Goal: Transaction & Acquisition: Obtain resource

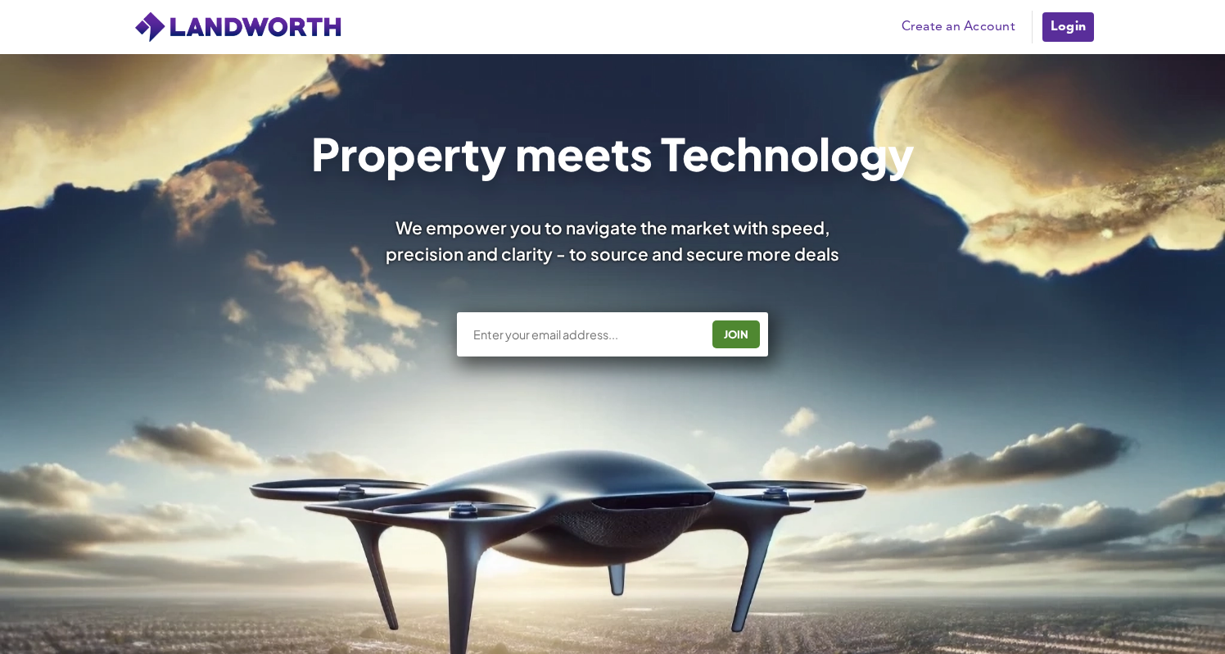
click at [1057, 25] on link "Login" at bounding box center [1068, 27] width 55 height 33
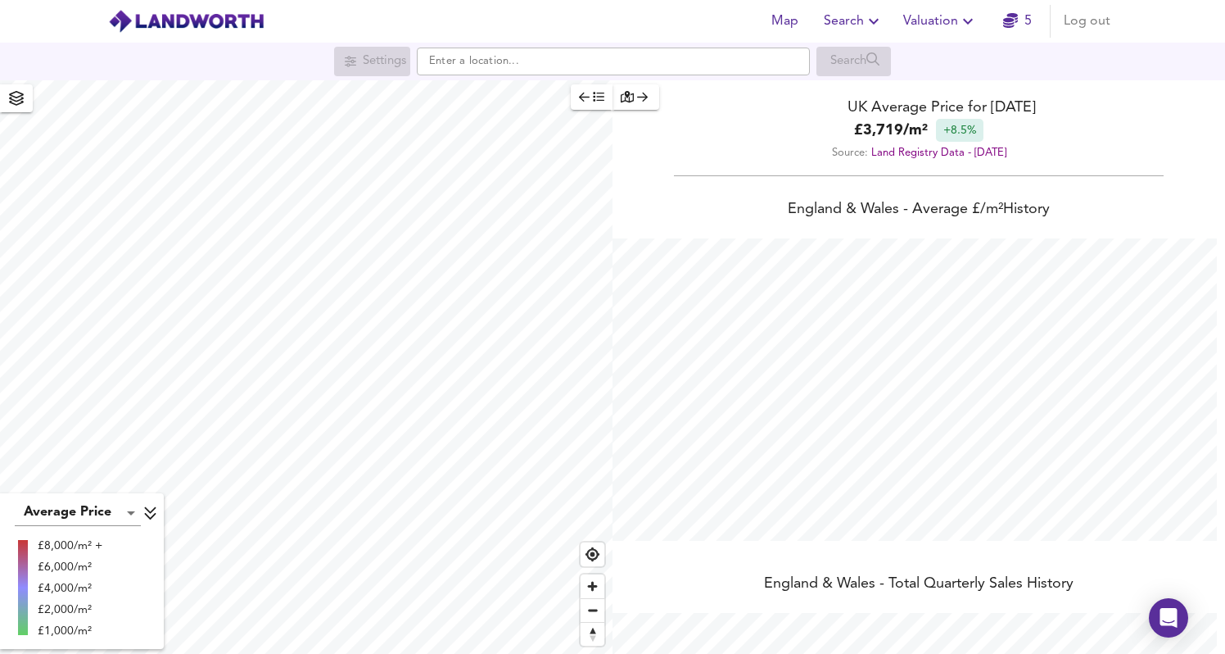
scroll to position [654, 1225]
click at [959, 25] on icon "button" at bounding box center [968, 21] width 20 height 20
click at [861, 24] on span "Search" at bounding box center [854, 21] width 60 height 23
click at [871, 90] on li "Search History" at bounding box center [854, 88] width 162 height 29
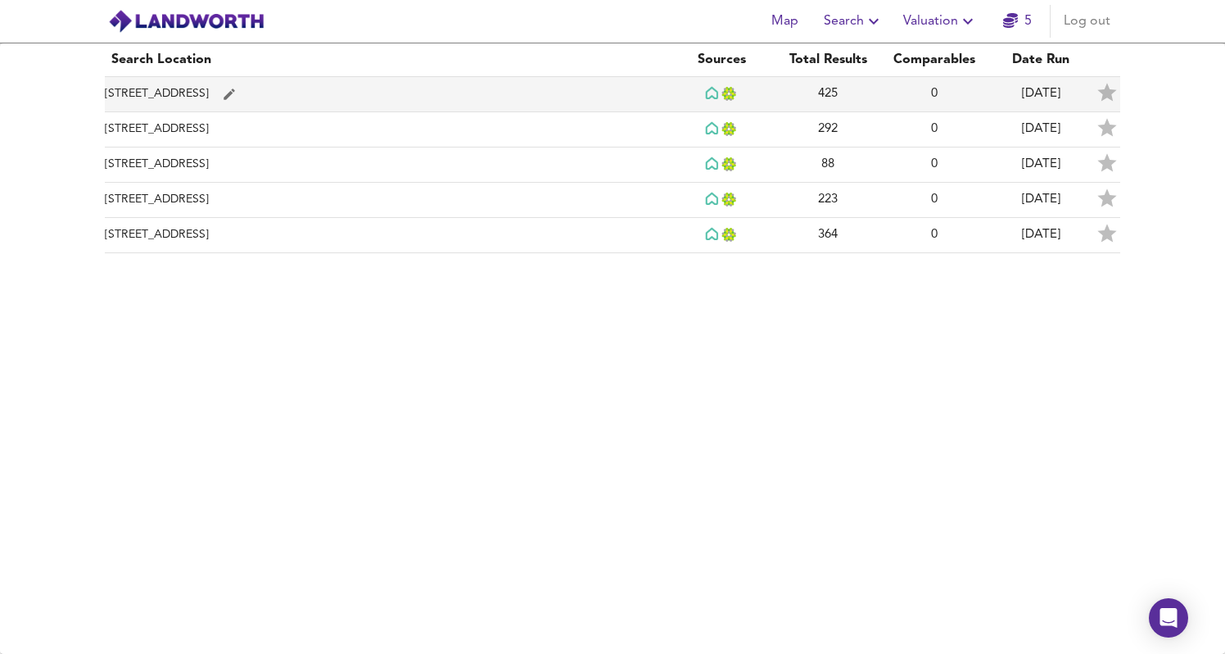
click at [417, 90] on td "High Street, GU21 6BG" at bounding box center [386, 94] width 563 height 35
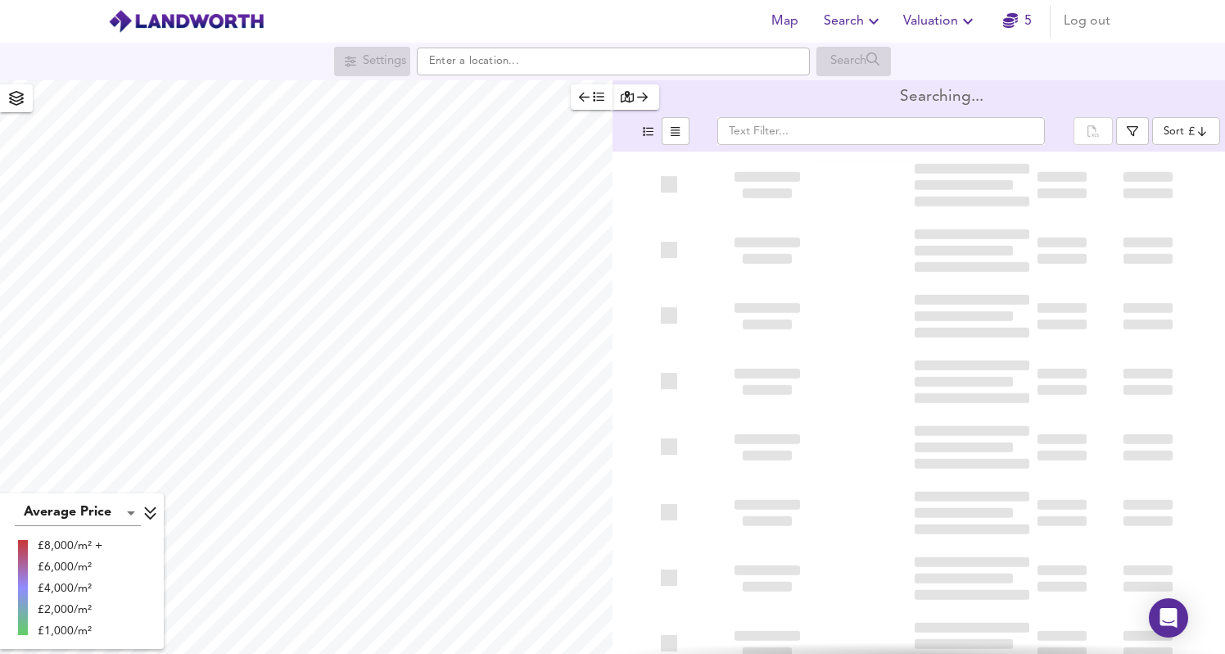
type input "bestdeal"
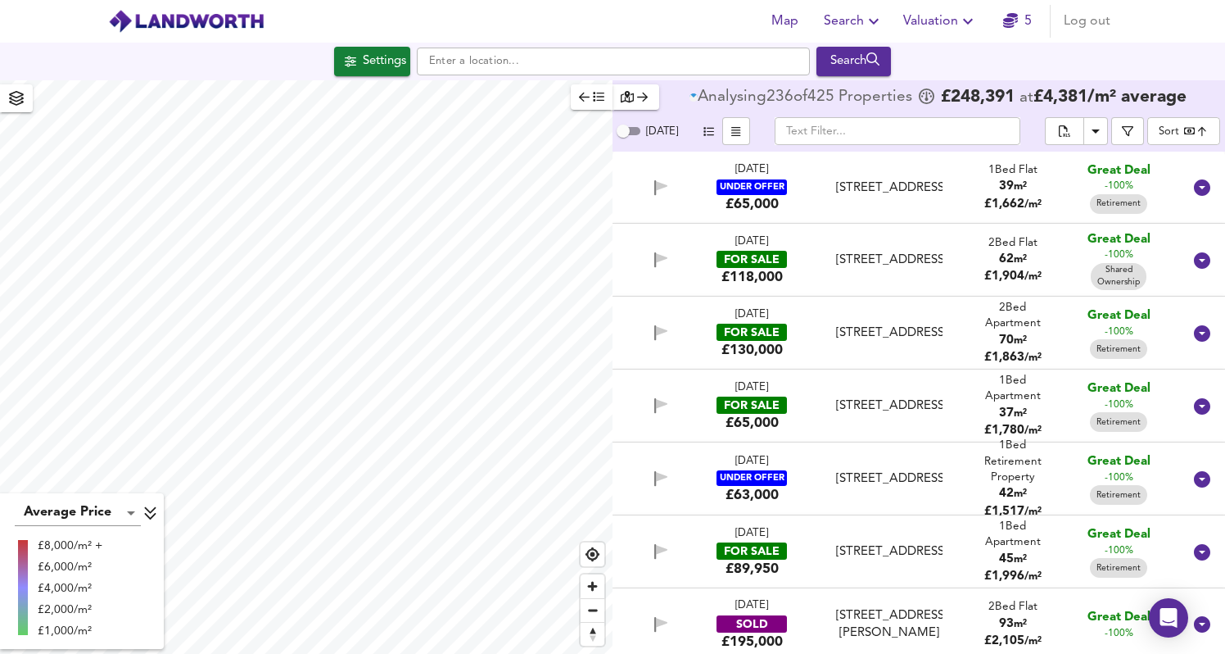
scroll to position [174, 0]
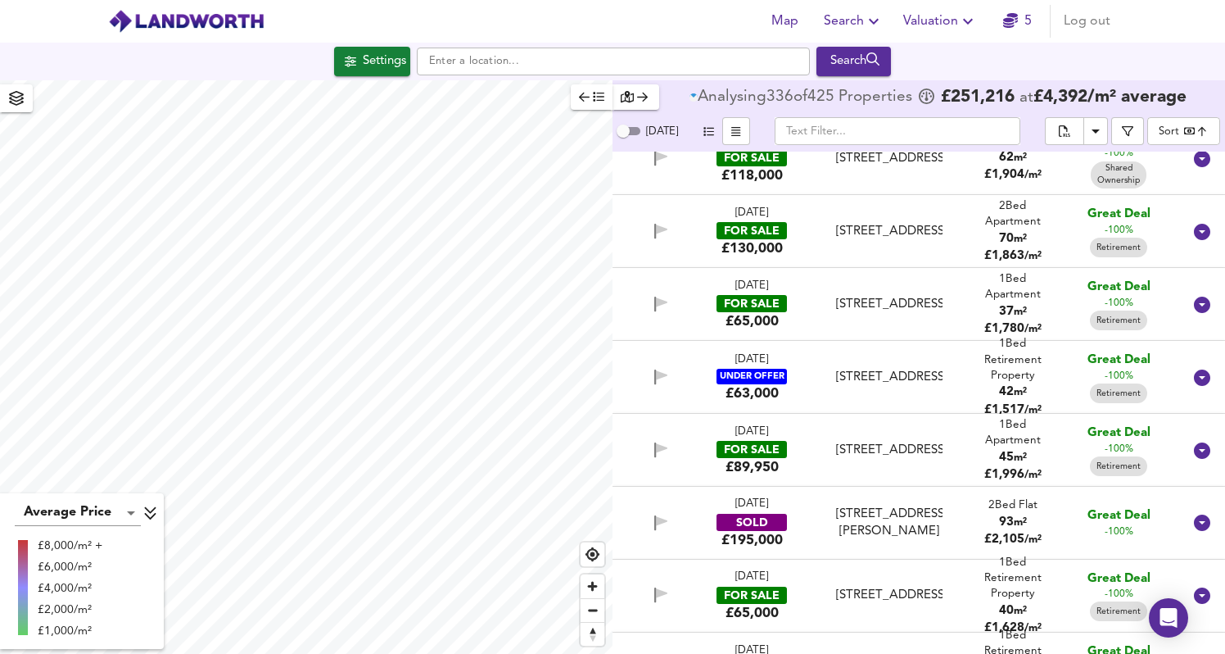
click at [845, 126] on input "text" at bounding box center [898, 131] width 246 height 28
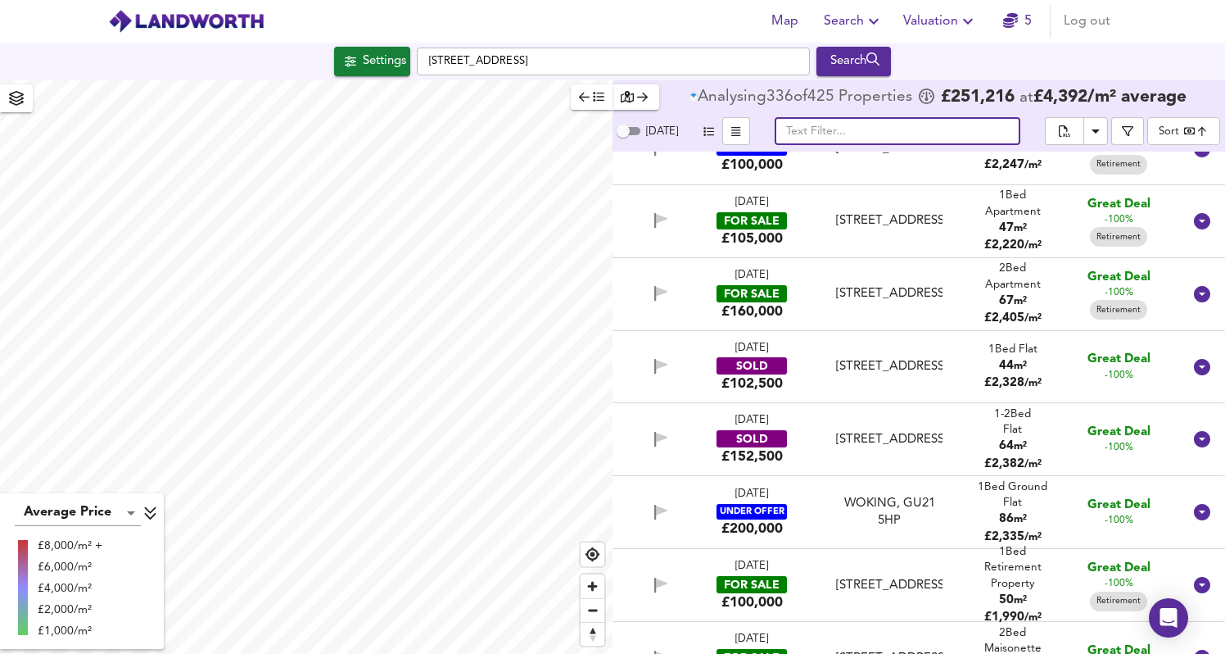
type input "a"
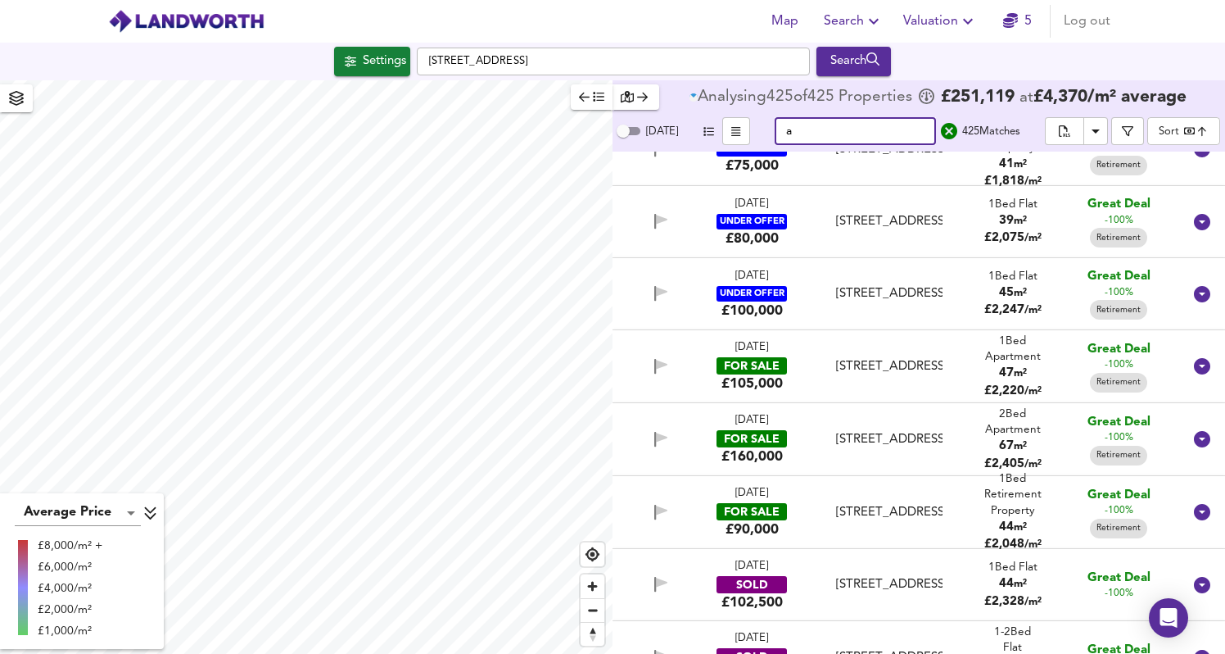
scroll to position [984, 0]
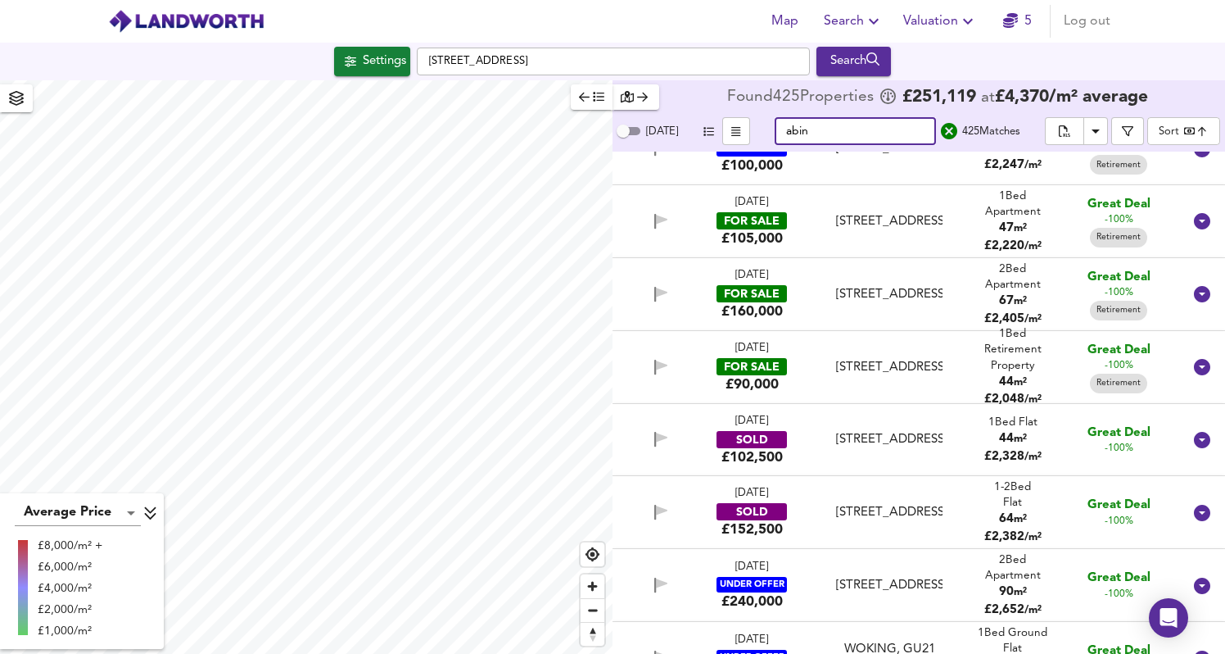
type input "abing"
checkbox input "false"
checkbox input "true"
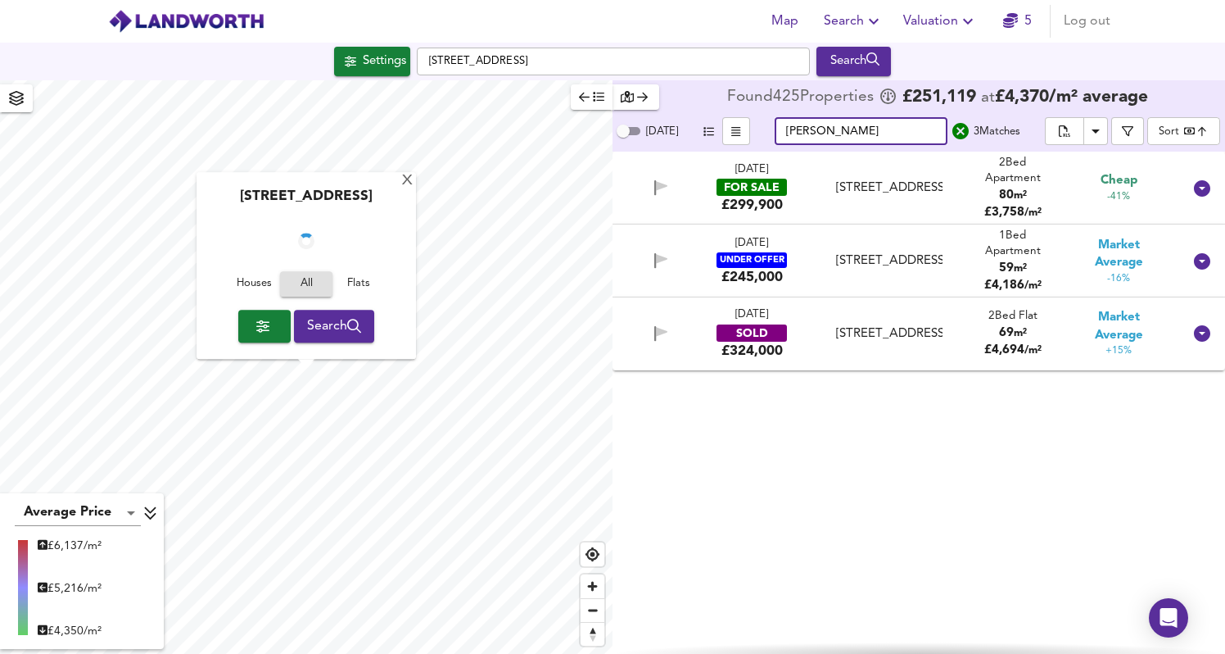
scroll to position [0, 0]
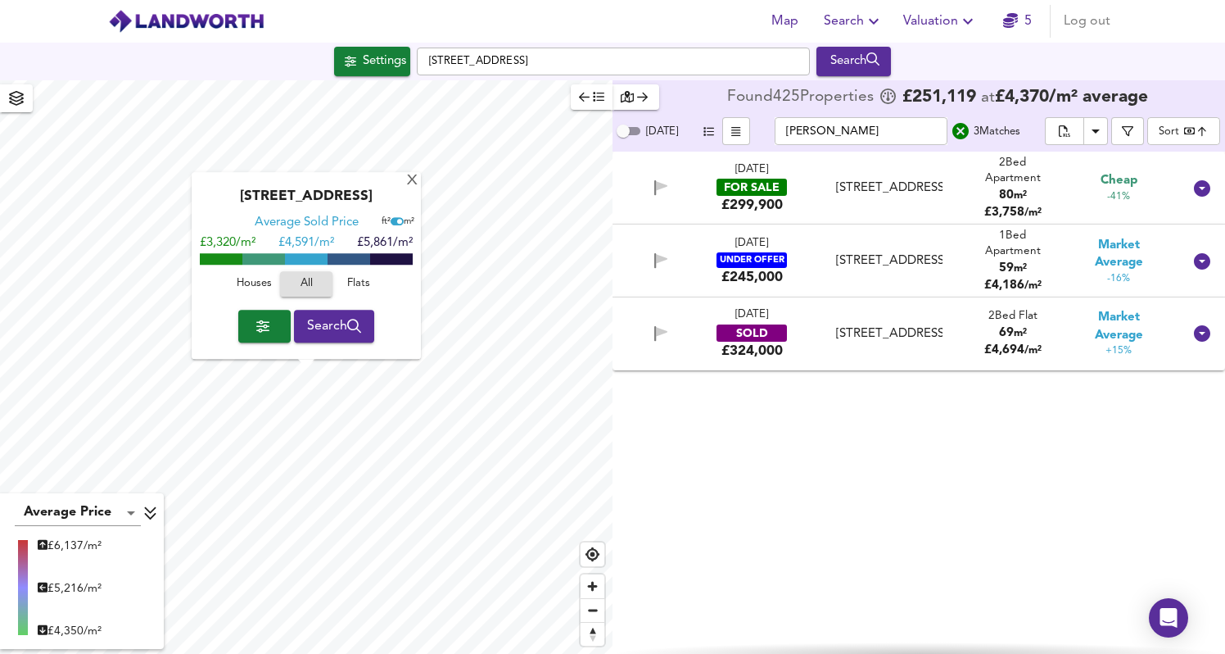
click at [1046, 206] on div "£ 3,758 / m²" at bounding box center [1013, 212] width 85 height 17
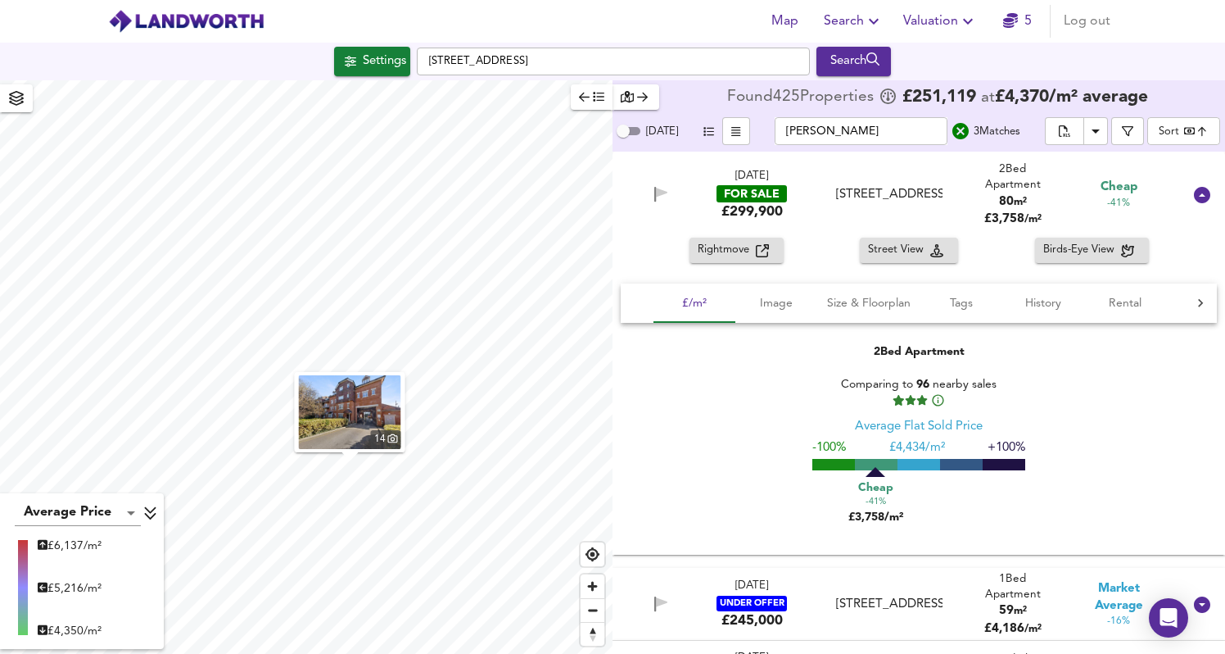
click at [752, 247] on span "Rightmove" at bounding box center [727, 250] width 58 height 19
click at [786, 303] on span "Image" at bounding box center [776, 303] width 62 height 20
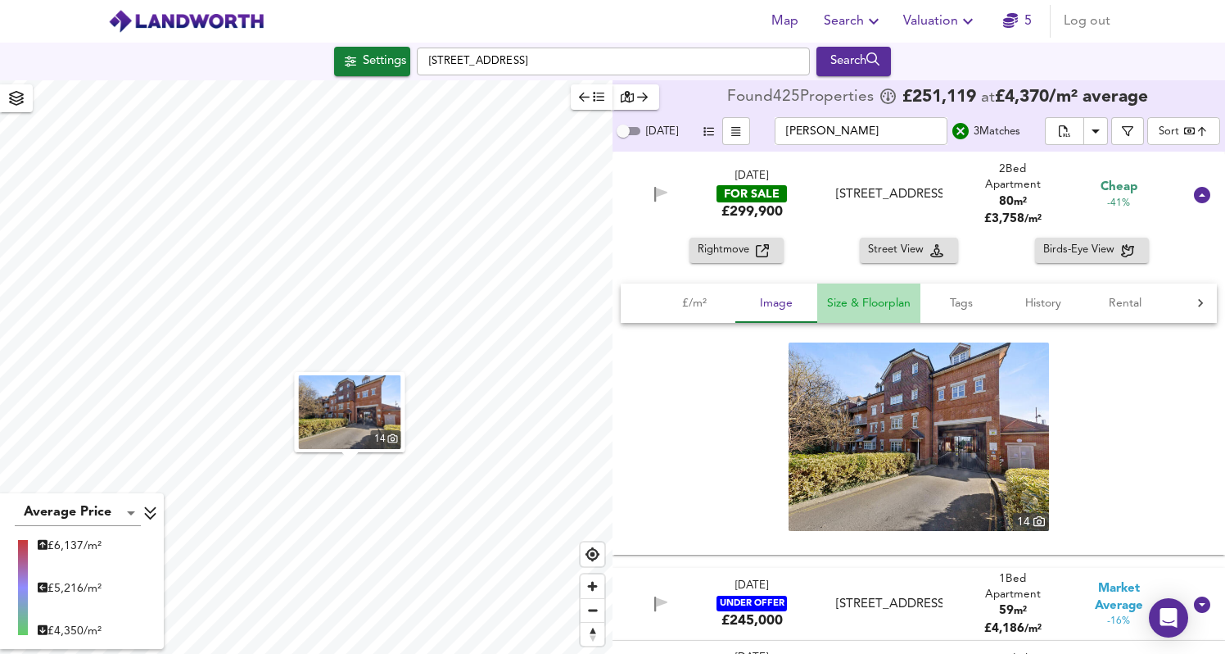
click at [861, 301] on span "Size & Floorplan" at bounding box center [869, 303] width 84 height 20
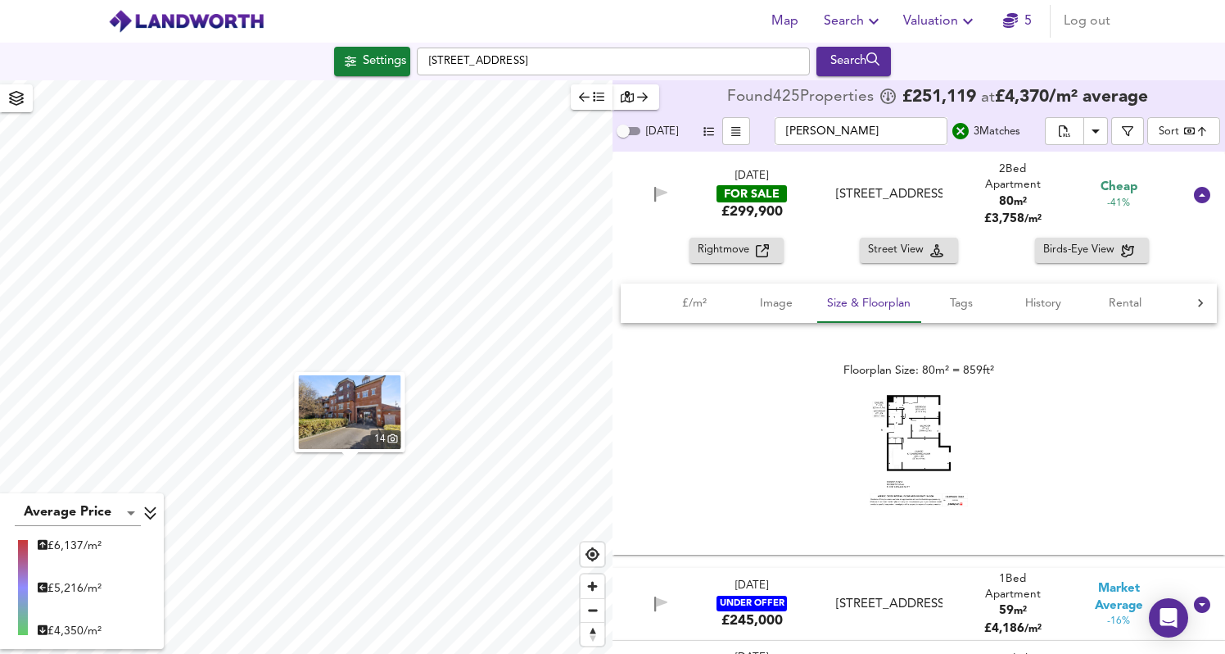
scroll to position [60, 0]
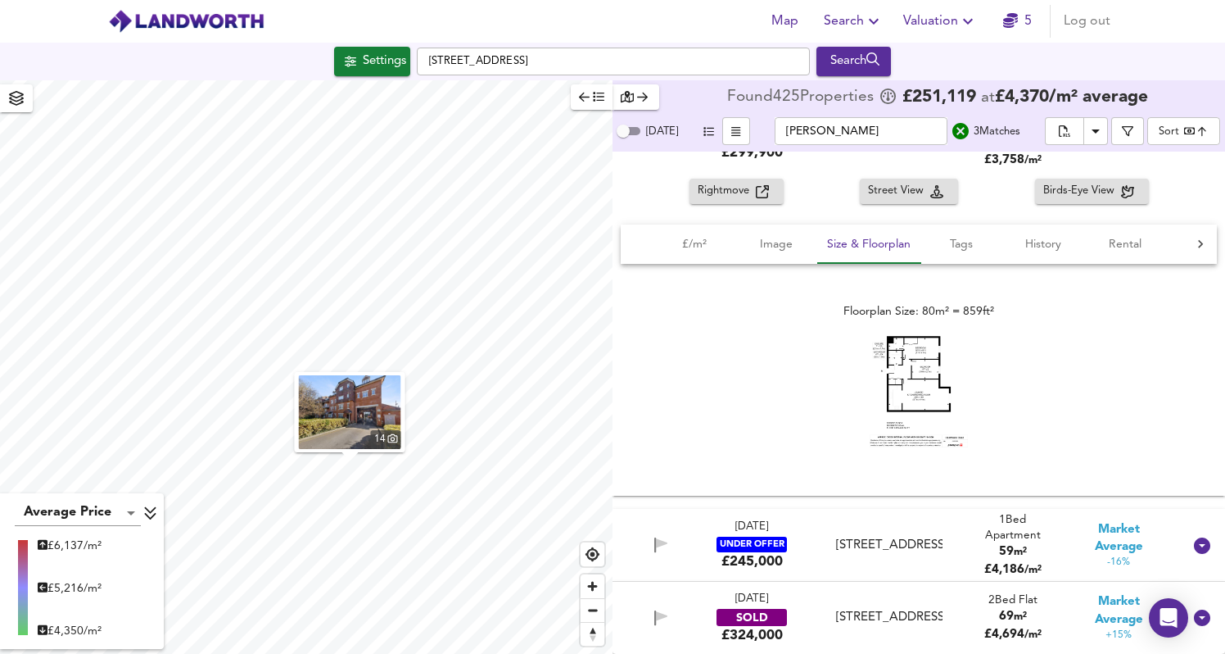
click at [829, 138] on input "abing" at bounding box center [861, 131] width 173 height 28
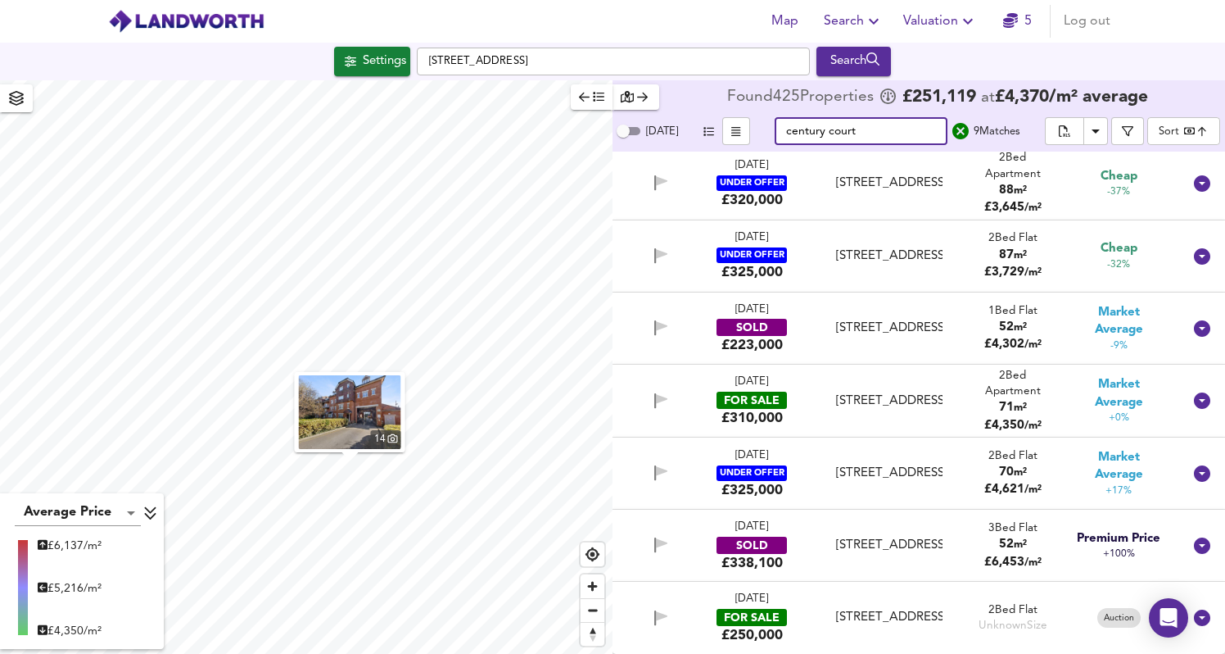
scroll to position [0, 0]
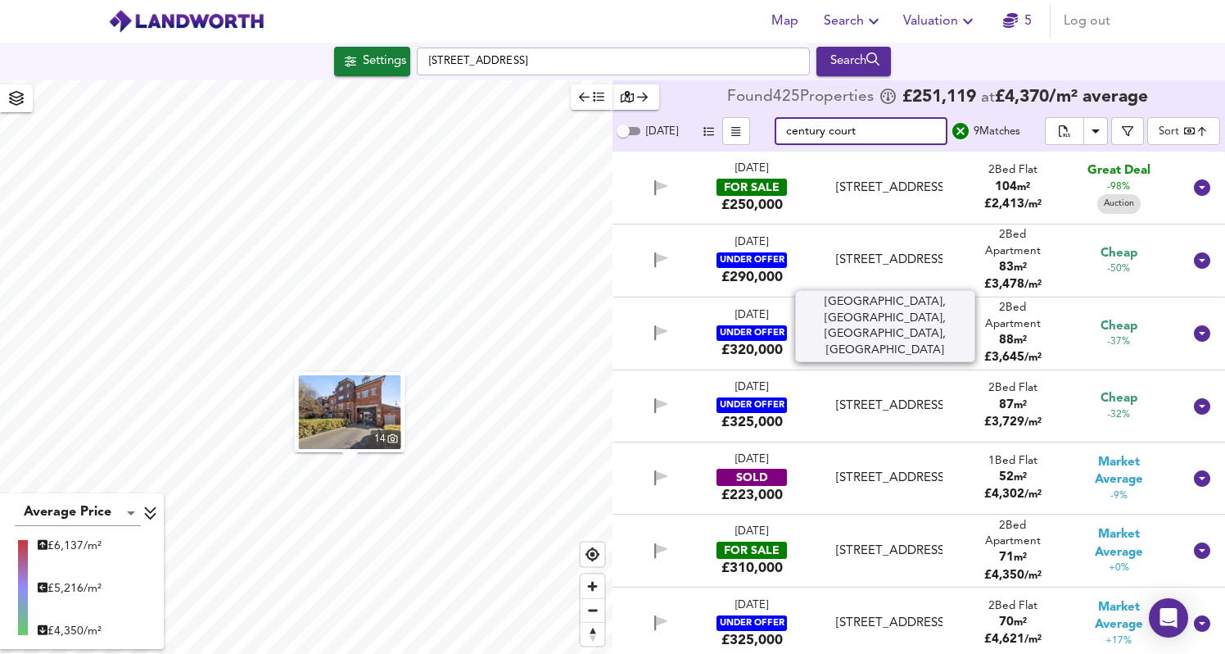
click at [921, 267] on div "Century Court, Woking, Surrey, GU21 6DR" at bounding box center [889, 259] width 106 height 17
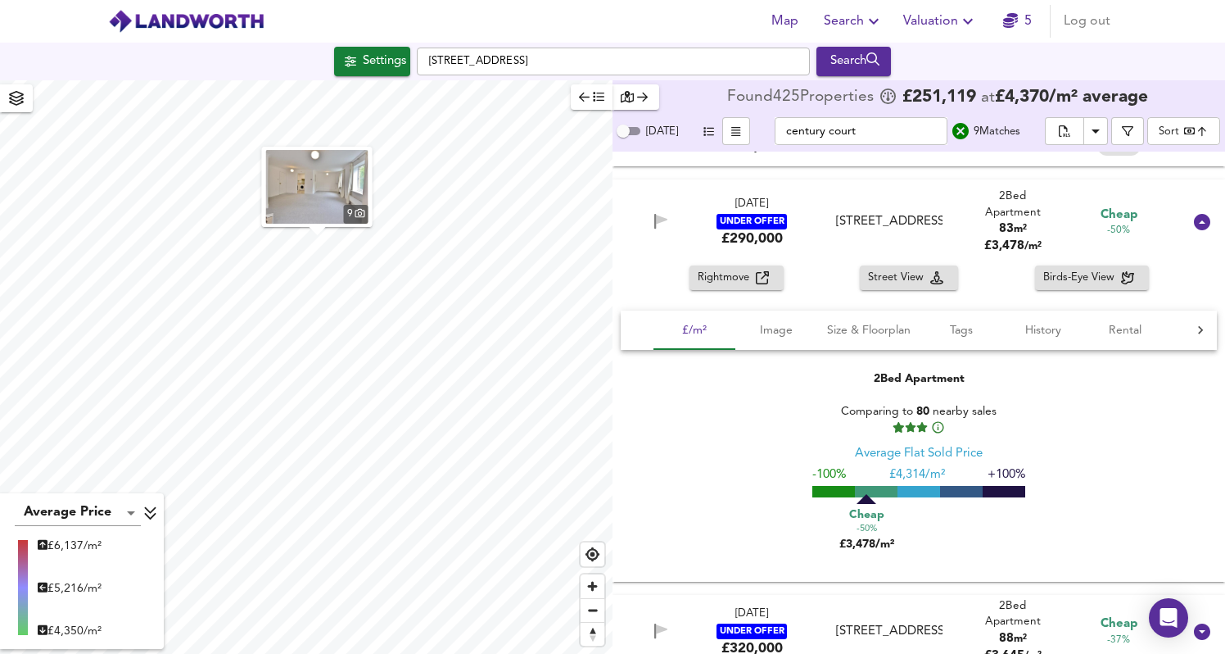
scroll to position [61, 0]
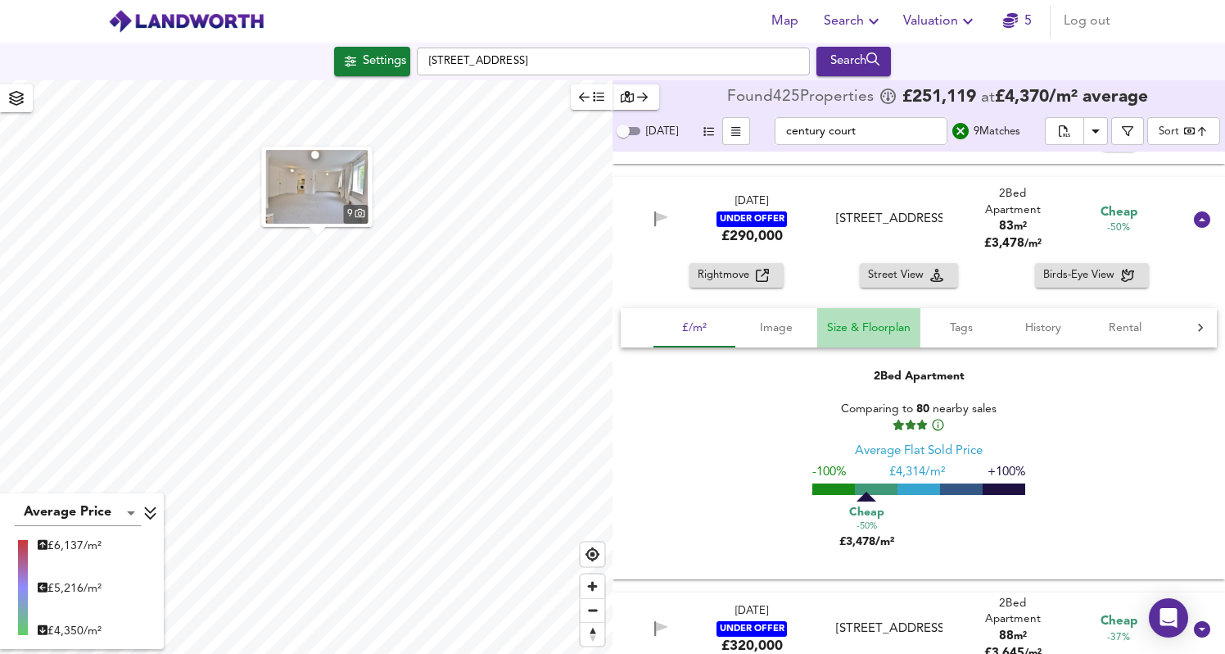
click at [894, 324] on span "Size & Floorplan" at bounding box center [869, 328] width 84 height 20
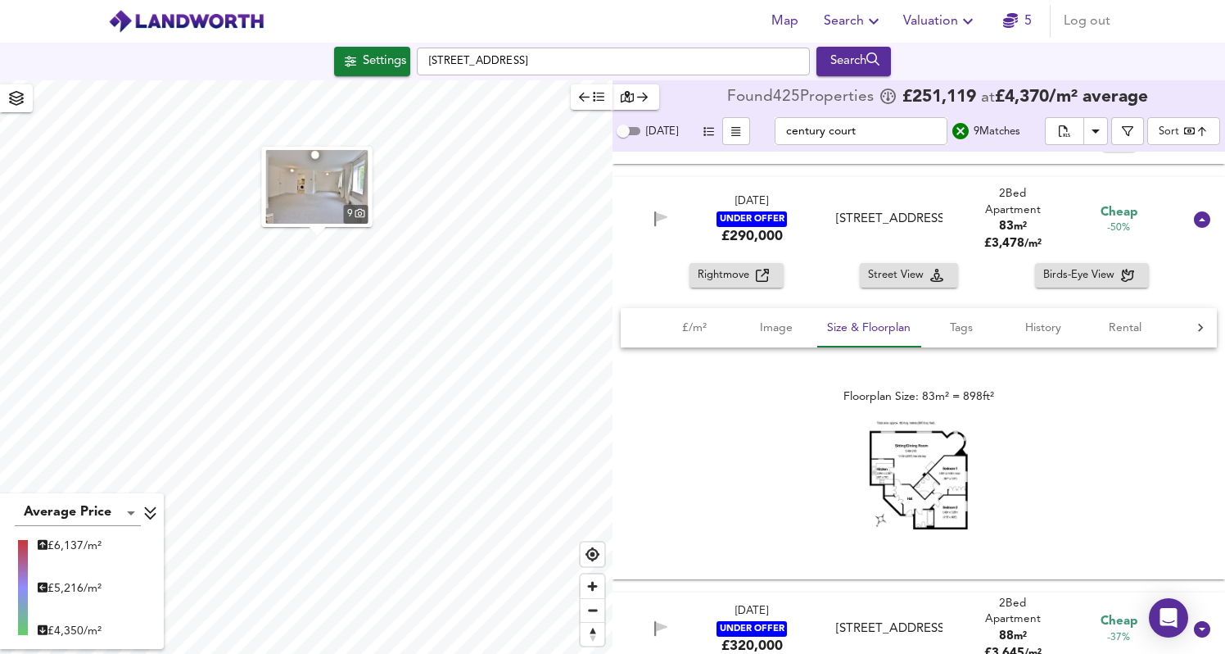
click at [947, 518] on img at bounding box center [919, 475] width 98 height 107
click at [784, 316] on button "Image" at bounding box center [776, 327] width 82 height 39
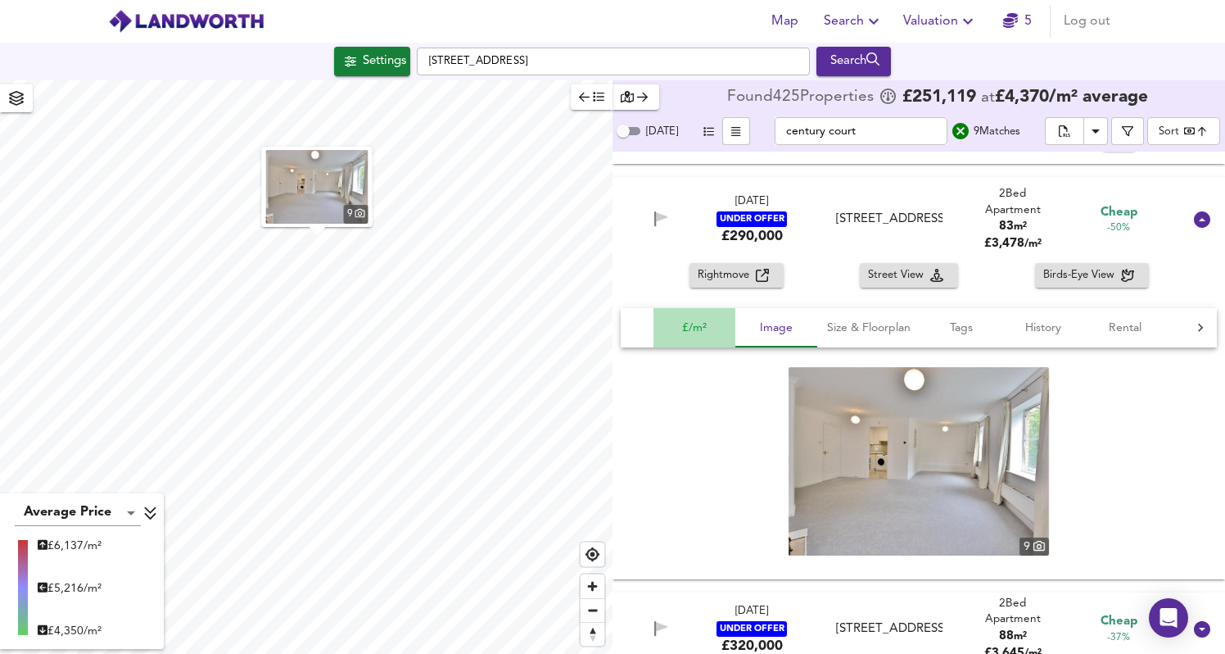
click at [702, 338] on button "£/m²" at bounding box center [695, 327] width 82 height 39
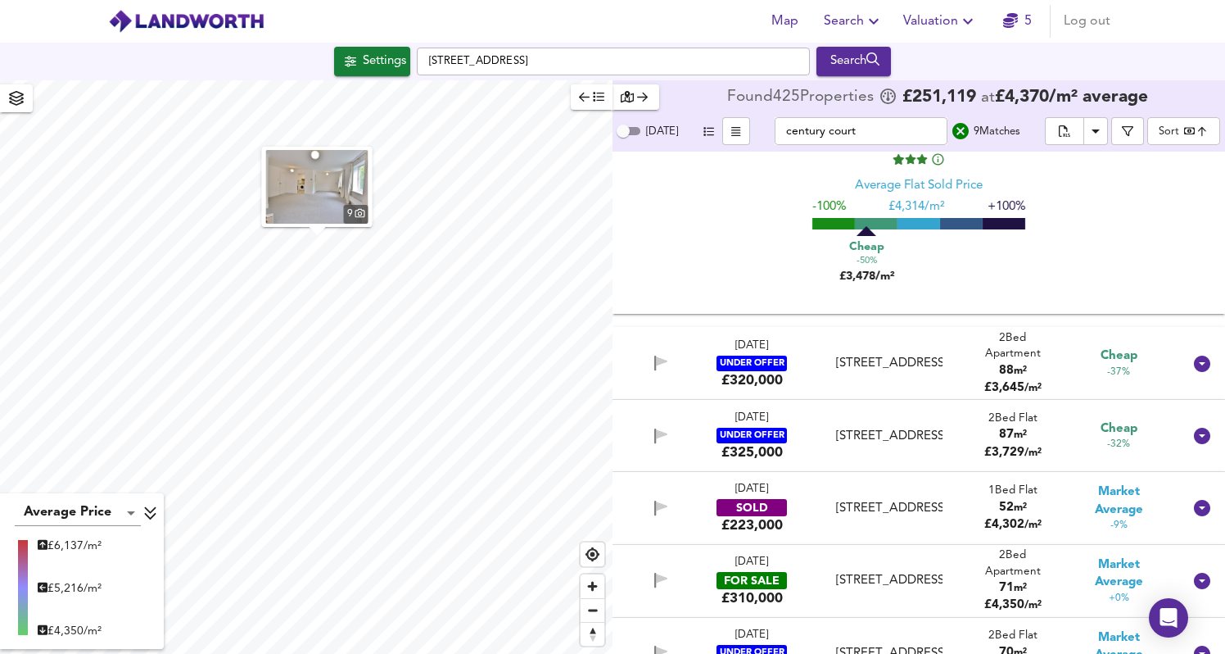
scroll to position [328, 0]
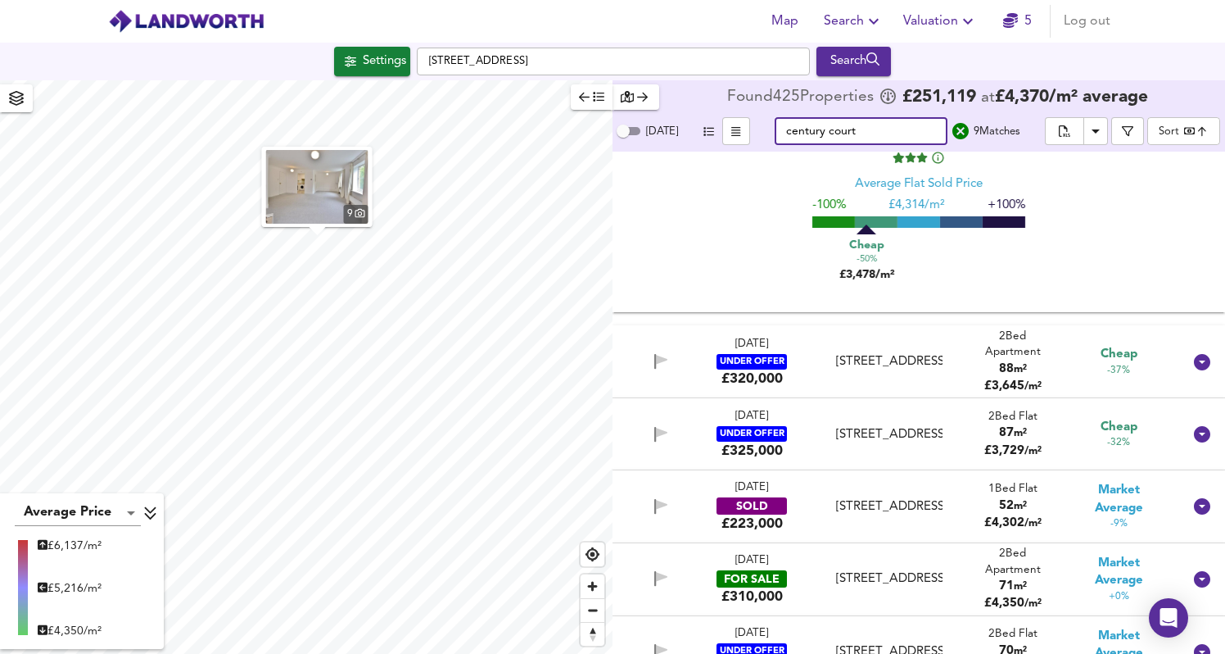
click at [865, 137] on input "century court" at bounding box center [861, 131] width 173 height 28
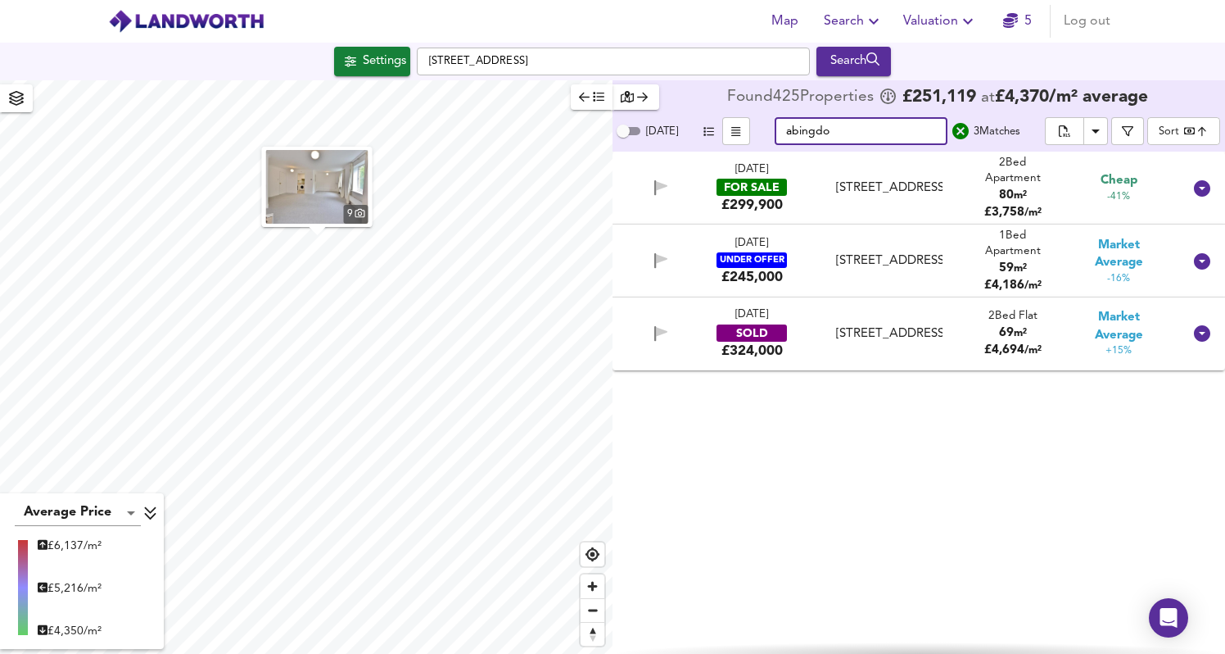
scroll to position [0, 0]
click at [856, 132] on input "abingdon" at bounding box center [861, 131] width 173 height 28
type input "abingdon"
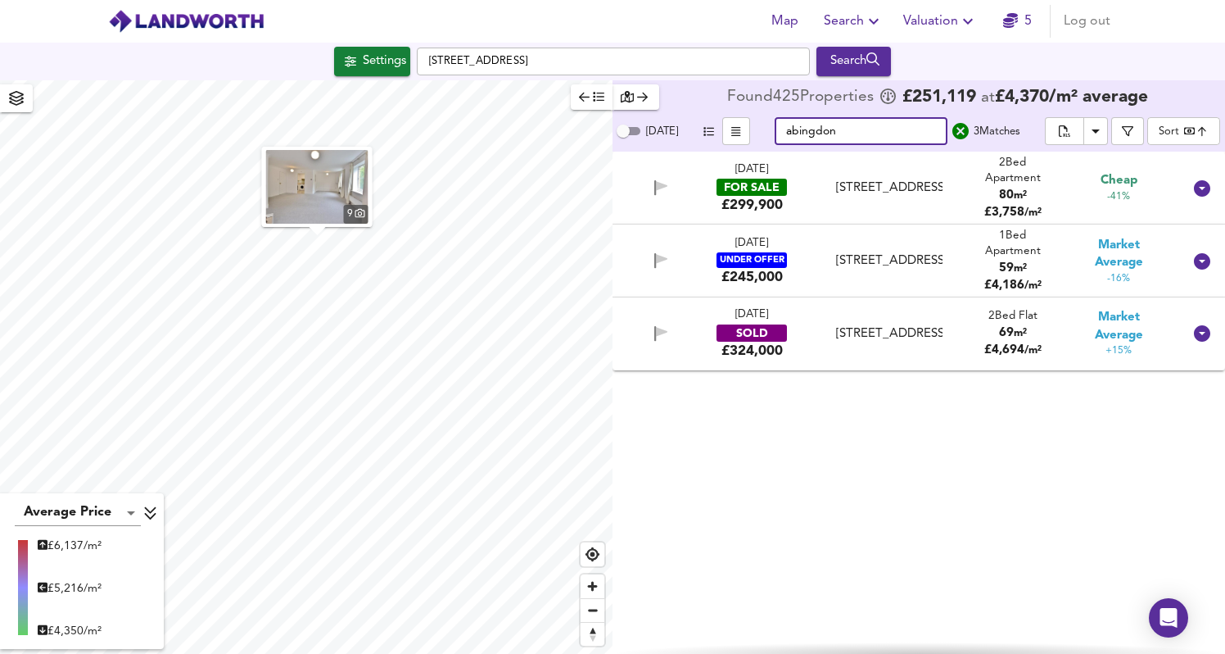
click at [945, 197] on div "Abingdon Court, 9 Heathside Road, GU22 7EU" at bounding box center [889, 187] width 119 height 17
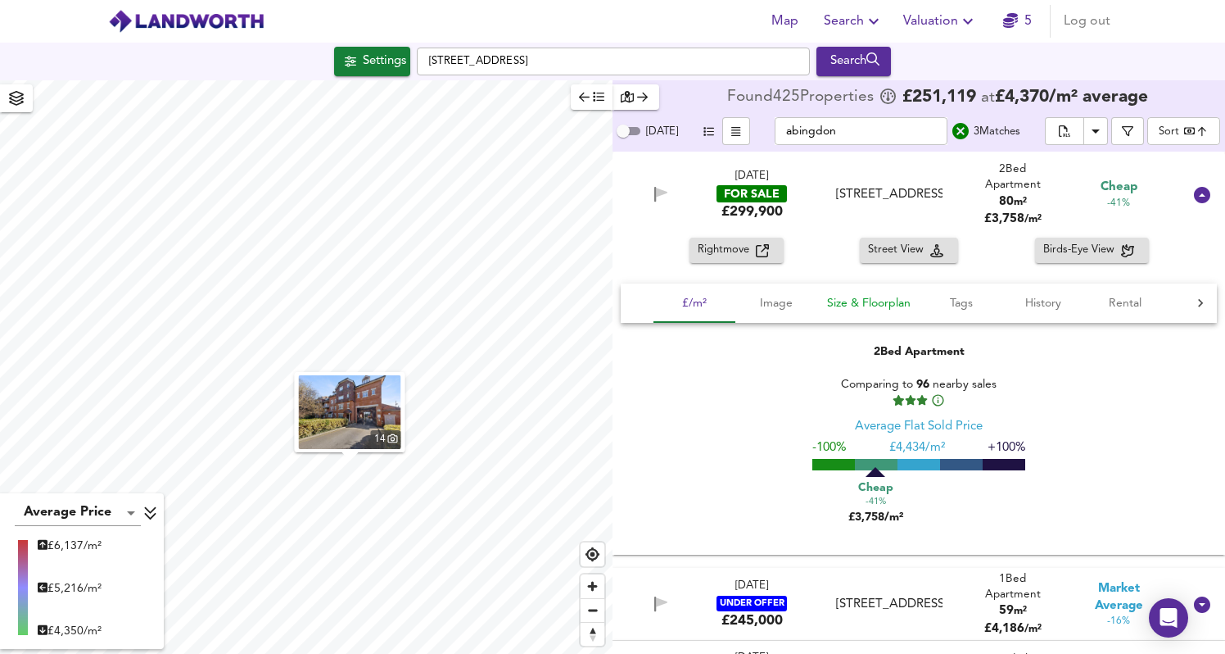
click at [858, 310] on span "Size & Floorplan" at bounding box center [869, 303] width 84 height 20
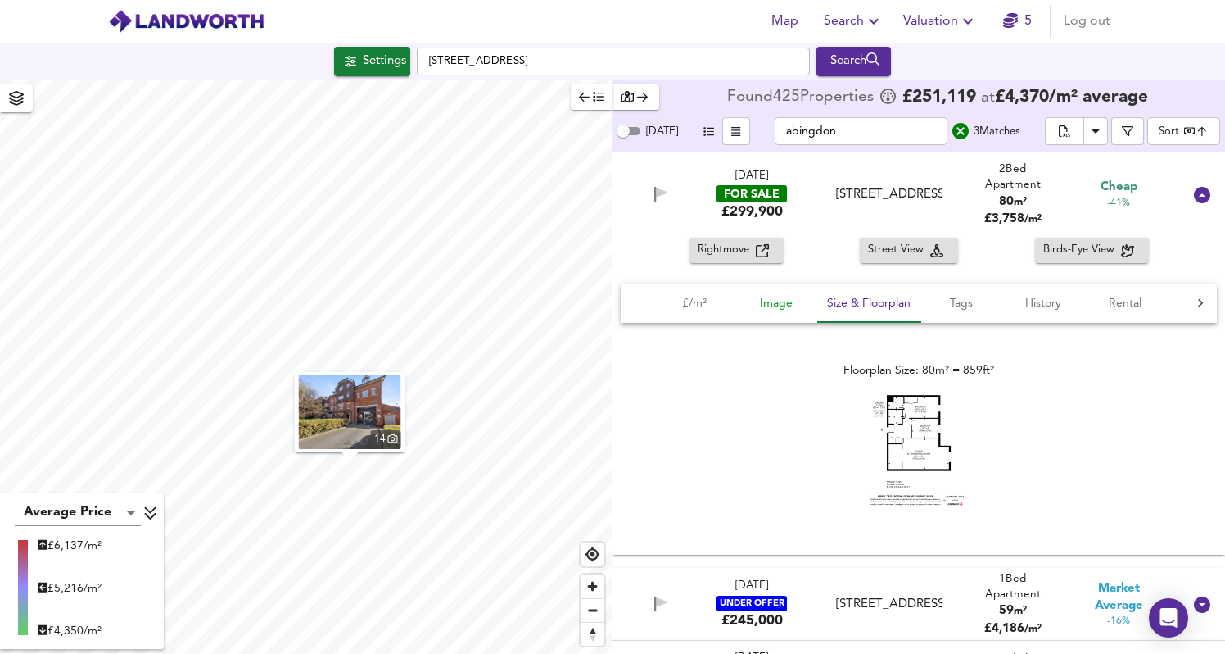
click at [782, 311] on span "Image" at bounding box center [776, 303] width 62 height 20
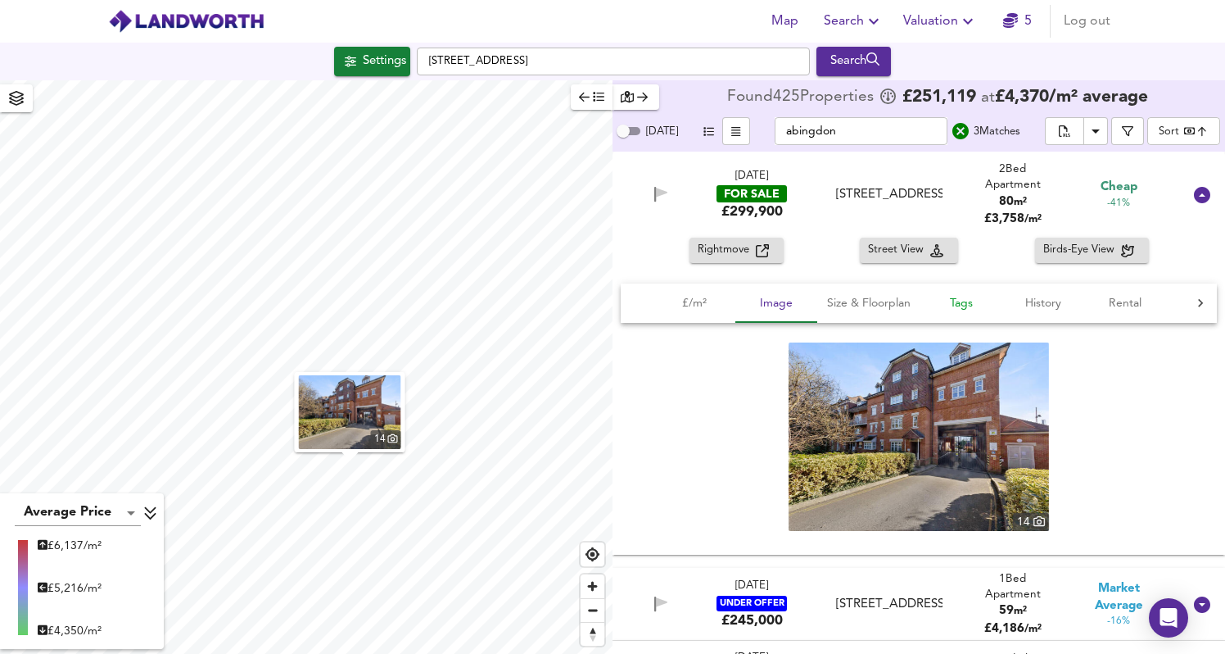
click at [965, 306] on span "Tags" at bounding box center [961, 303] width 62 height 20
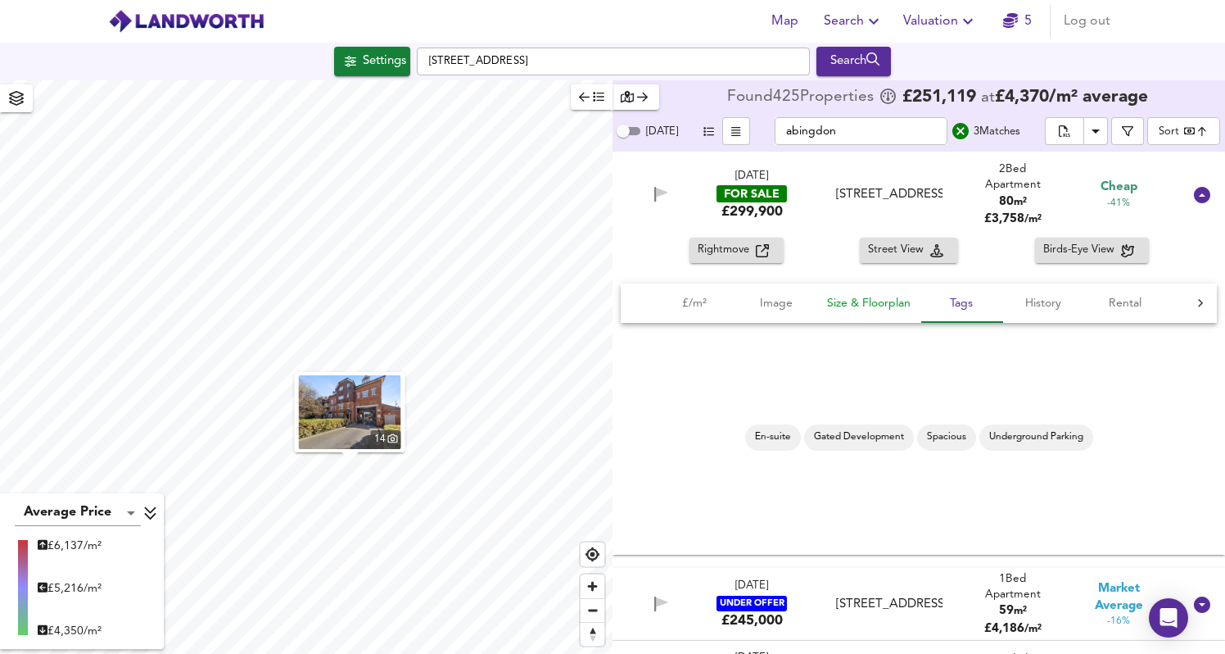
click at [883, 316] on button "Size & Floorplan" at bounding box center [868, 302] width 103 height 39
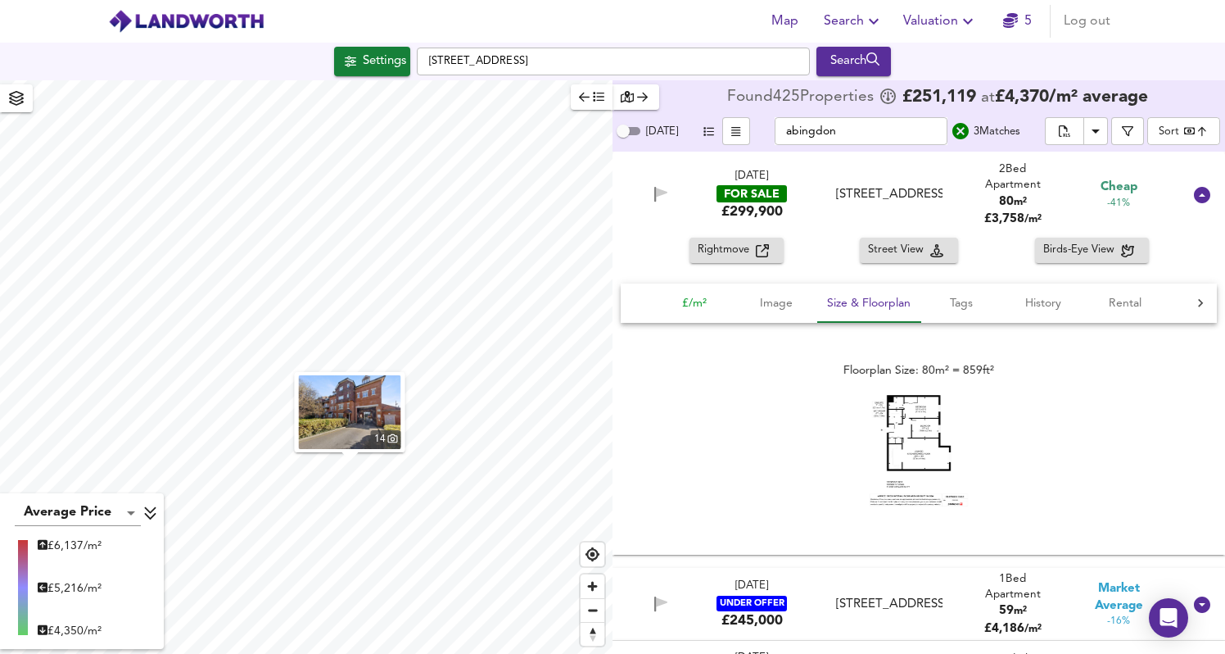
click at [686, 303] on span "£/m²" at bounding box center [694, 303] width 62 height 20
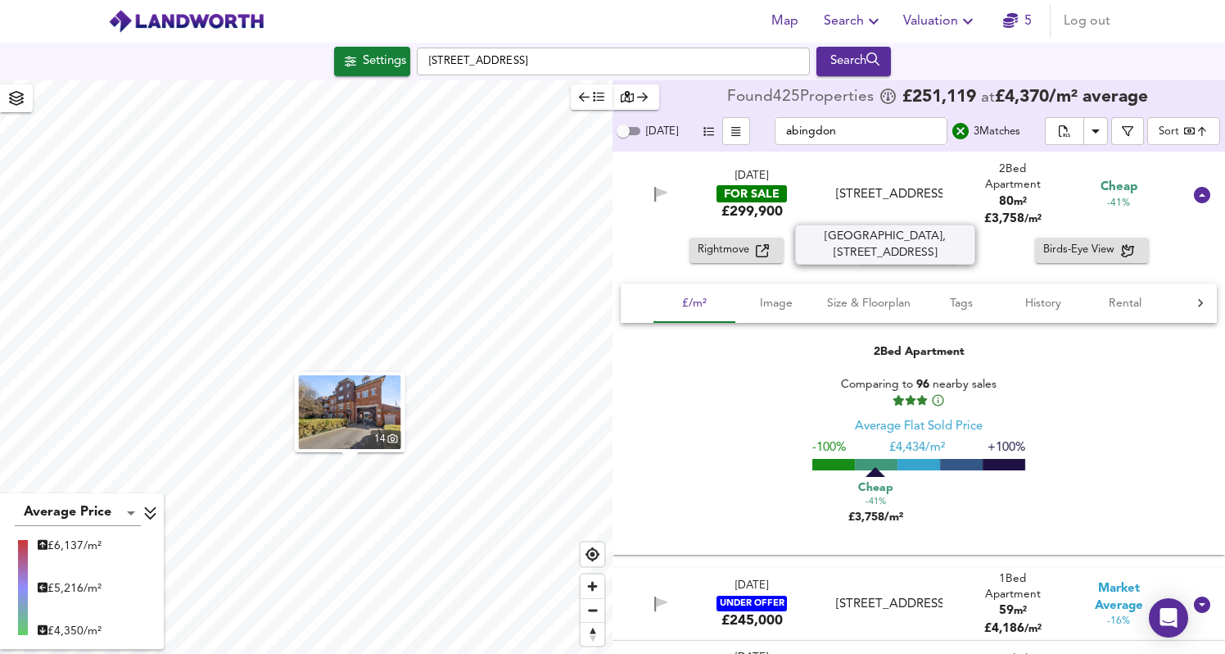
drag, startPoint x: 916, startPoint y: 214, endPoint x: 852, endPoint y: 215, distance: 63.9
click at [852, 203] on div "Abingdon Court, 9 Heathside Road, GU22 7EU" at bounding box center [889, 194] width 106 height 17
copy div "GU22 7EU"
click at [949, 38] on div "Map Search Valuation 5 Log out" at bounding box center [612, 21] width 1048 height 41
click at [951, 21] on span "Valuation" at bounding box center [940, 21] width 75 height 23
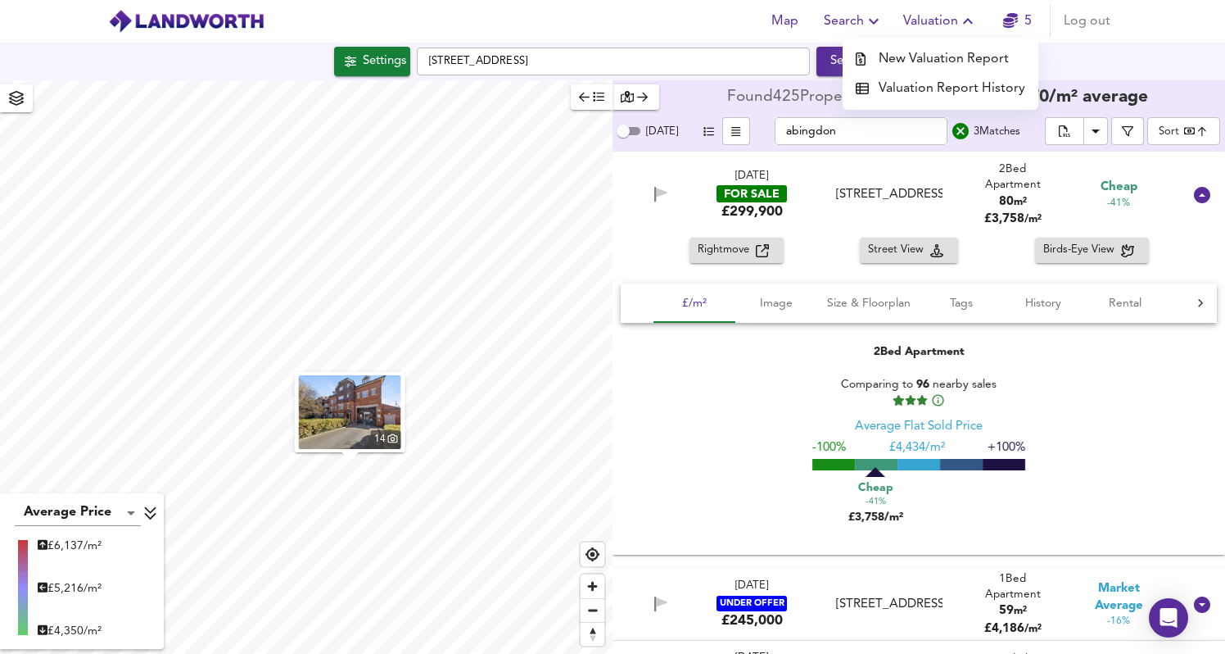
click at [930, 60] on li "New Valuation Report" at bounding box center [941, 58] width 196 height 29
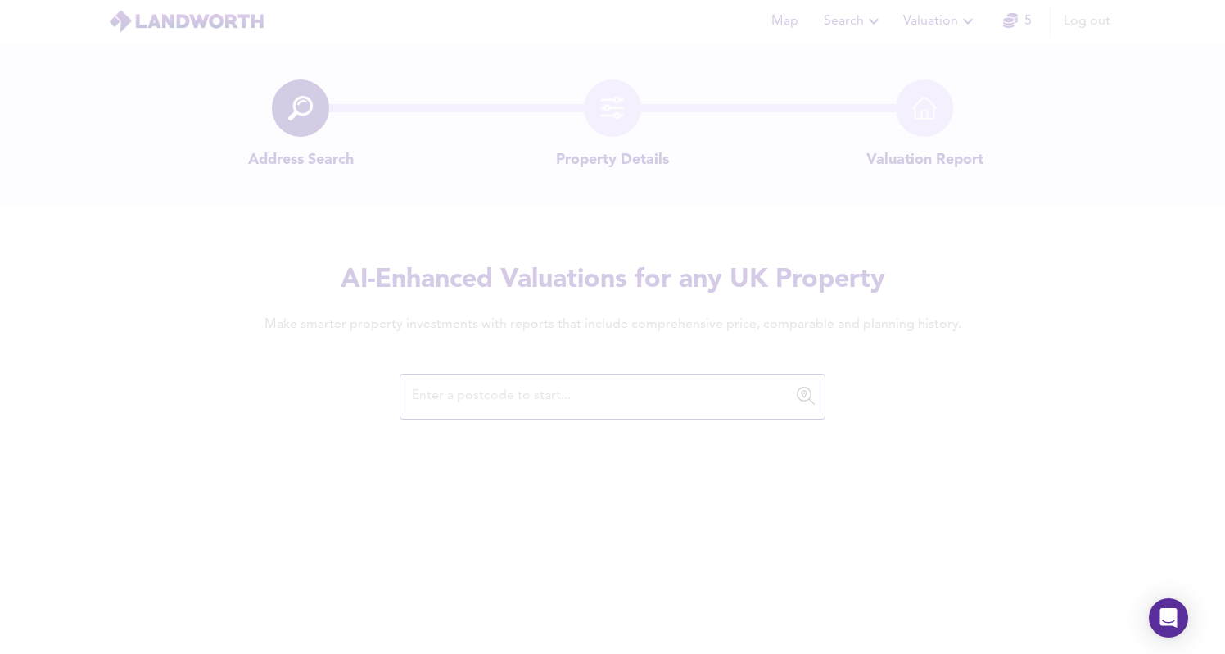
click at [522, 396] on div at bounding box center [612, 327] width 1225 height 654
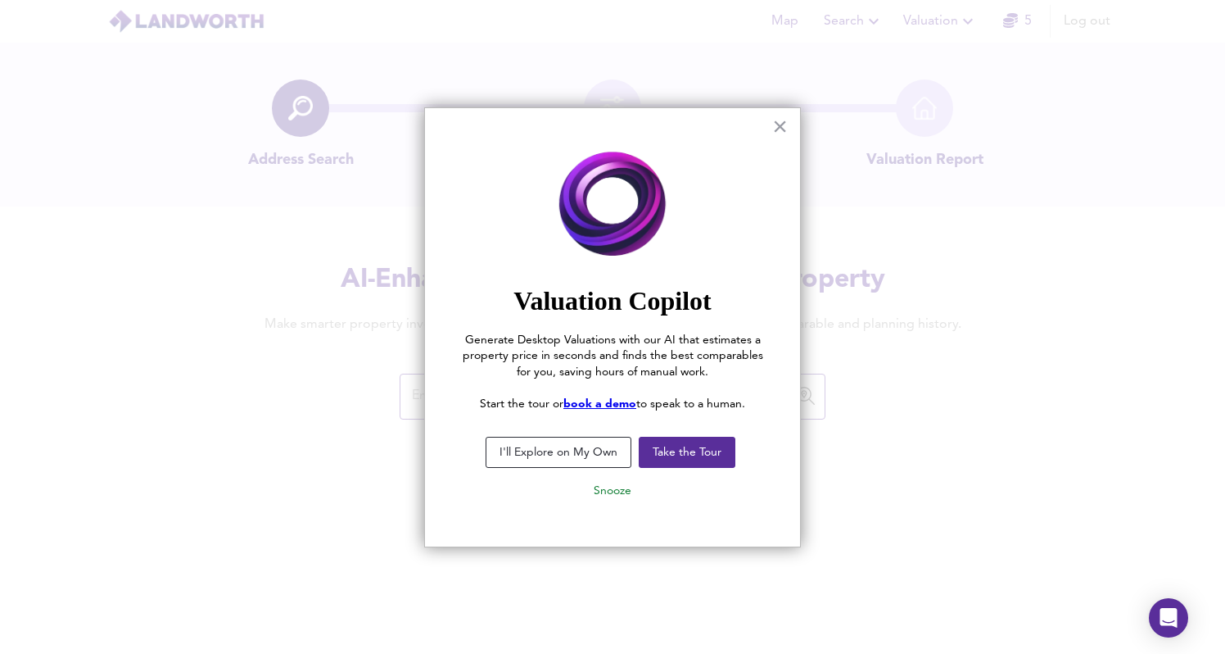
click at [609, 455] on button "I'll Explore on My Own" at bounding box center [559, 452] width 146 height 31
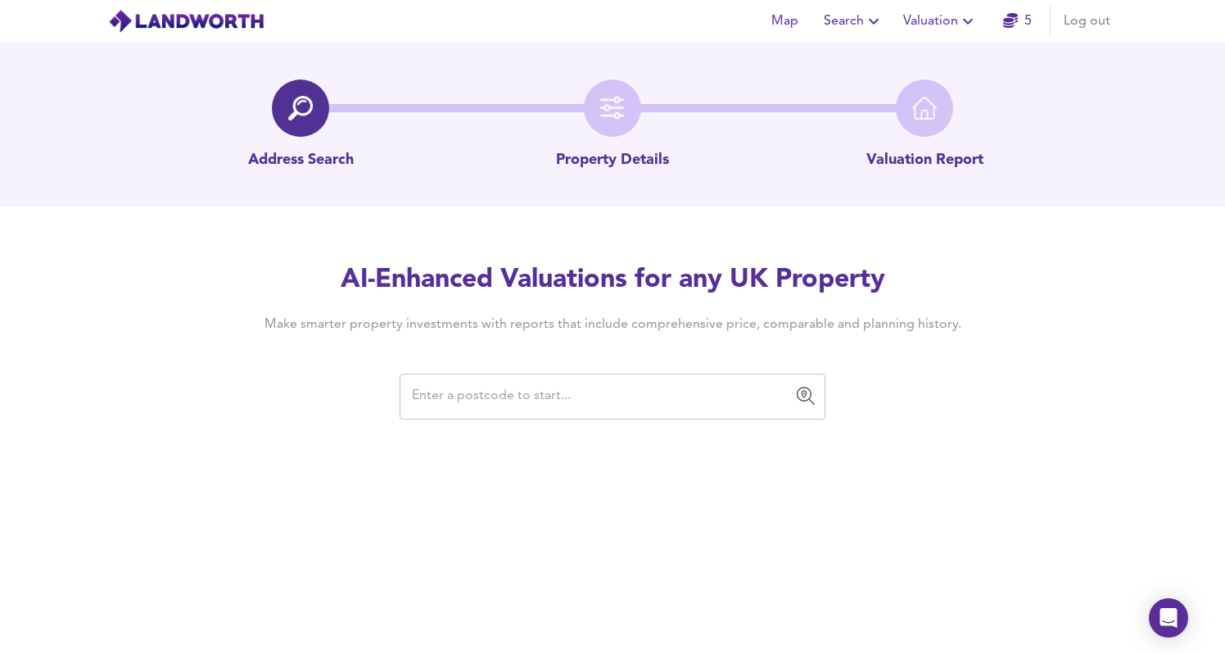
click at [604, 382] on input "text" at bounding box center [600, 396] width 387 height 31
paste input "GU22 7EU"
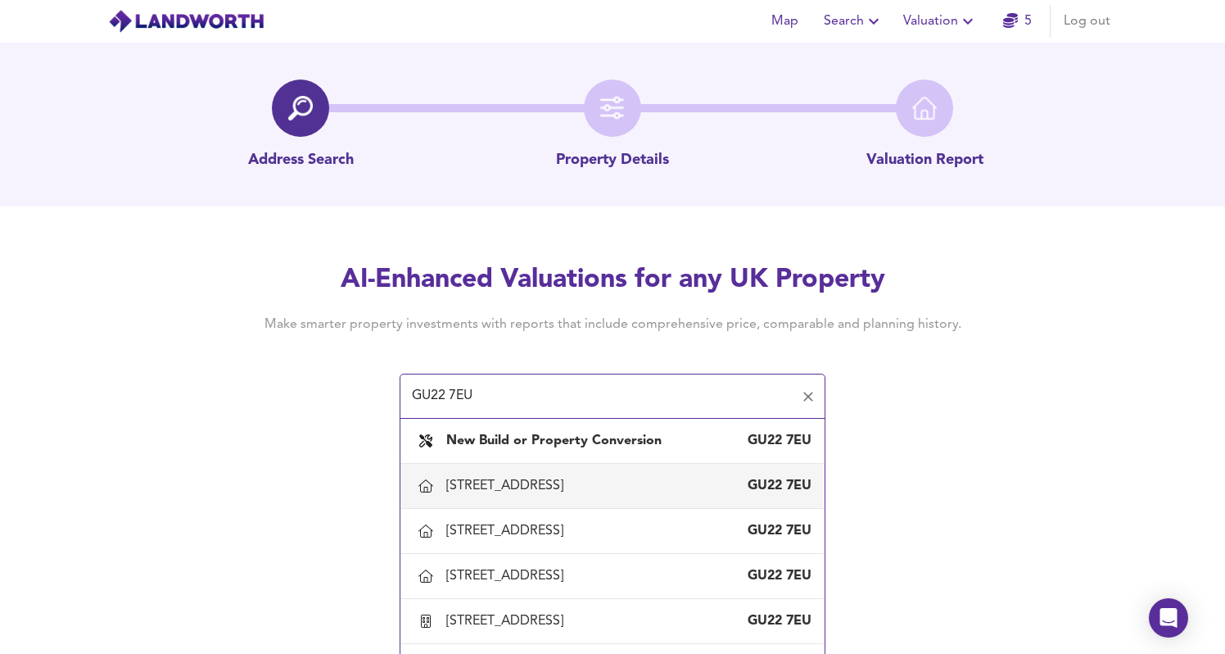
click at [679, 494] on div "9 Heathside Road, Woking, Surrey GU22 7EU" at bounding box center [628, 486] width 365 height 18
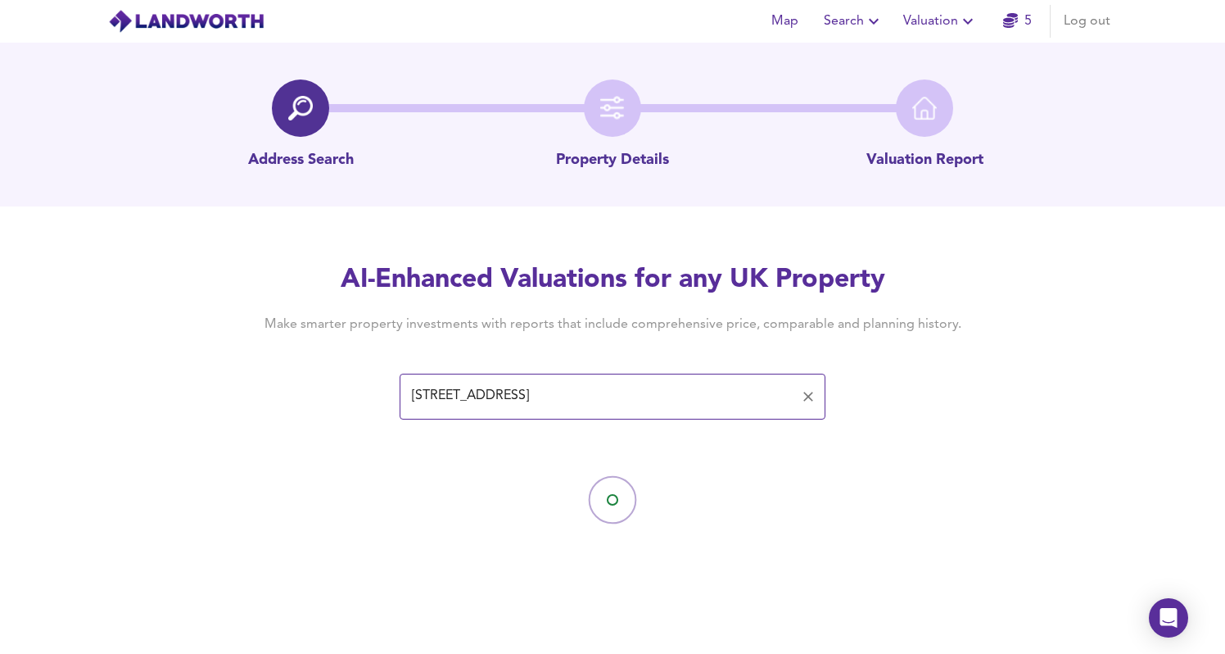
type input "9 Heathside Road, Woking, Surrey"
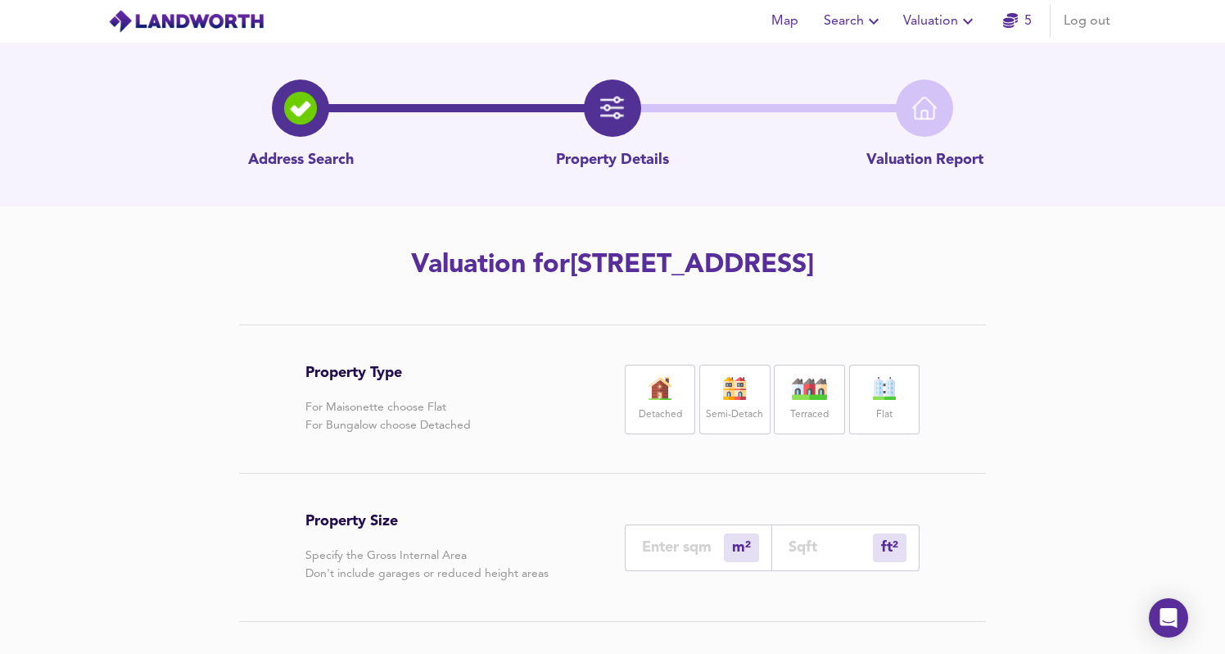
scroll to position [106, 0]
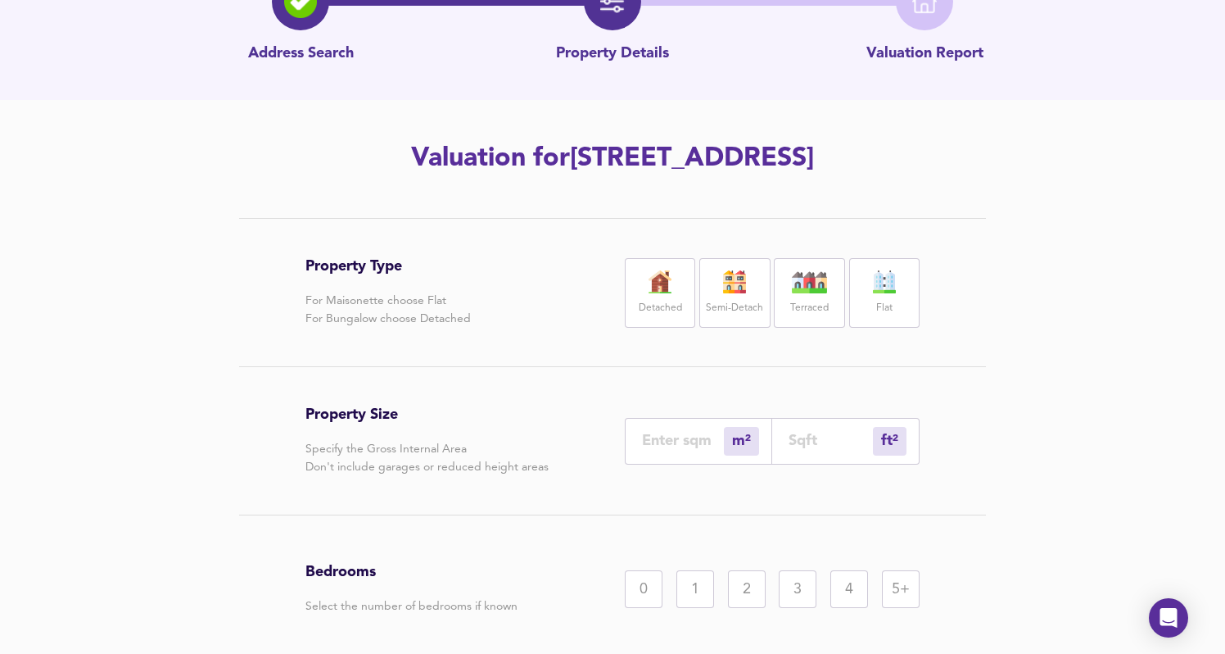
click at [689, 433] on input "number" at bounding box center [683, 440] width 82 height 17
type input "8"
type input "86"
type input "80"
type input "861"
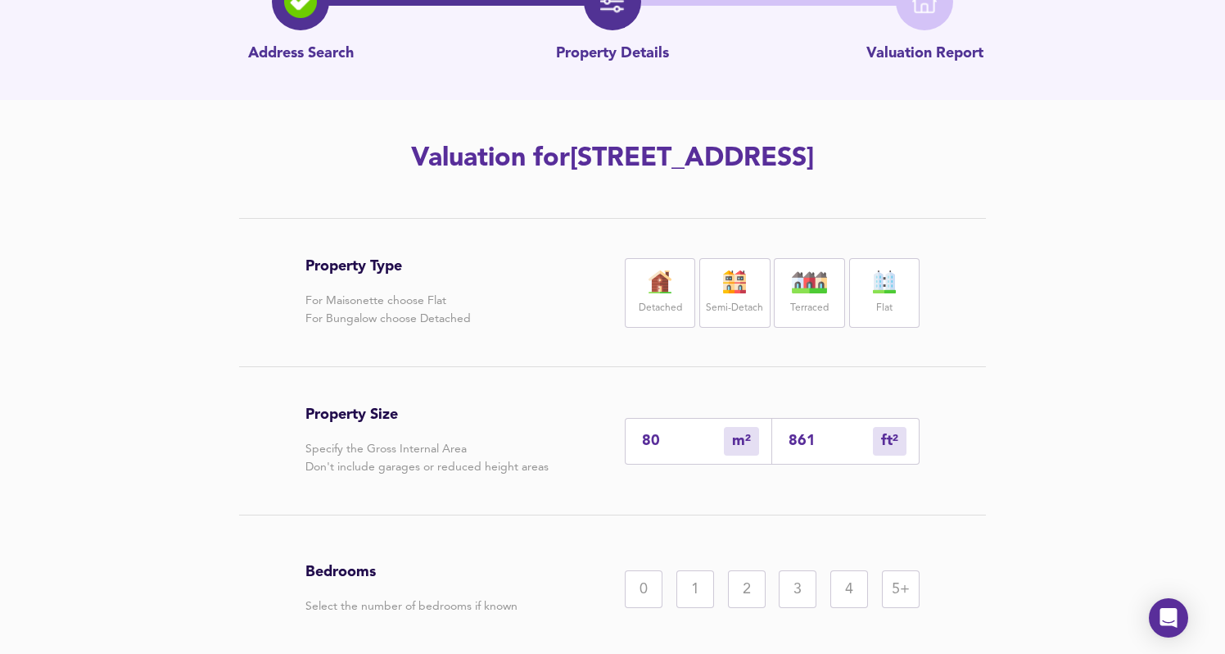
type input "80"
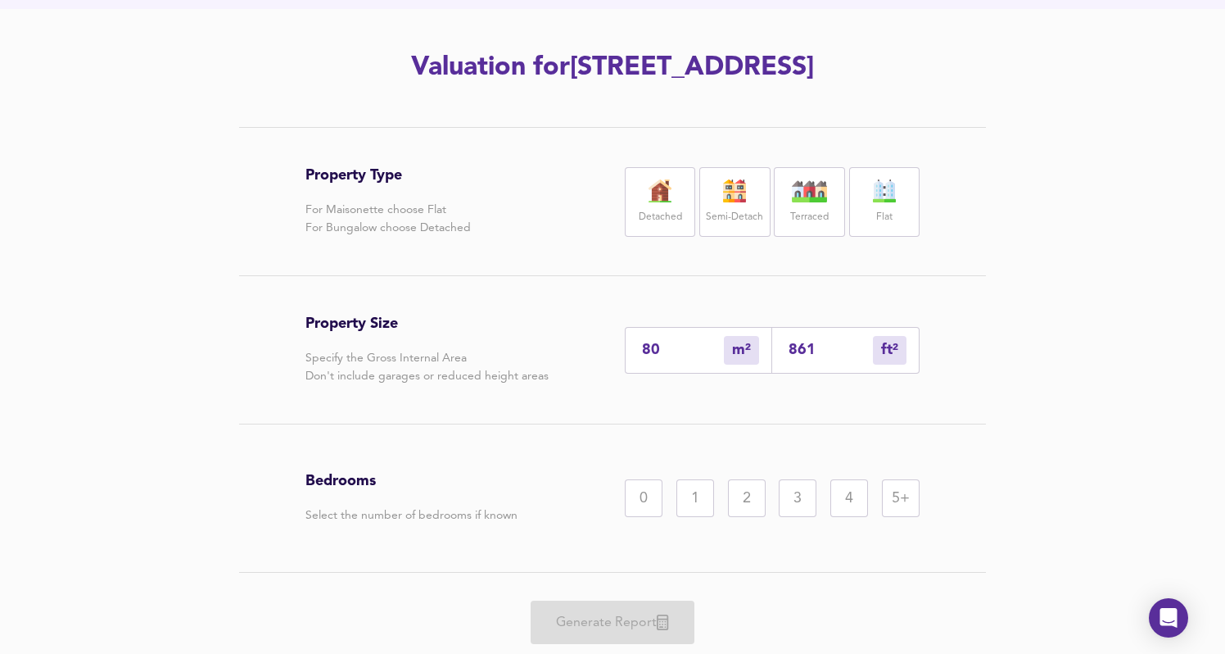
scroll to position [248, 0]
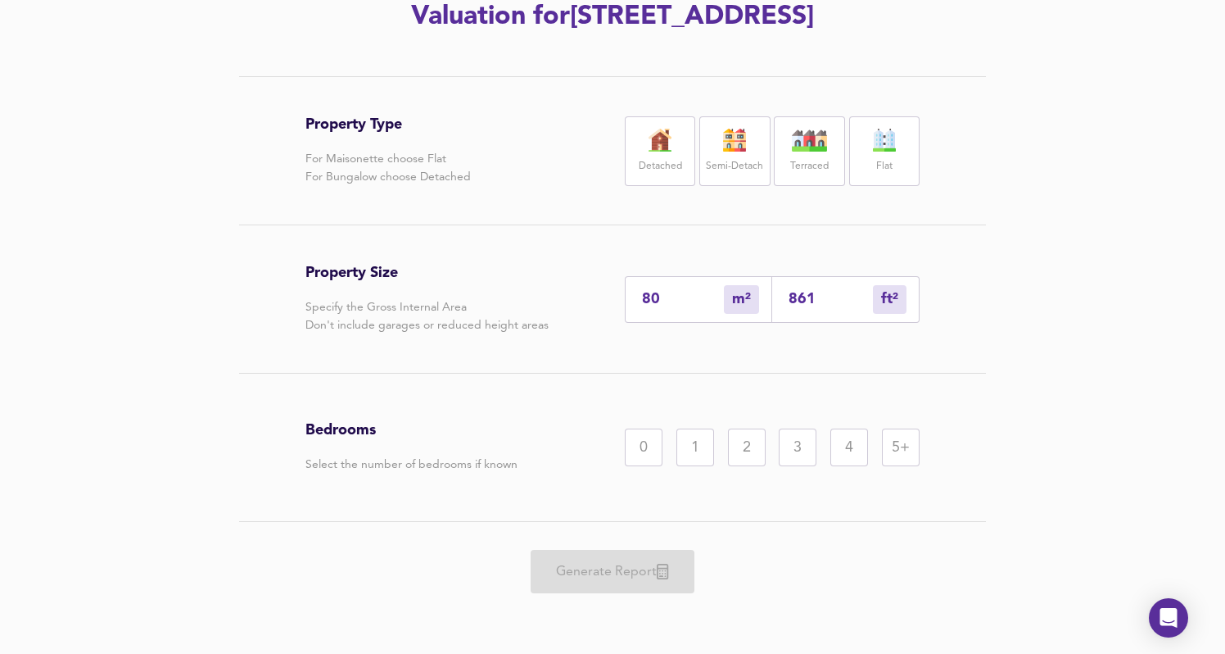
click at [744, 457] on div "2" at bounding box center [747, 447] width 38 height 38
click at [906, 148] on div "Flat" at bounding box center [884, 151] width 70 height 70
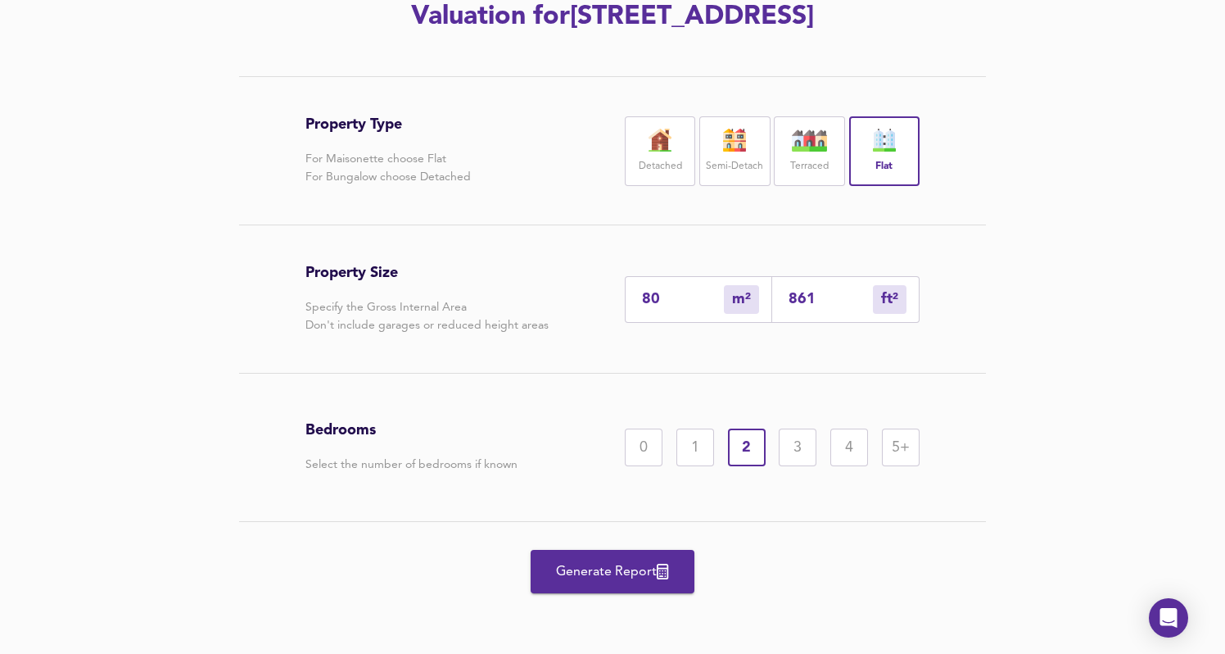
click at [631, 586] on button "Generate Report" at bounding box center [613, 571] width 164 height 43
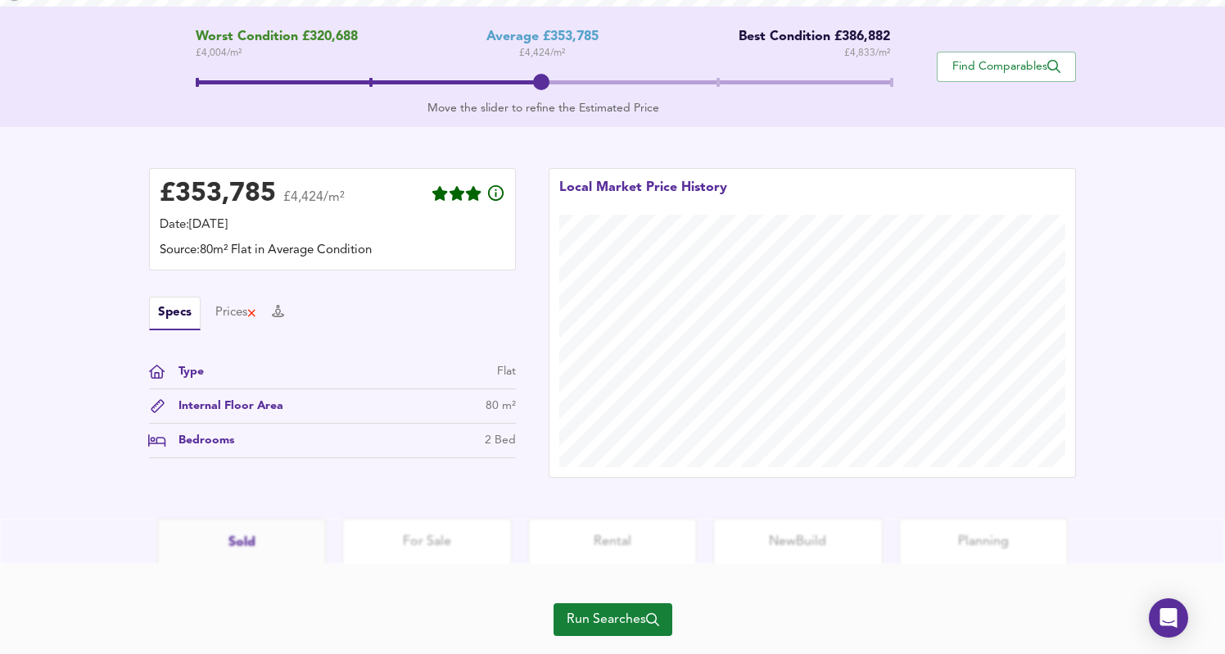
scroll to position [373, 0]
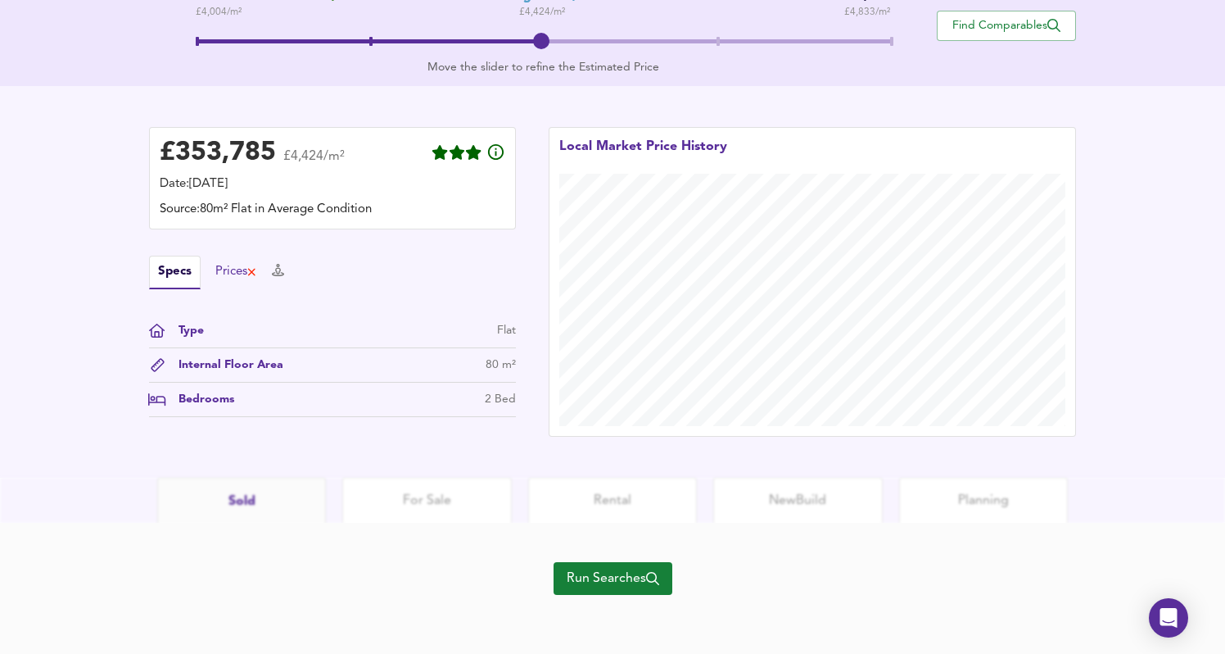
click at [249, 278] on div "Prices" at bounding box center [236, 272] width 42 height 18
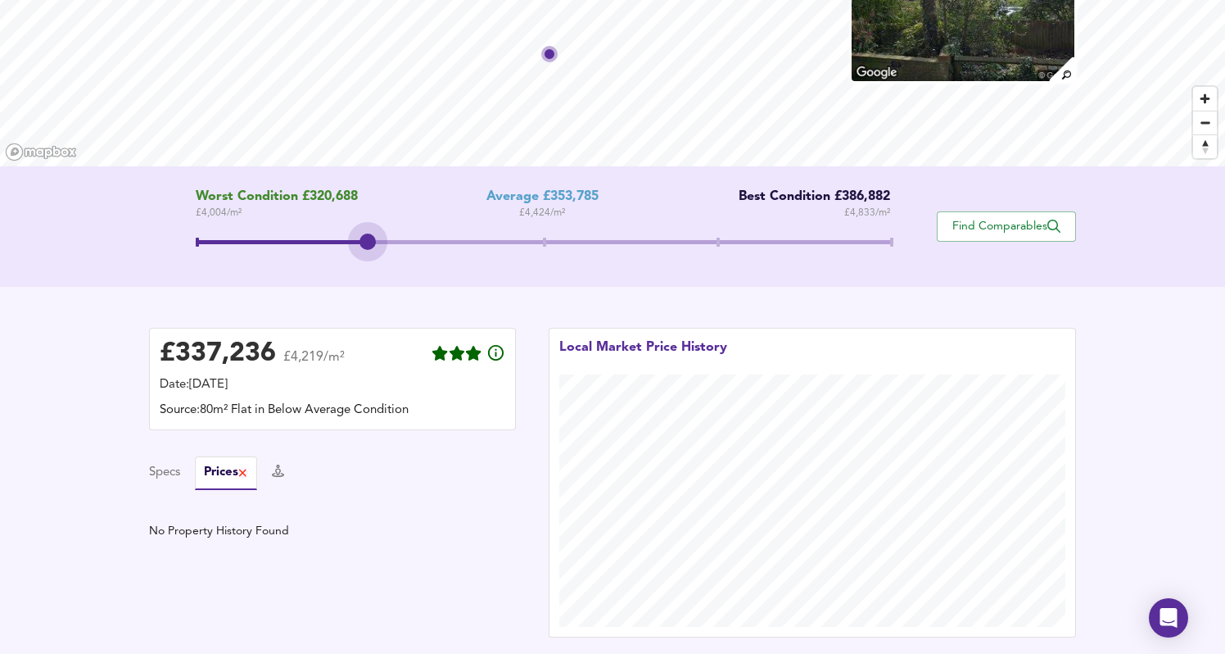
drag, startPoint x: 545, startPoint y: 237, endPoint x: 393, endPoint y: 238, distance: 151.5
click at [393, 238] on span at bounding box center [543, 243] width 695 height 29
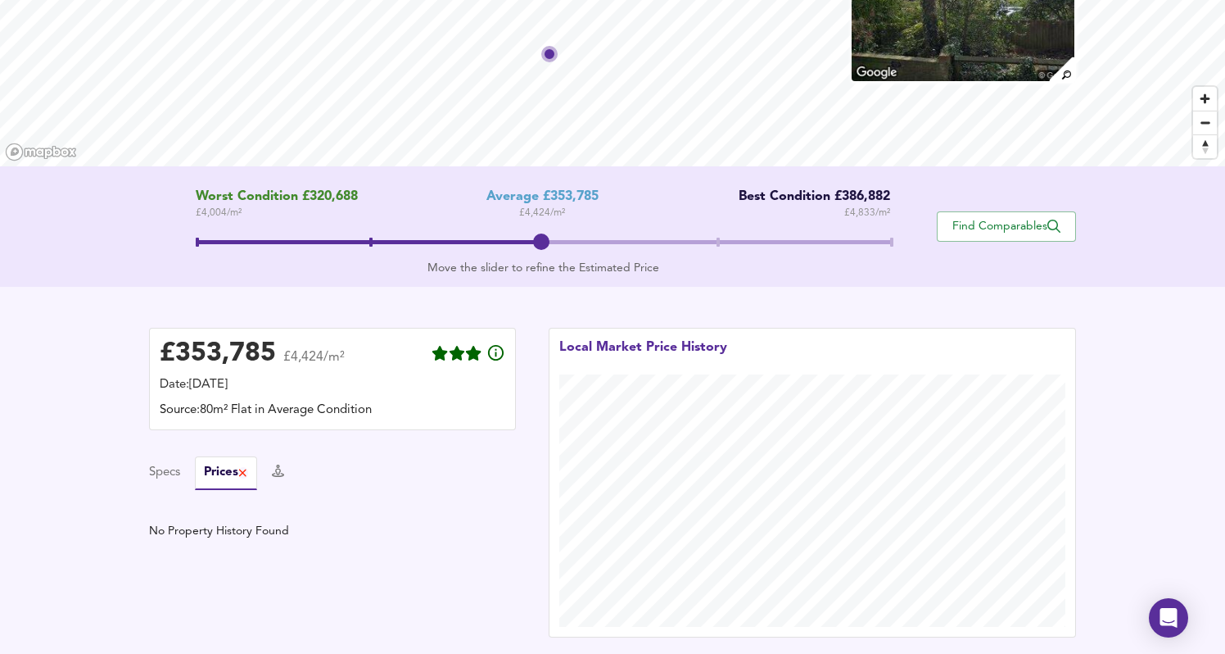
drag, startPoint x: 368, startPoint y: 244, endPoint x: 541, endPoint y: 241, distance: 172.8
click at [541, 241] on span at bounding box center [541, 241] width 16 height 16
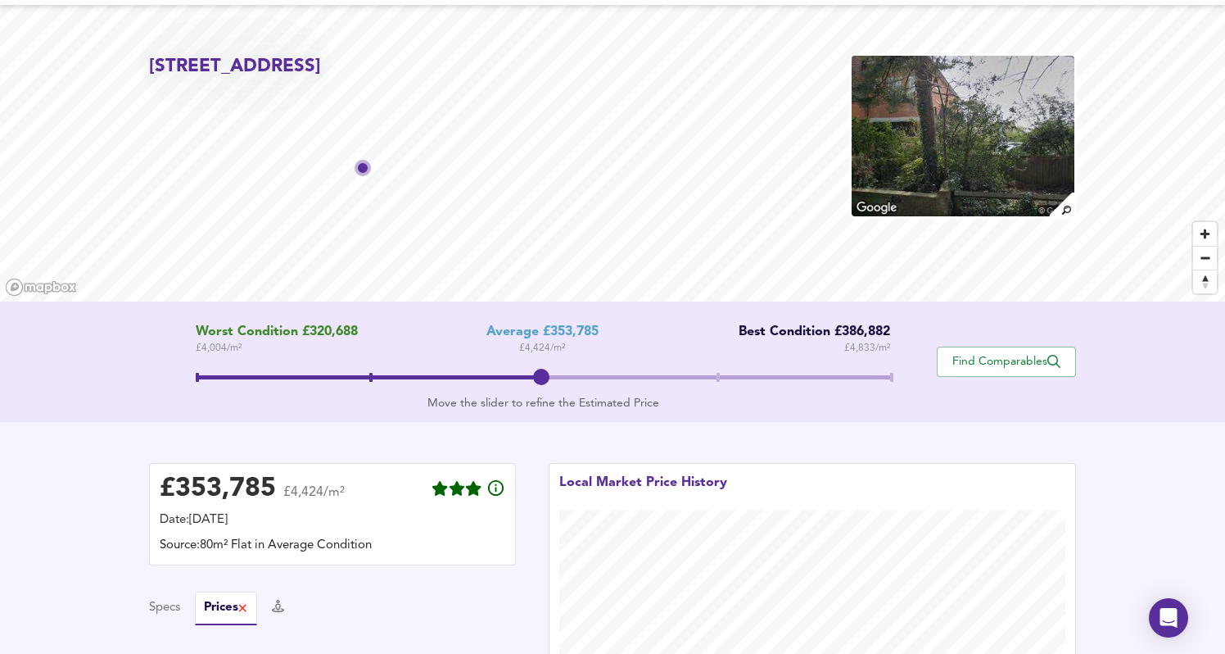
scroll to position [0, 0]
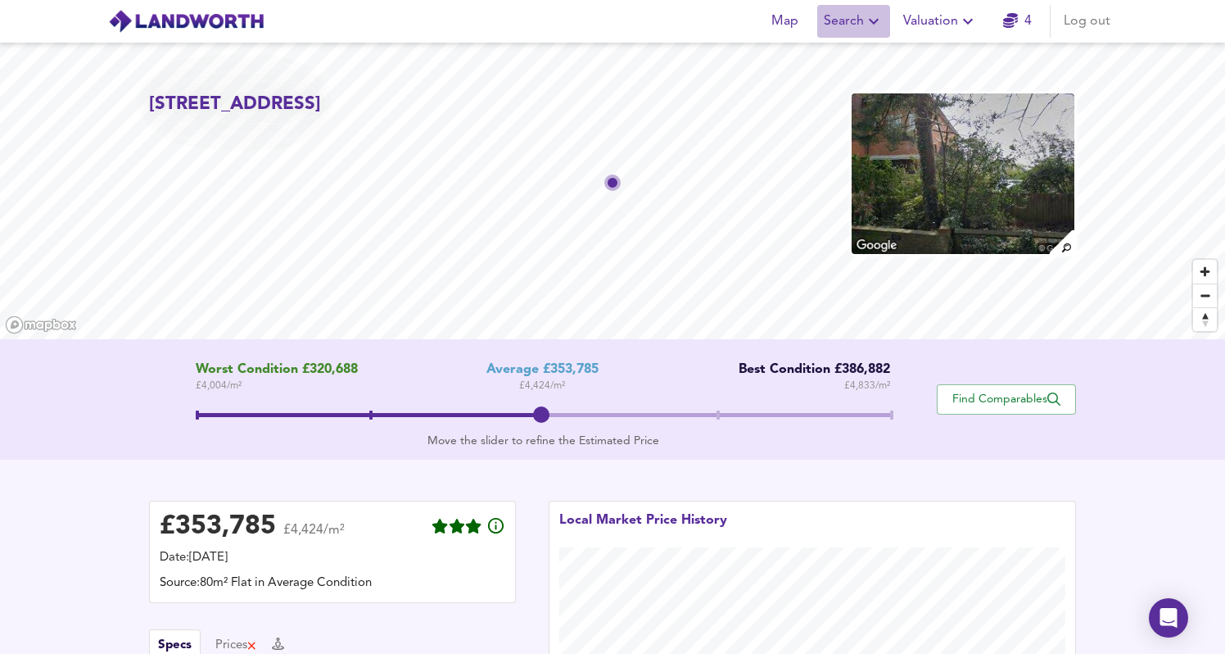
click at [863, 22] on span "Search" at bounding box center [854, 21] width 60 height 23
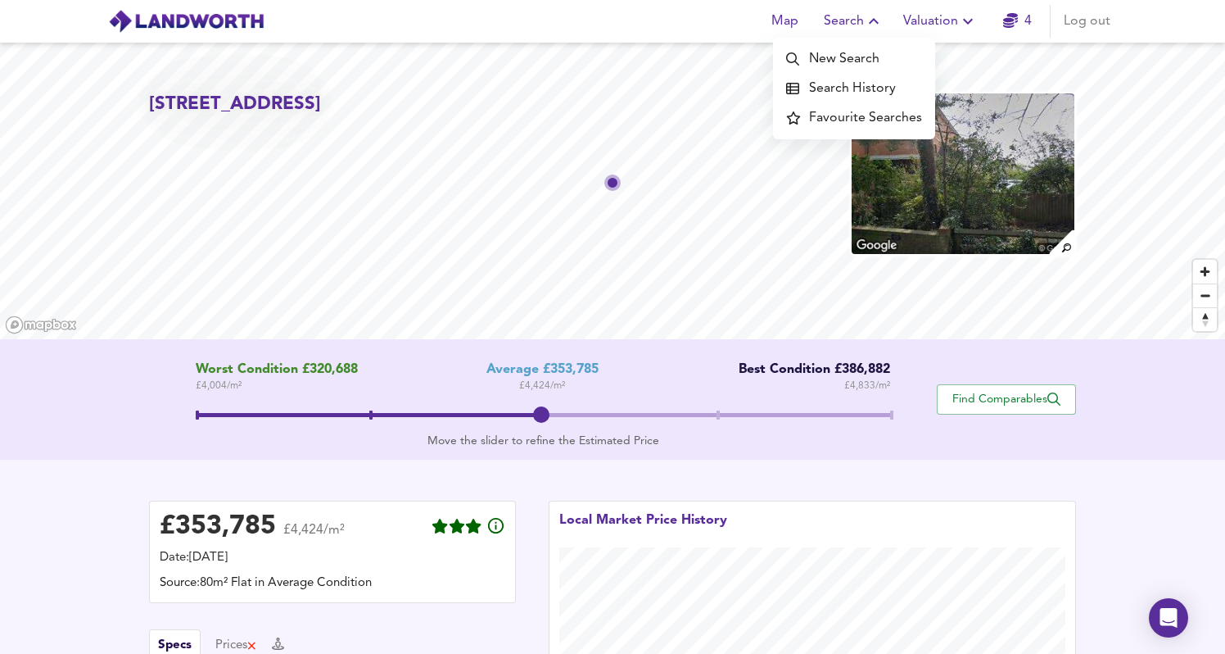
click at [888, 93] on li "Search History" at bounding box center [854, 88] width 162 height 29
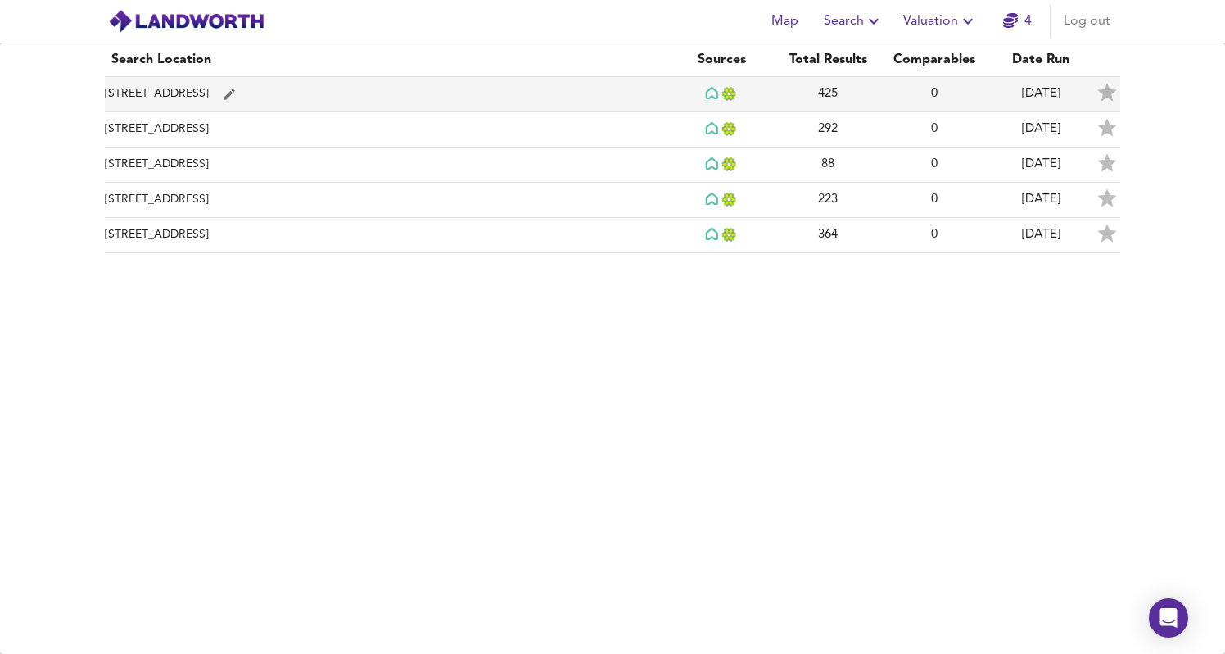
click at [371, 100] on td "High Street, GU21 6BG" at bounding box center [386, 94] width 563 height 35
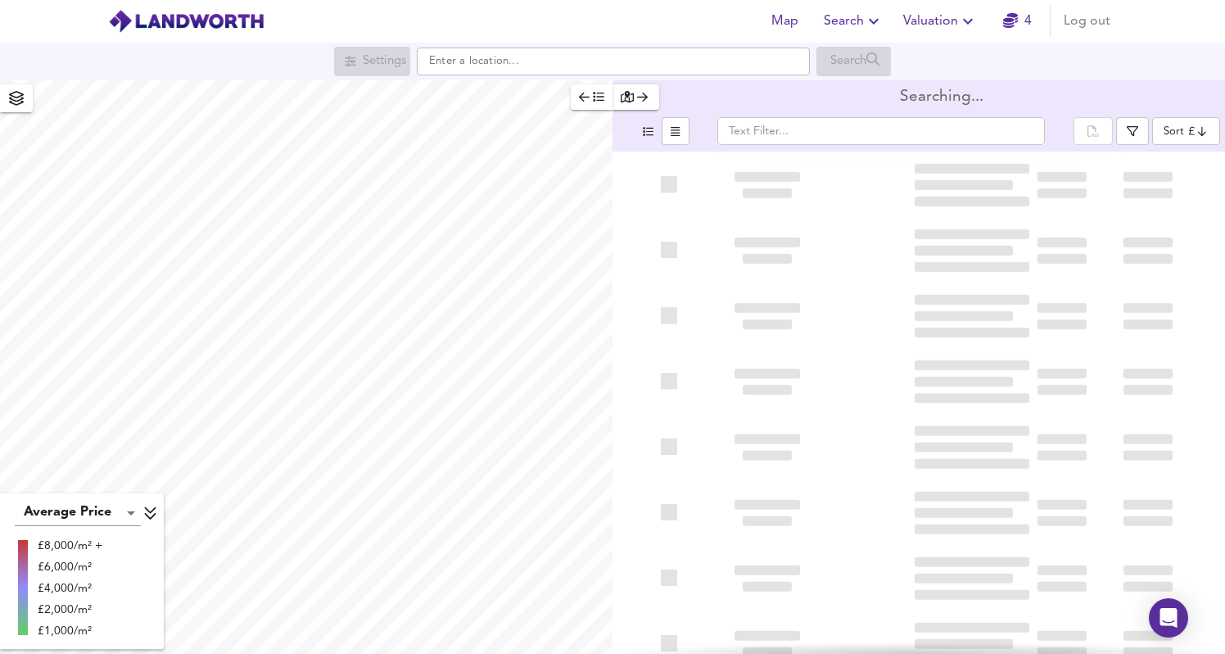
type input "bestdeal"
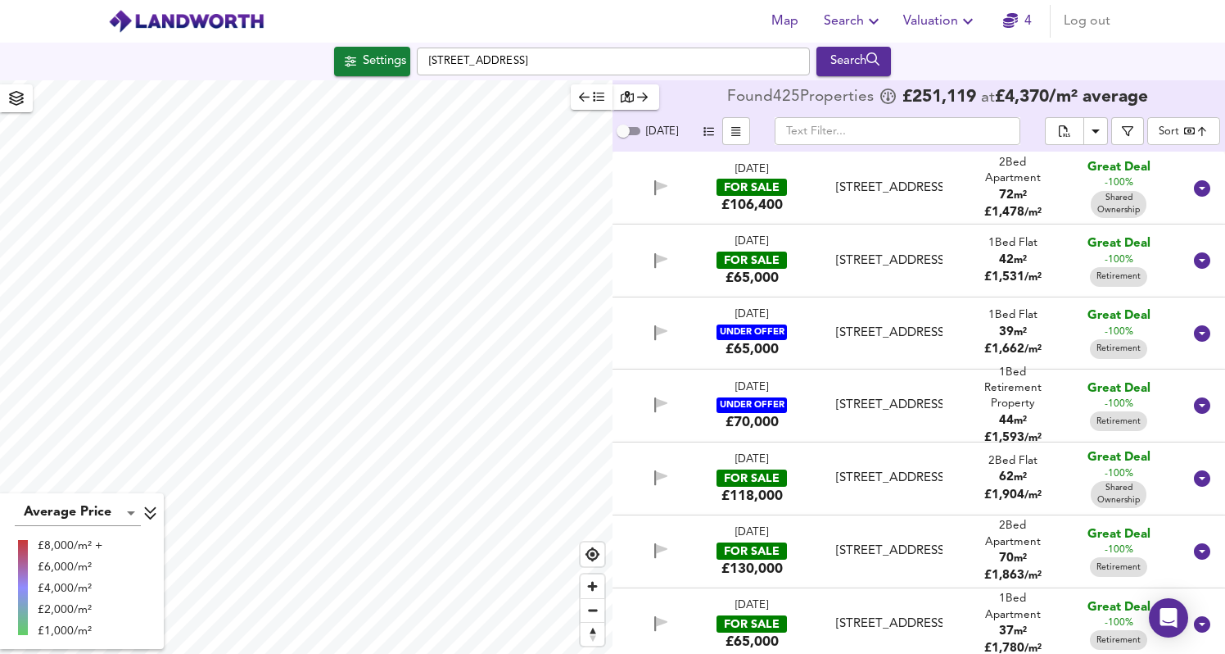
checkbox input "false"
checkbox input "true"
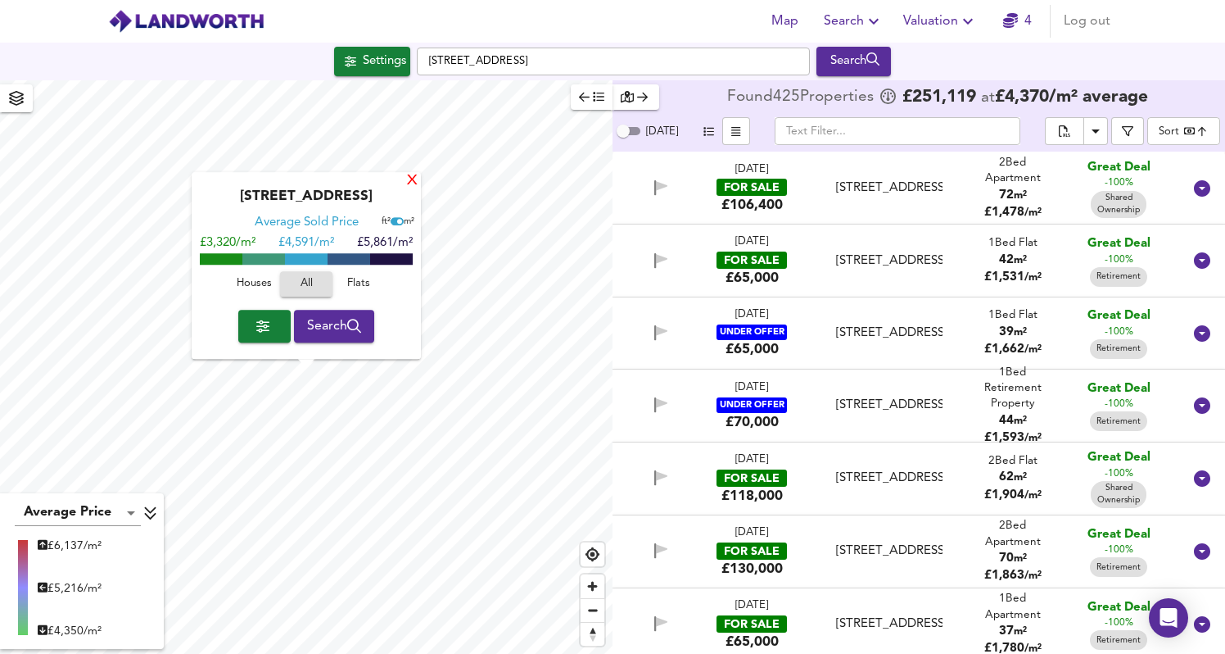
click at [415, 179] on div "X" at bounding box center [412, 182] width 14 height 16
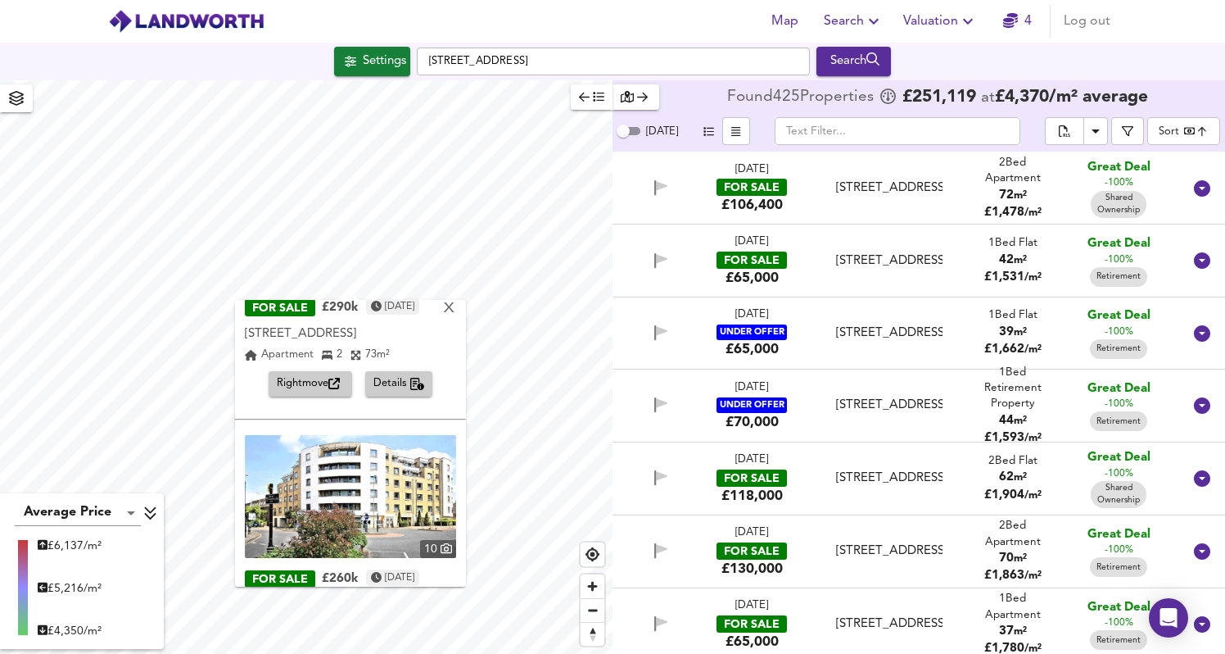
scroll to position [242, 0]
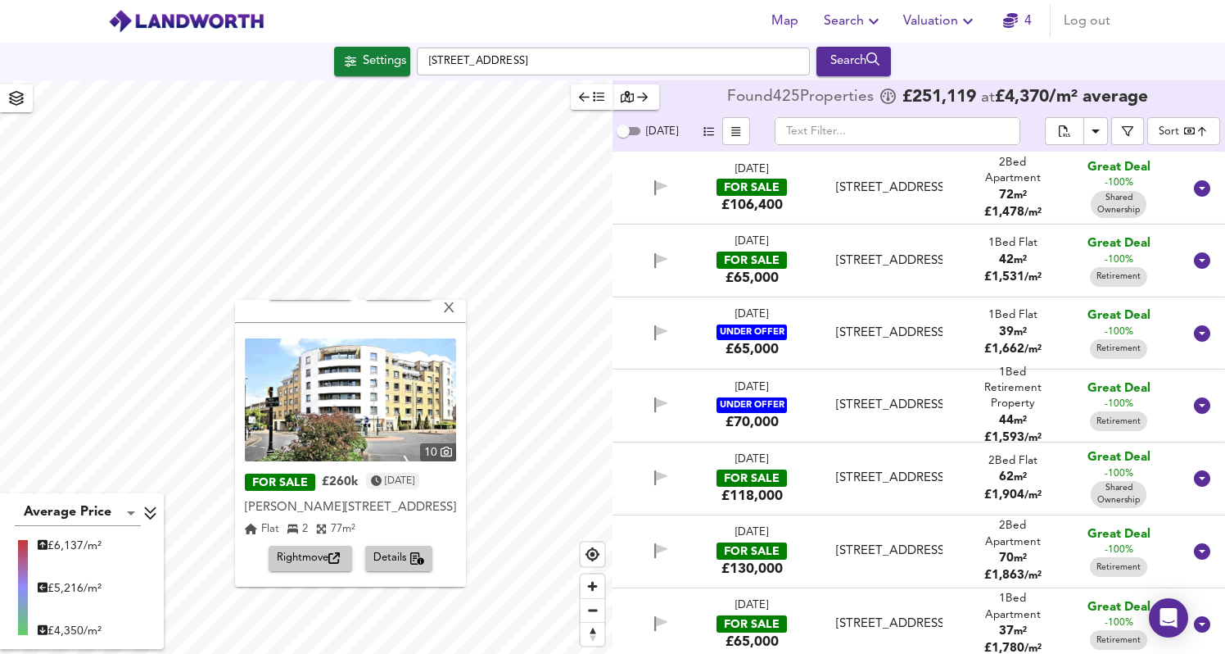
click at [391, 558] on span "Details" at bounding box center [399, 558] width 52 height 19
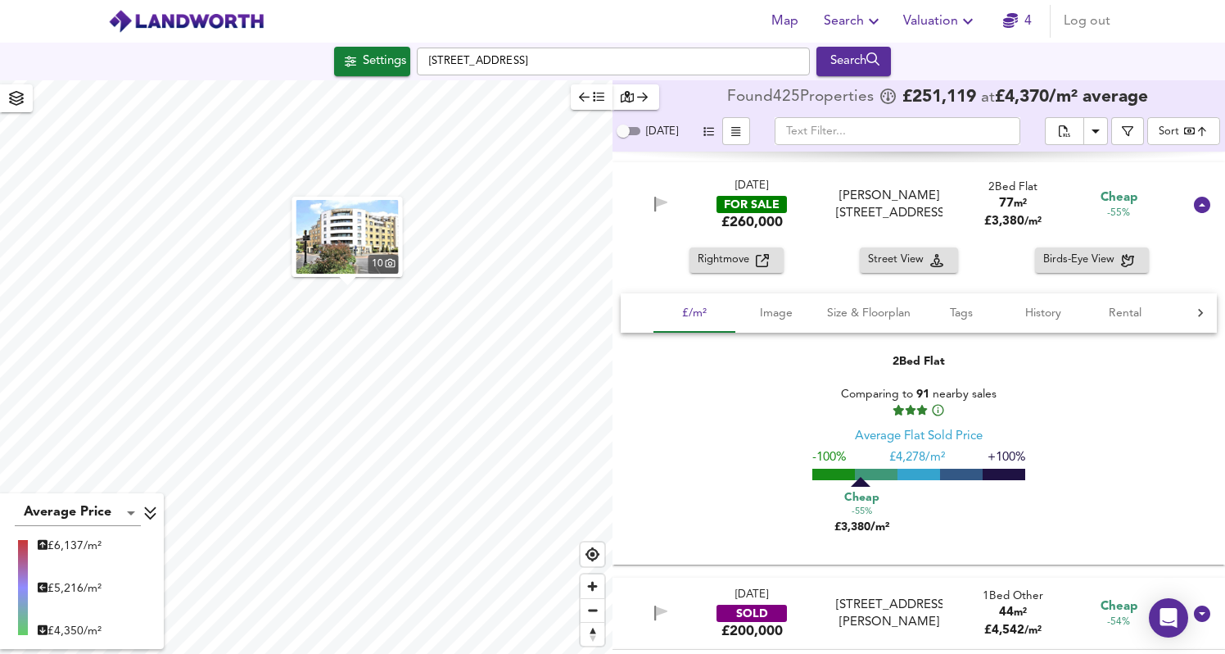
scroll to position [4942, 0]
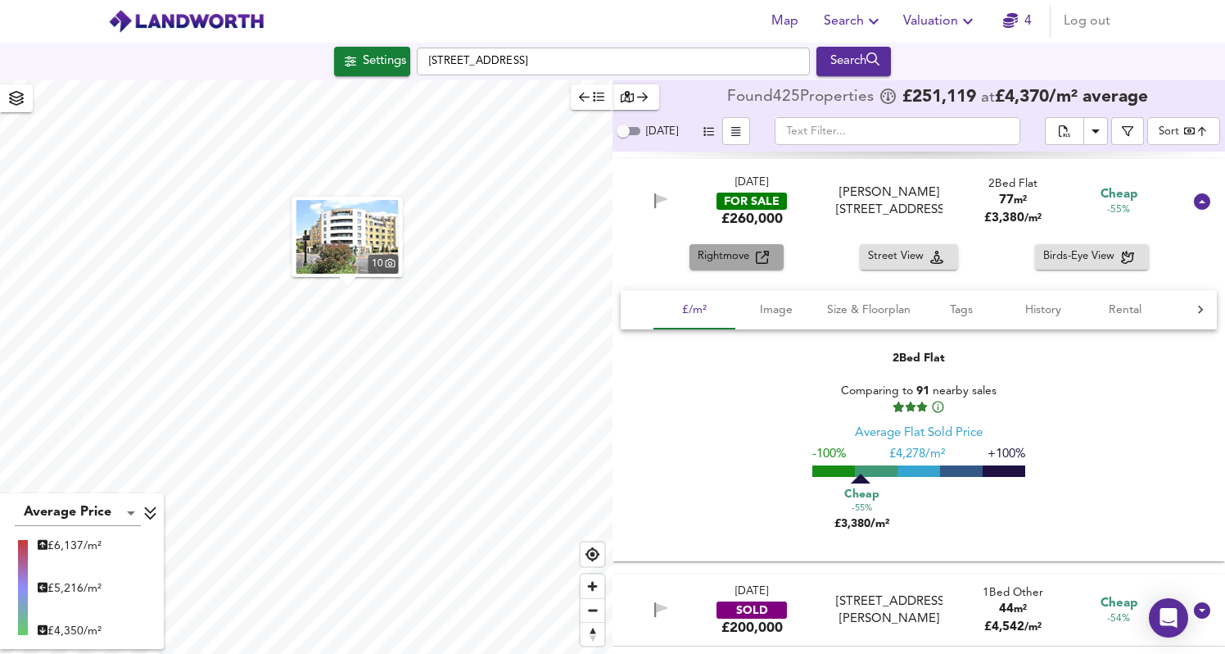
click at [744, 266] on span "Rightmove" at bounding box center [727, 256] width 58 height 19
click at [749, 266] on span "Rightmove" at bounding box center [727, 256] width 58 height 19
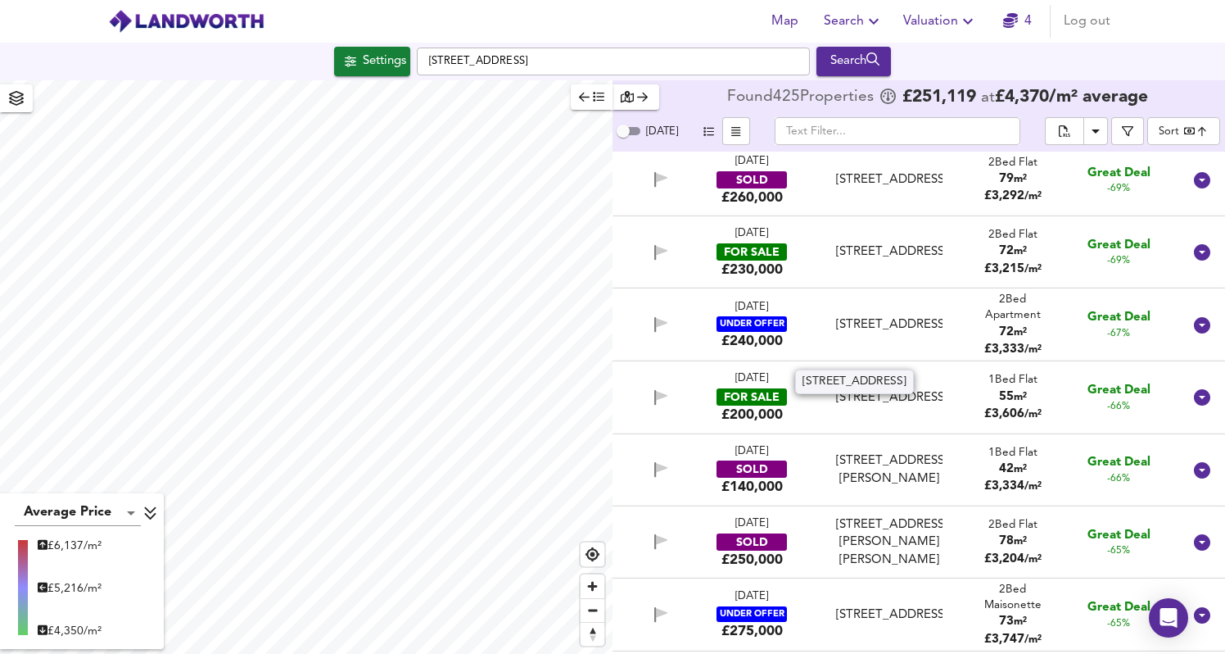
scroll to position [3489, 0]
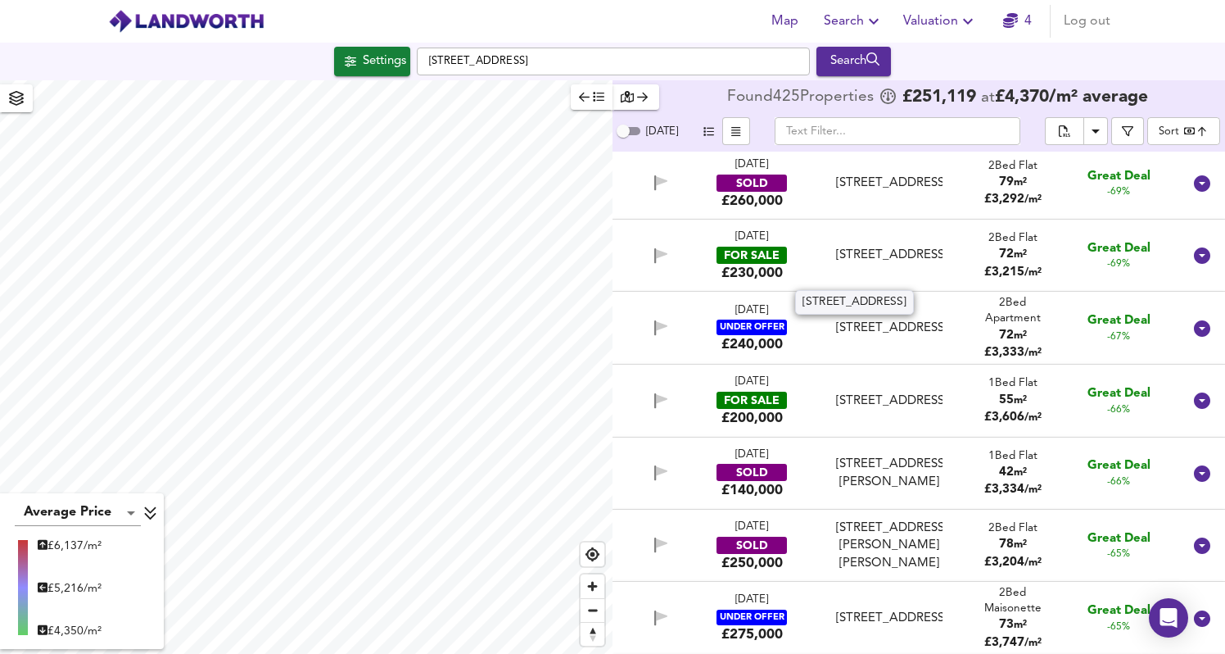
click at [903, 264] on div "Park Drive, Woking, Surrey, GU22 7NQ" at bounding box center [889, 255] width 106 height 17
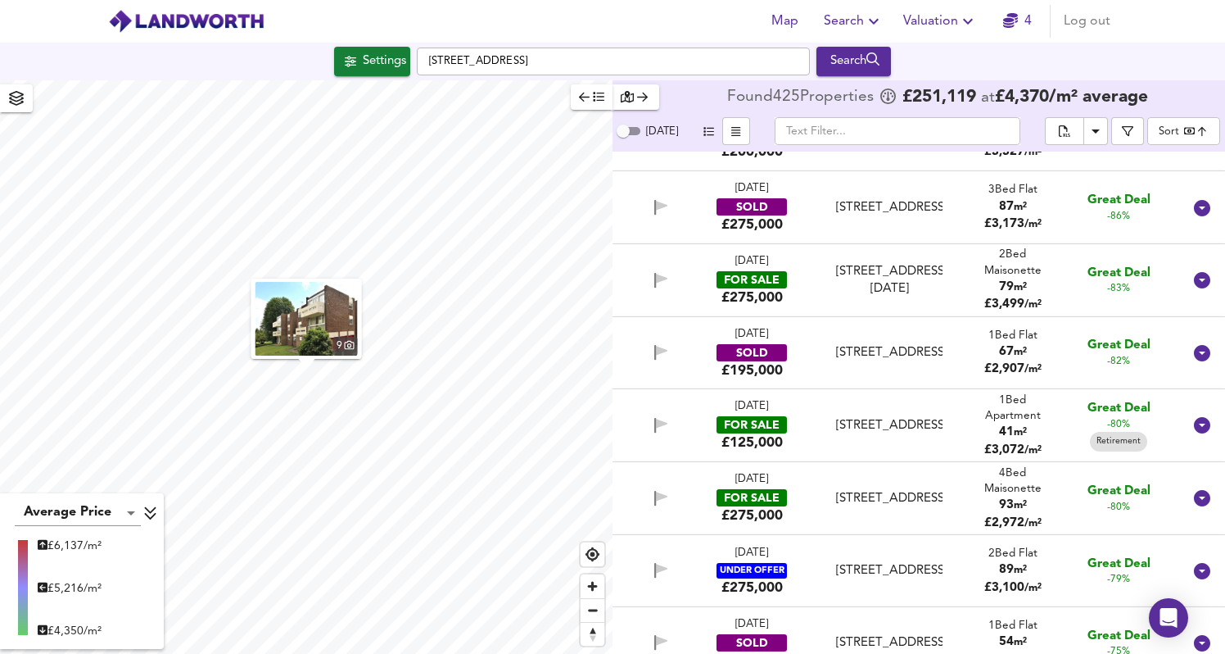
scroll to position [2730, 0]
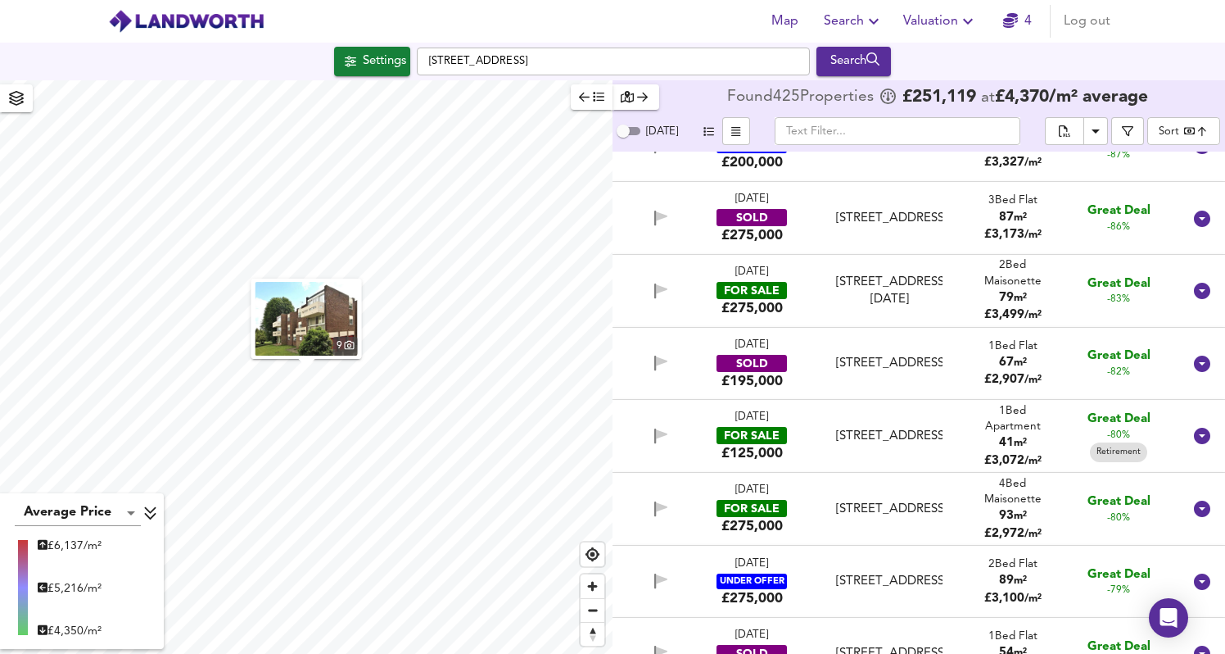
click at [971, 524] on div "93 m²" at bounding box center [1013, 515] width 85 height 17
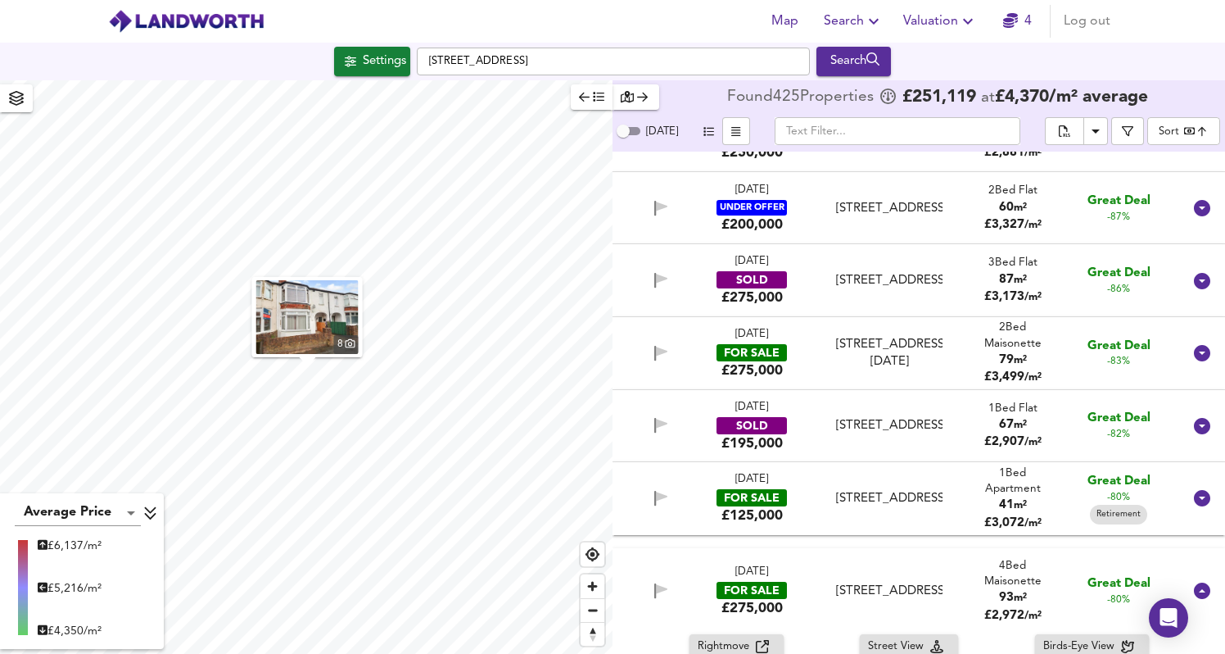
scroll to position [2659, 0]
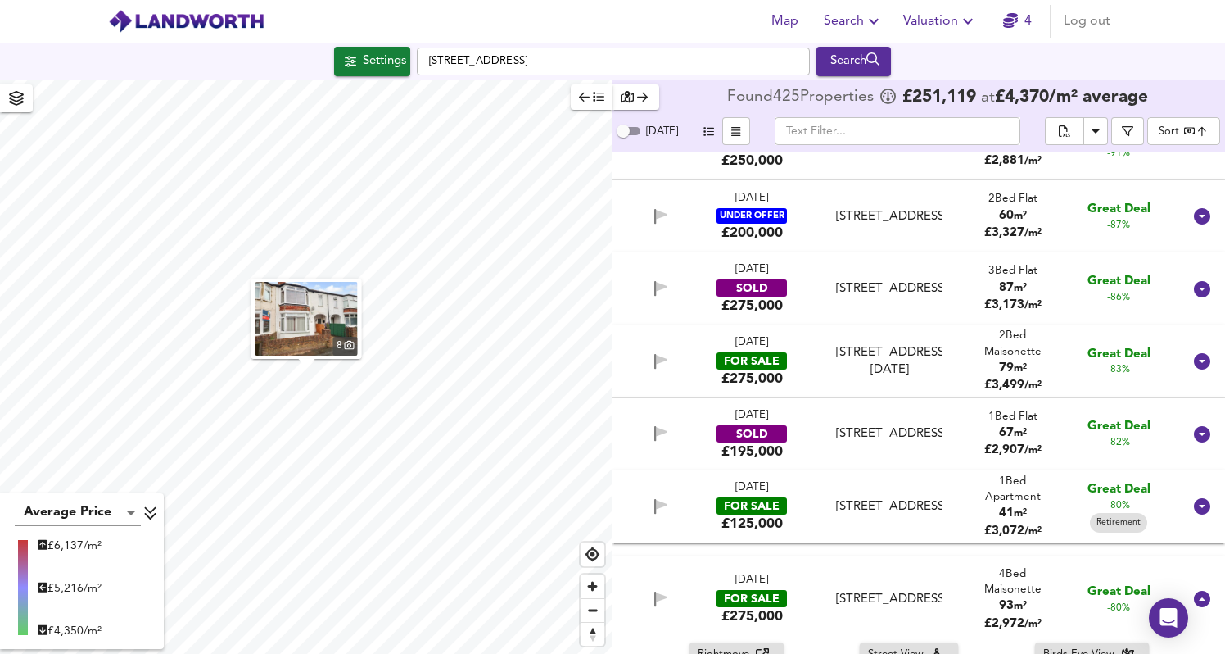
click at [962, 378] on div "18 Aug 2025 FOR SALE £275,000 Kingfield Drive, Woking, Surrey, GU22 9AD Kingfie…" at bounding box center [899, 361] width 567 height 53
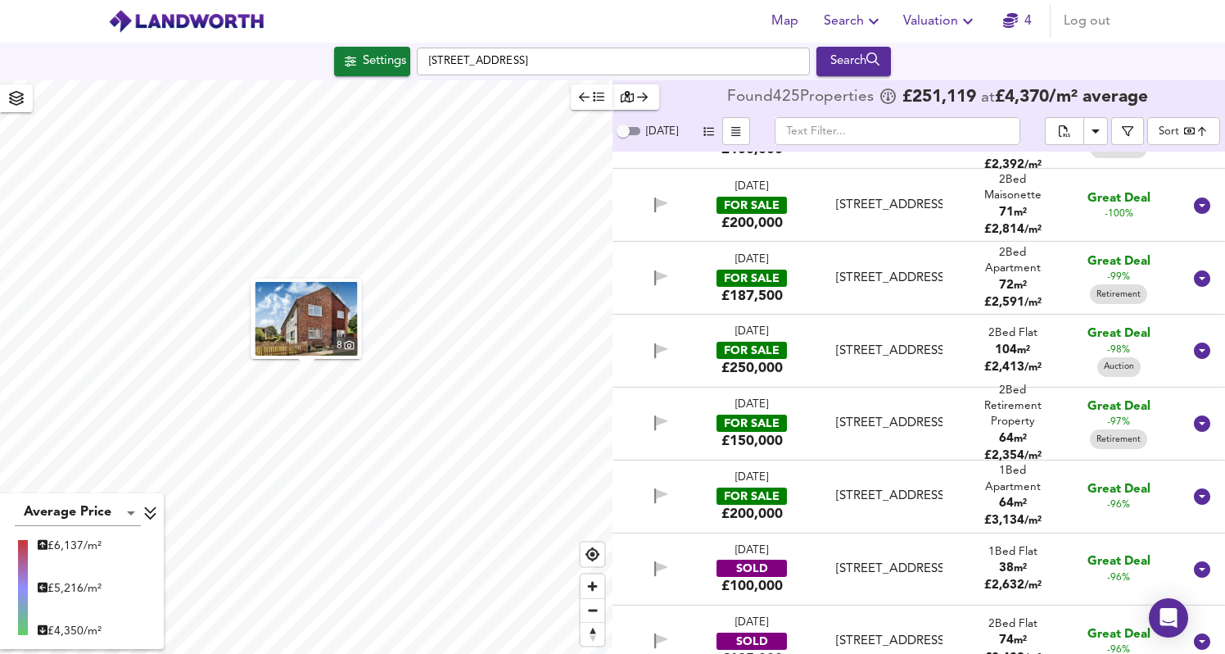
scroll to position [1726, 0]
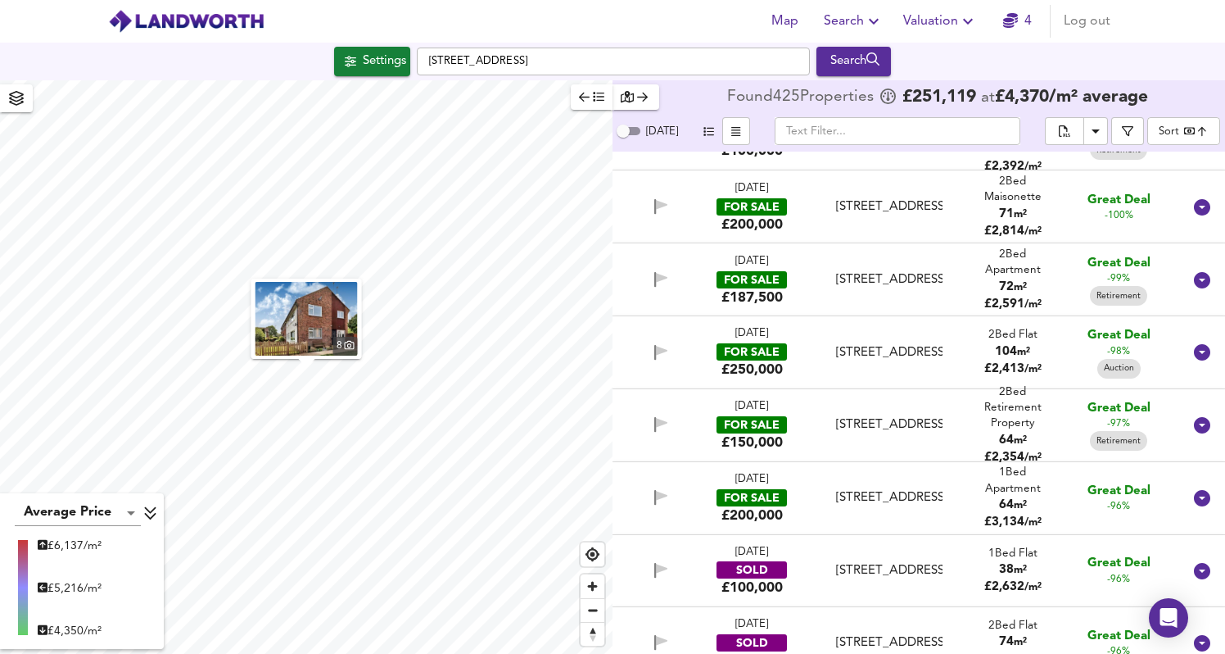
click at [937, 346] on div "Century Court, Woking, GU21 6DR" at bounding box center [889, 352] width 106 height 17
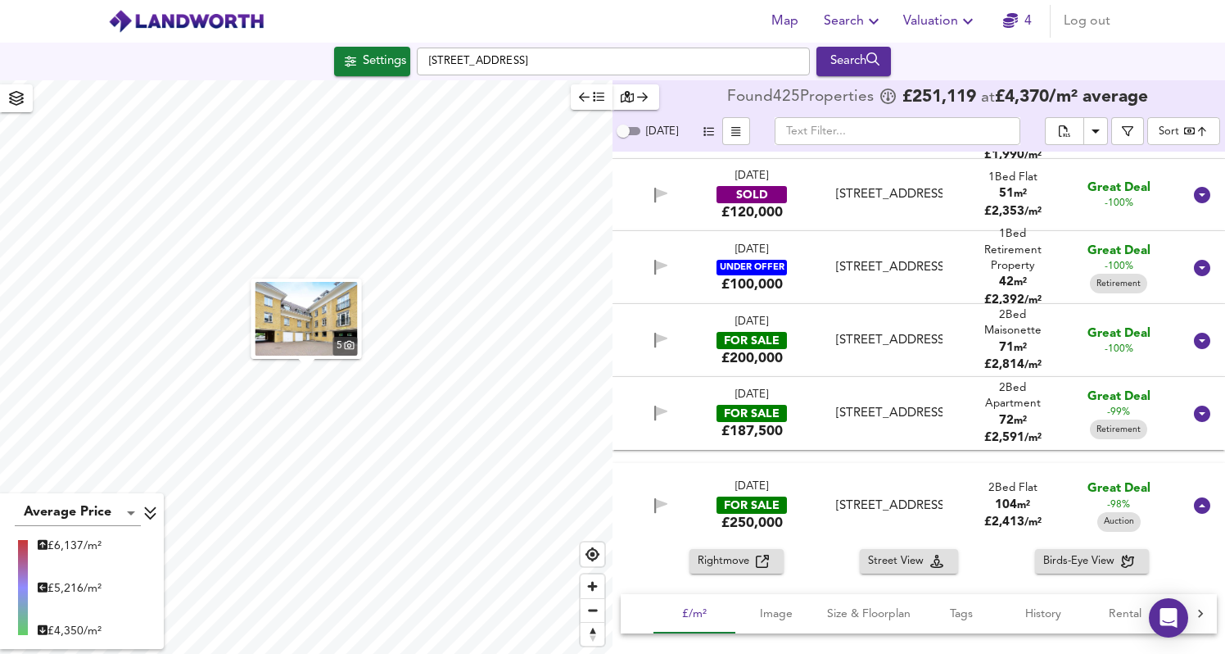
scroll to position [1566, 0]
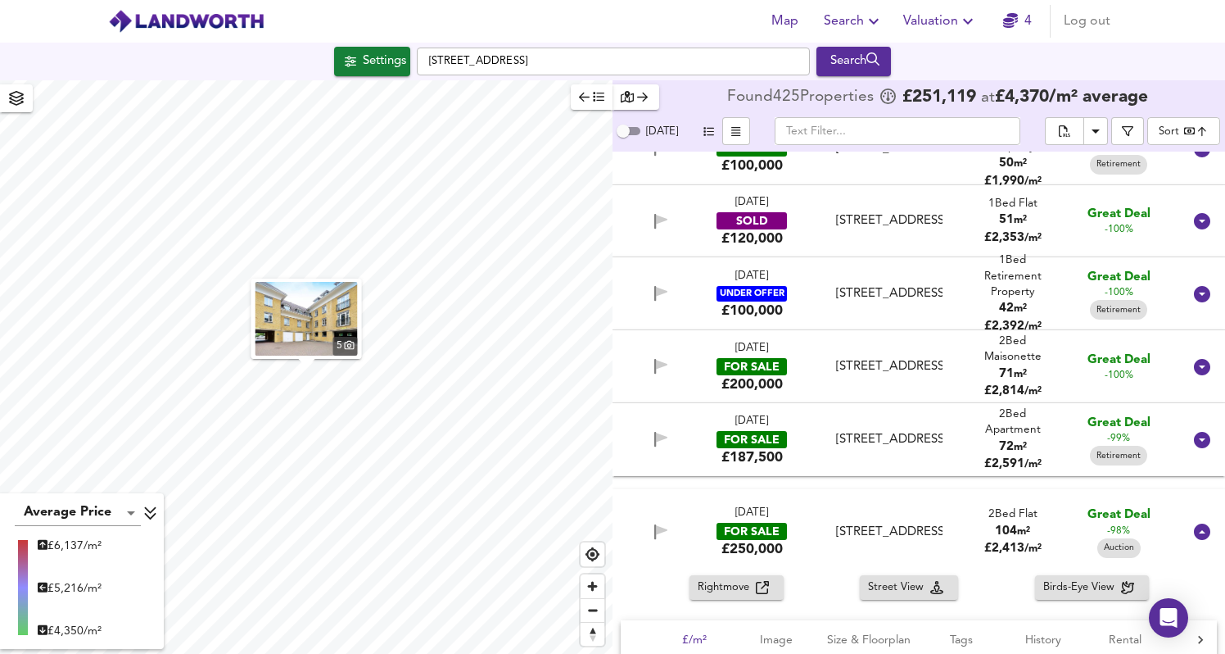
click at [916, 444] on div "Grove Road, Woking, GU21 5FG" at bounding box center [889, 439] width 106 height 17
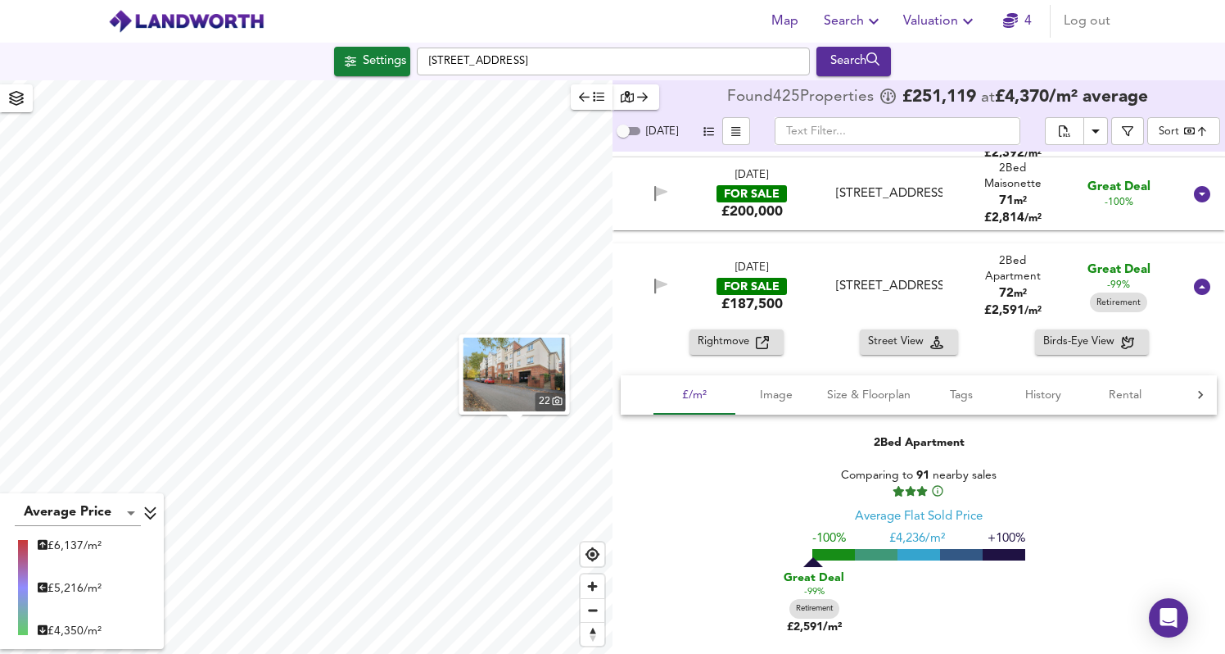
scroll to position [1576, 0]
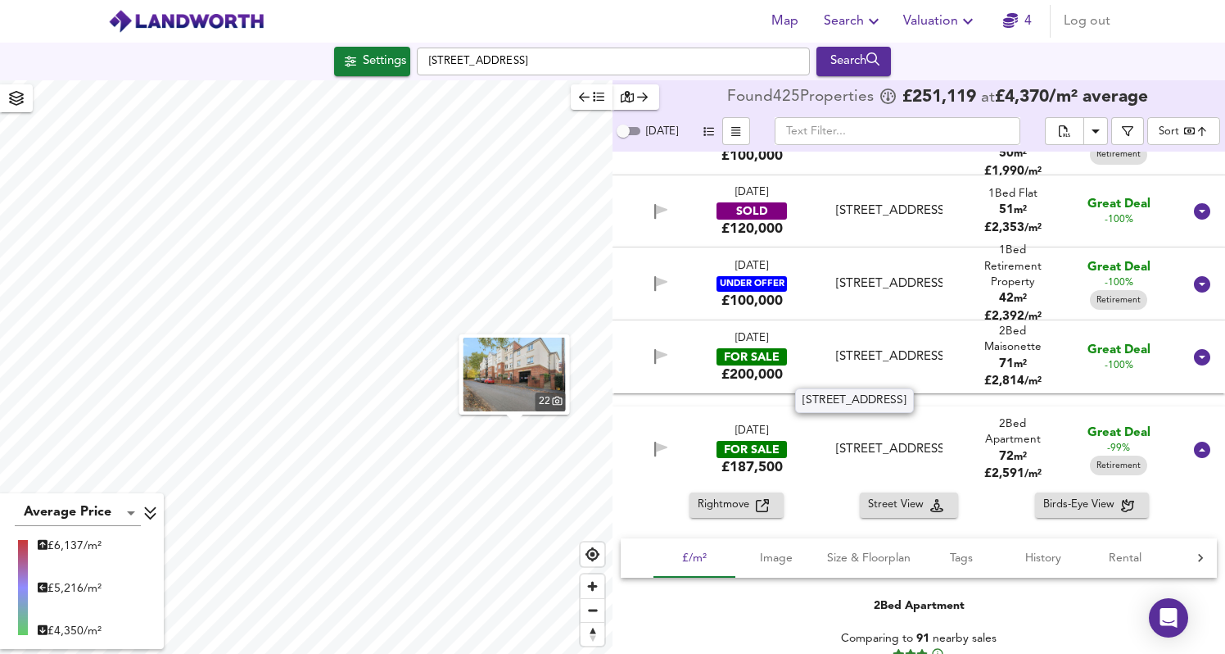
click at [874, 350] on div "Woodlands Court, Woking, GU22 7RY" at bounding box center [889, 356] width 106 height 17
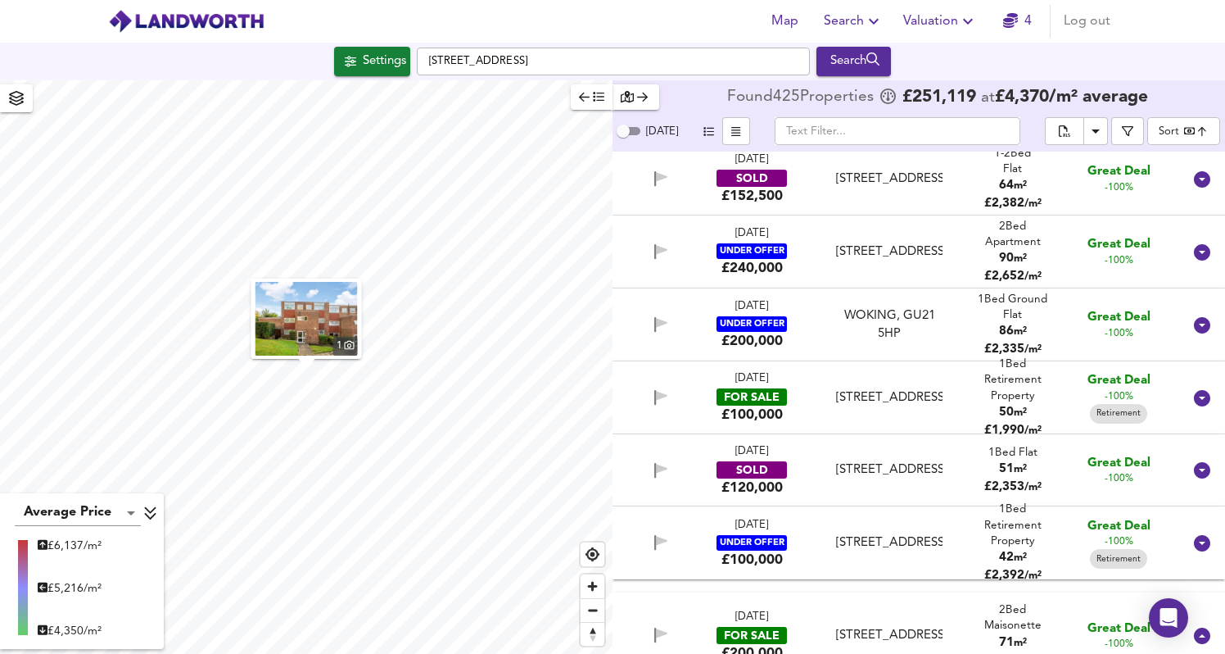
scroll to position [1310, 0]
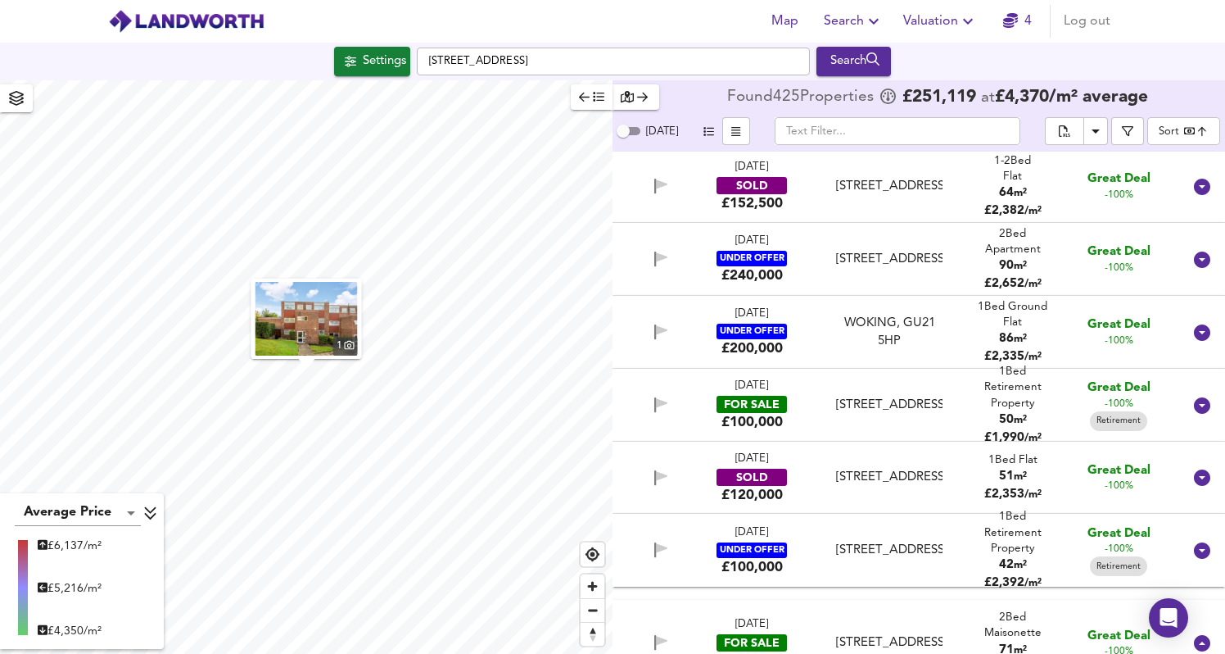
click at [832, 396] on div "Beaufort Lodge, Woking, GU21 5FG" at bounding box center [889, 404] width 119 height 17
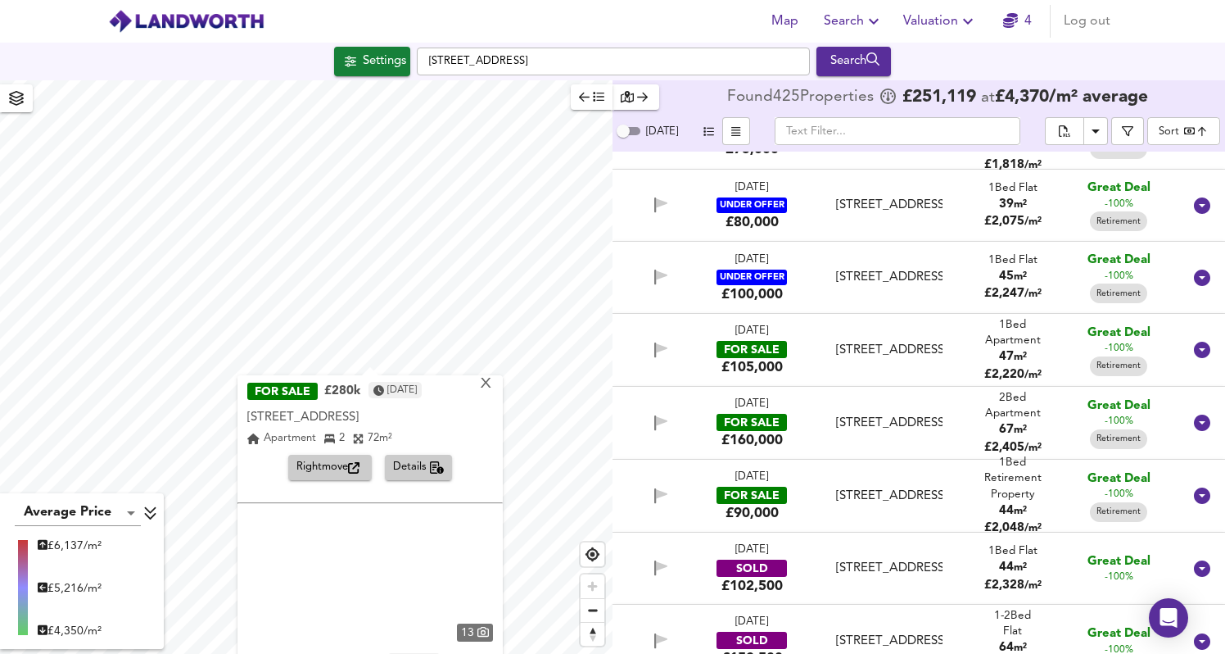
scroll to position [799, 0]
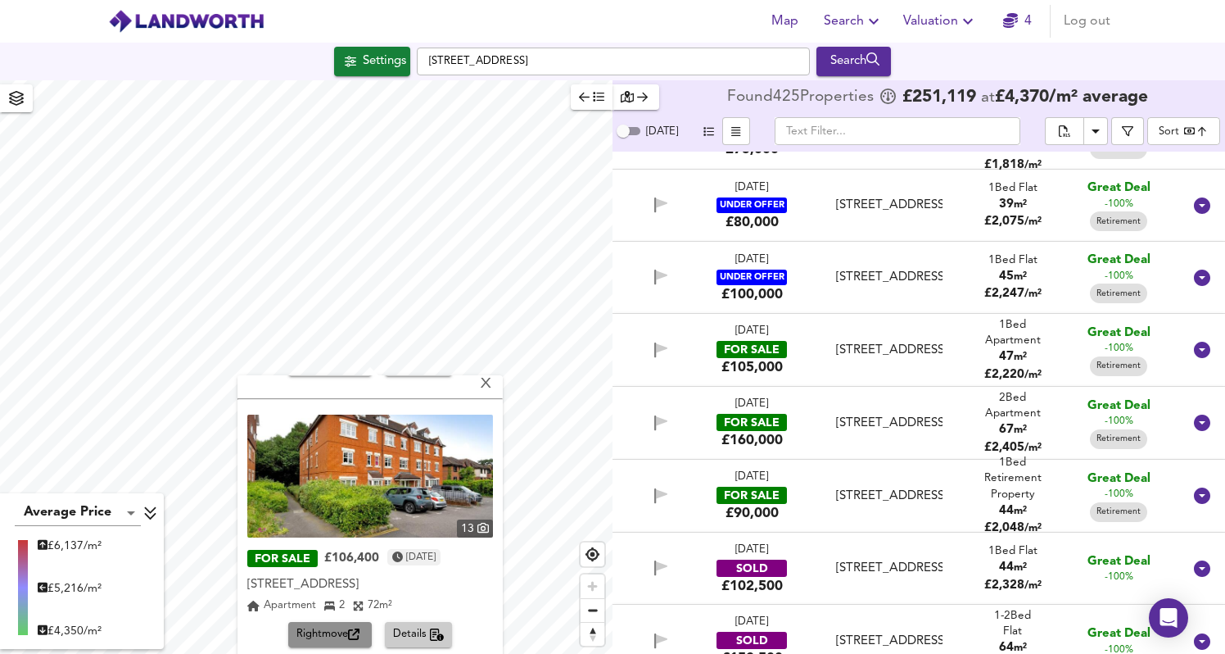
click at [343, 638] on span "Rightmove" at bounding box center [329, 634] width 67 height 19
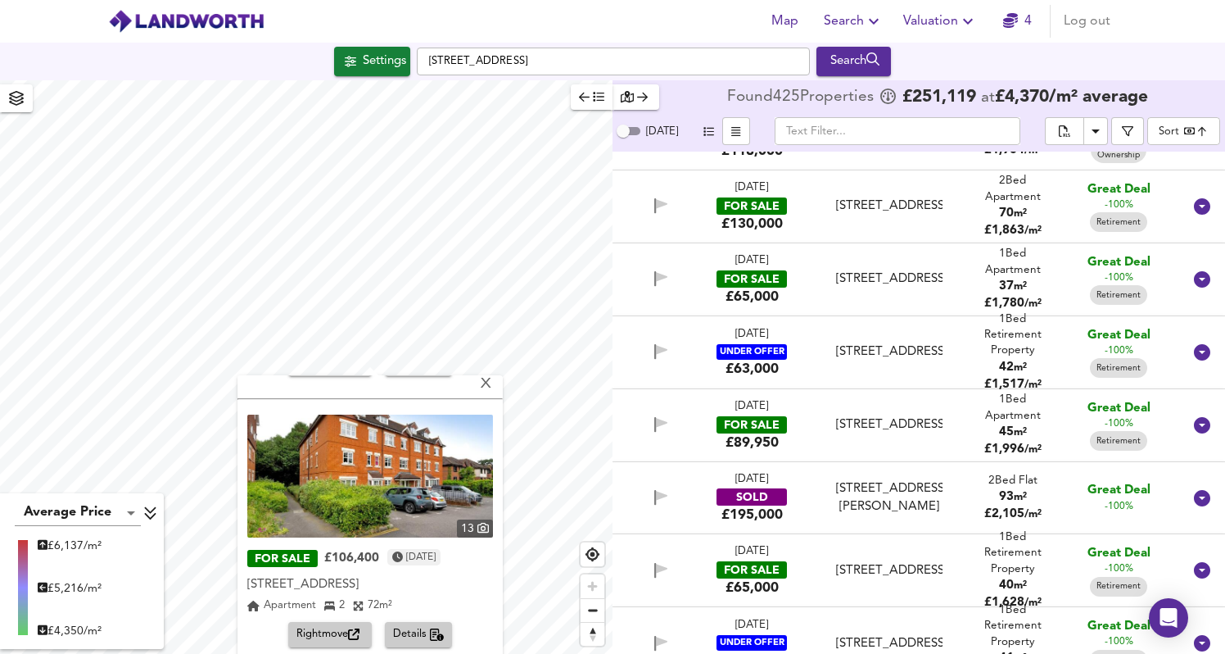
scroll to position [247, 0]
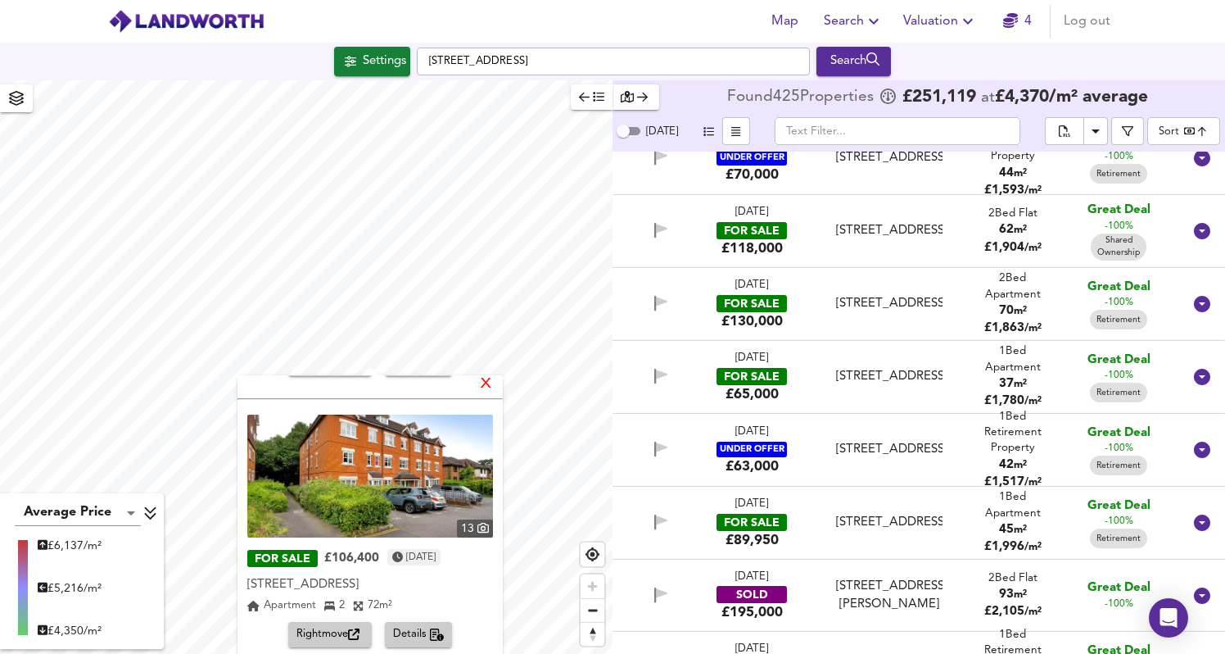
click at [489, 390] on div "X" at bounding box center [486, 385] width 14 height 16
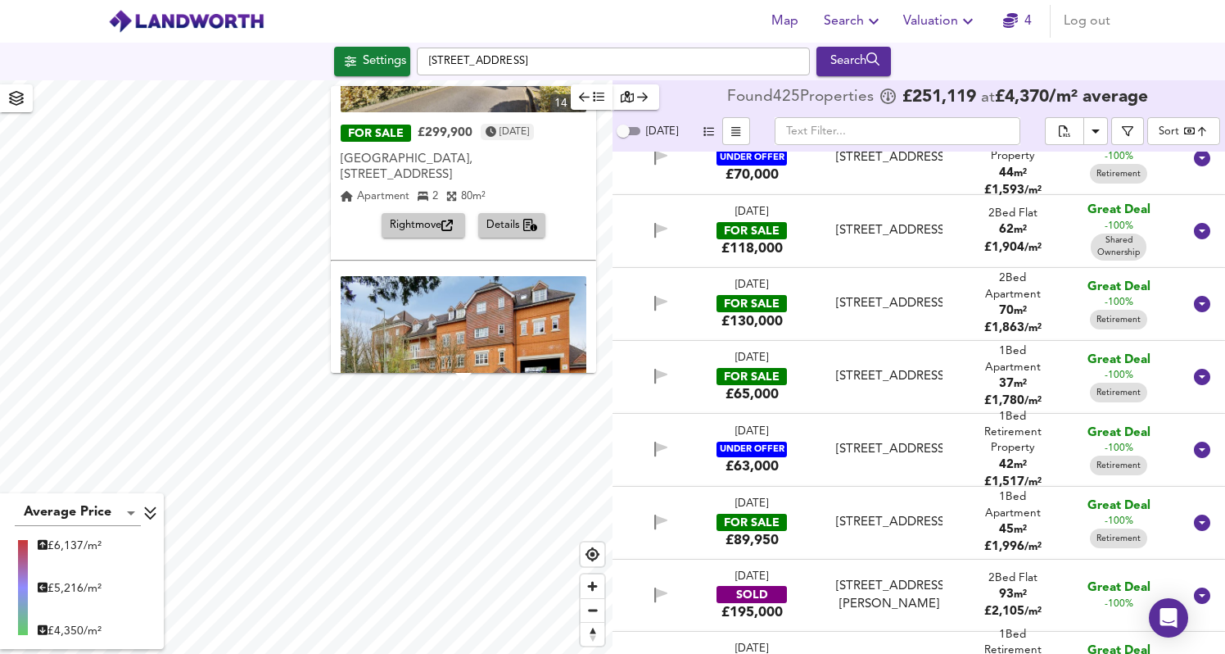
scroll to position [174, 0]
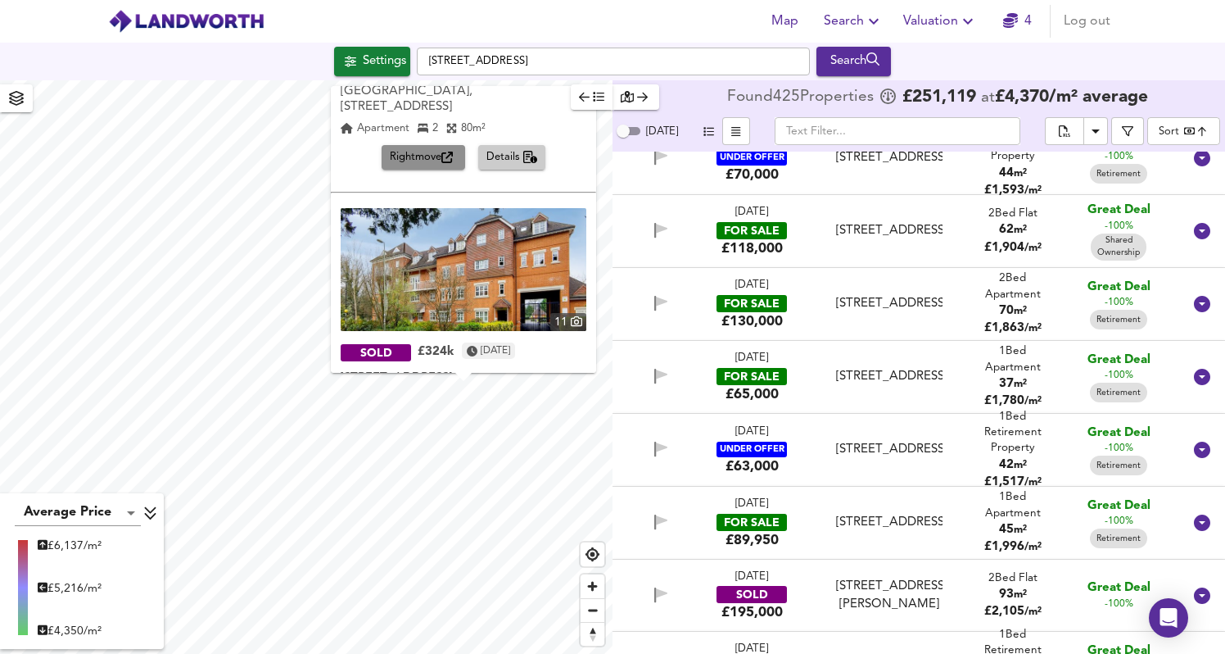
click at [432, 148] on span "Rightmove" at bounding box center [423, 157] width 67 height 19
click at [816, 129] on input "text" at bounding box center [898, 131] width 246 height 28
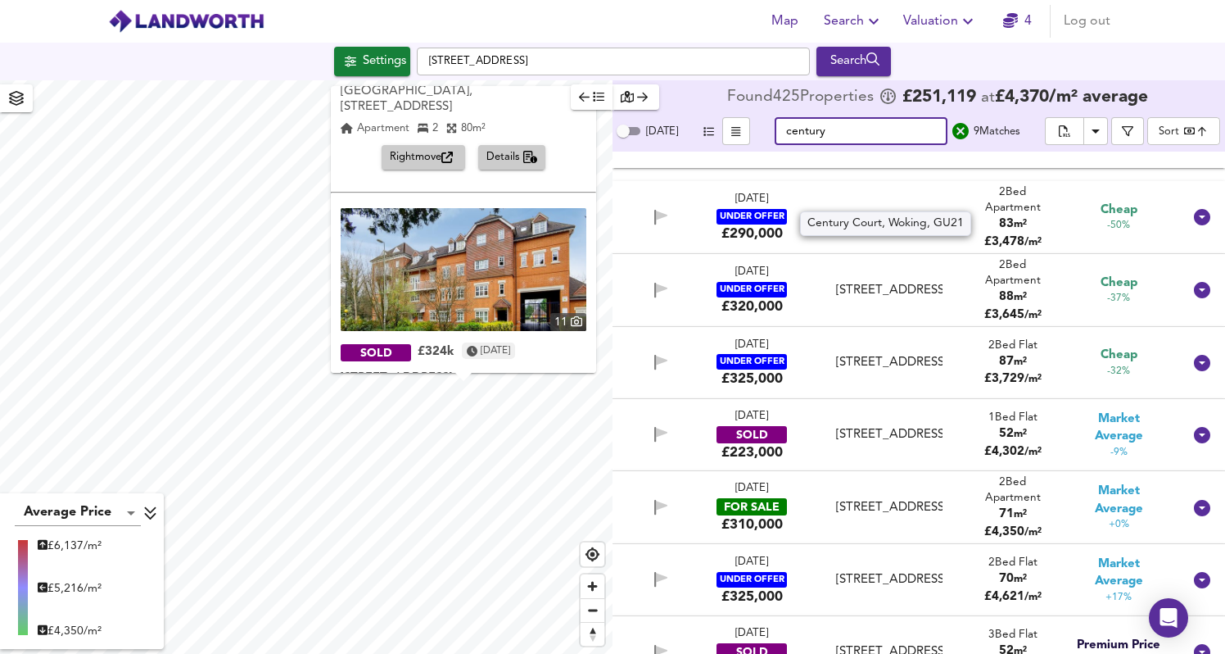
scroll to position [451, 0]
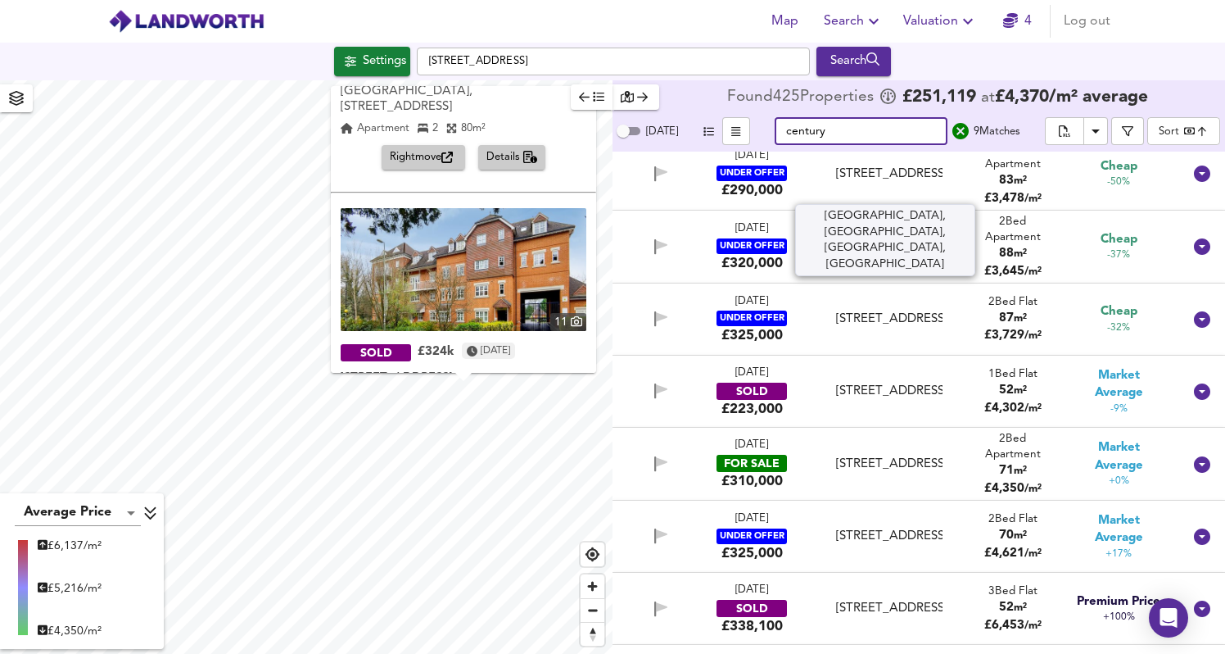
type input "century"
click at [864, 183] on div "Century Court, Woking, Surrey, GU21 6DR" at bounding box center [889, 173] width 106 height 17
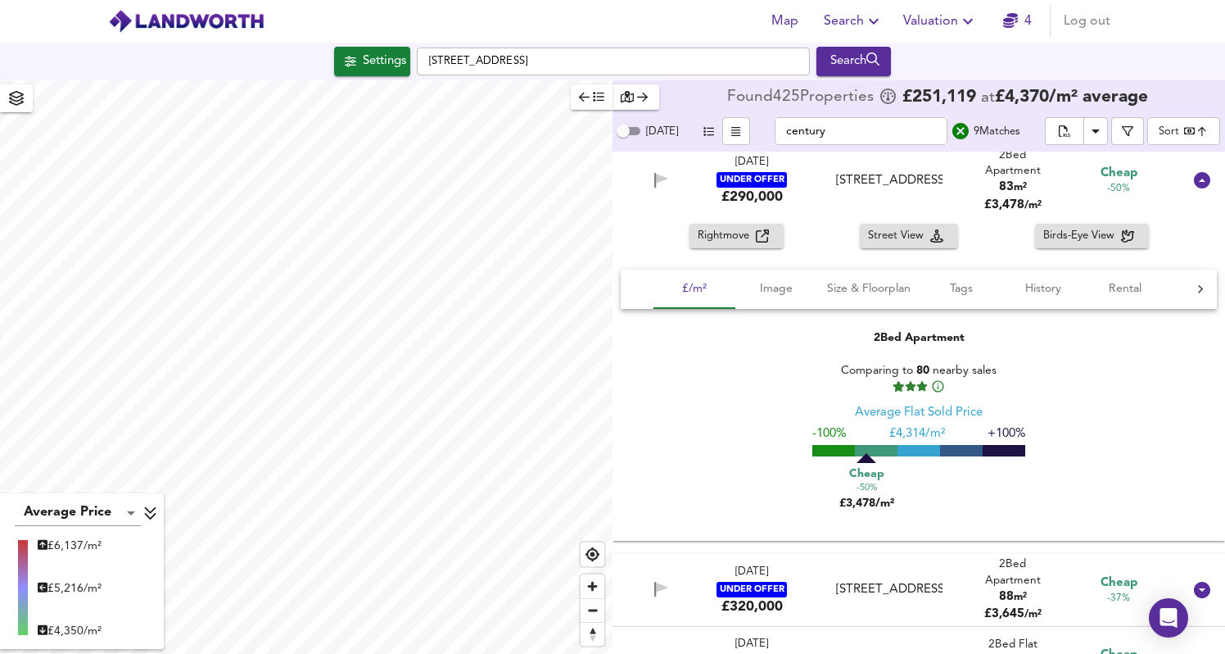
click at [764, 238] on icon "button" at bounding box center [762, 235] width 13 height 13
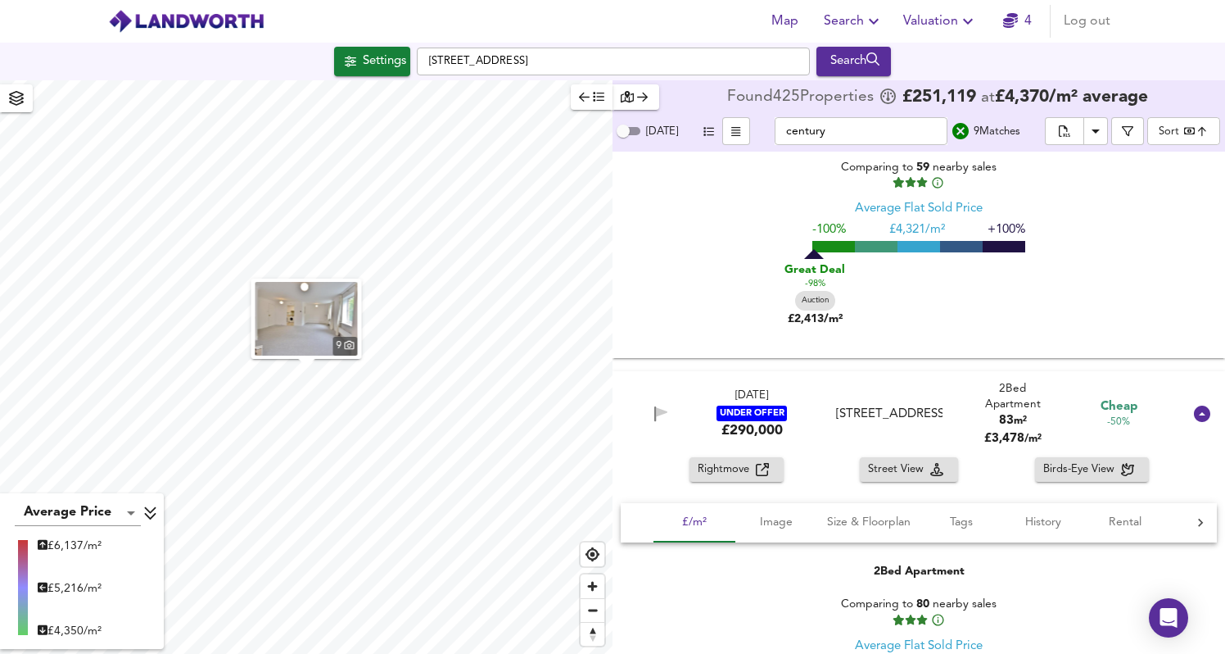
scroll to position [0, 0]
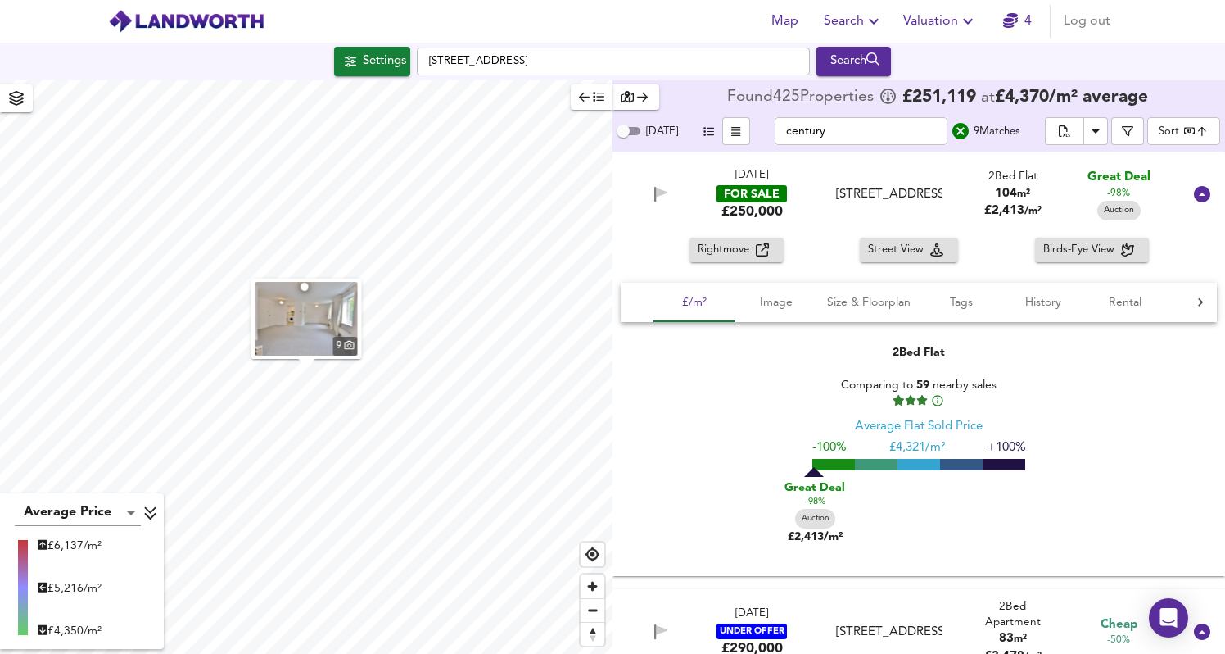
click at [879, 136] on input "century" at bounding box center [861, 131] width 173 height 28
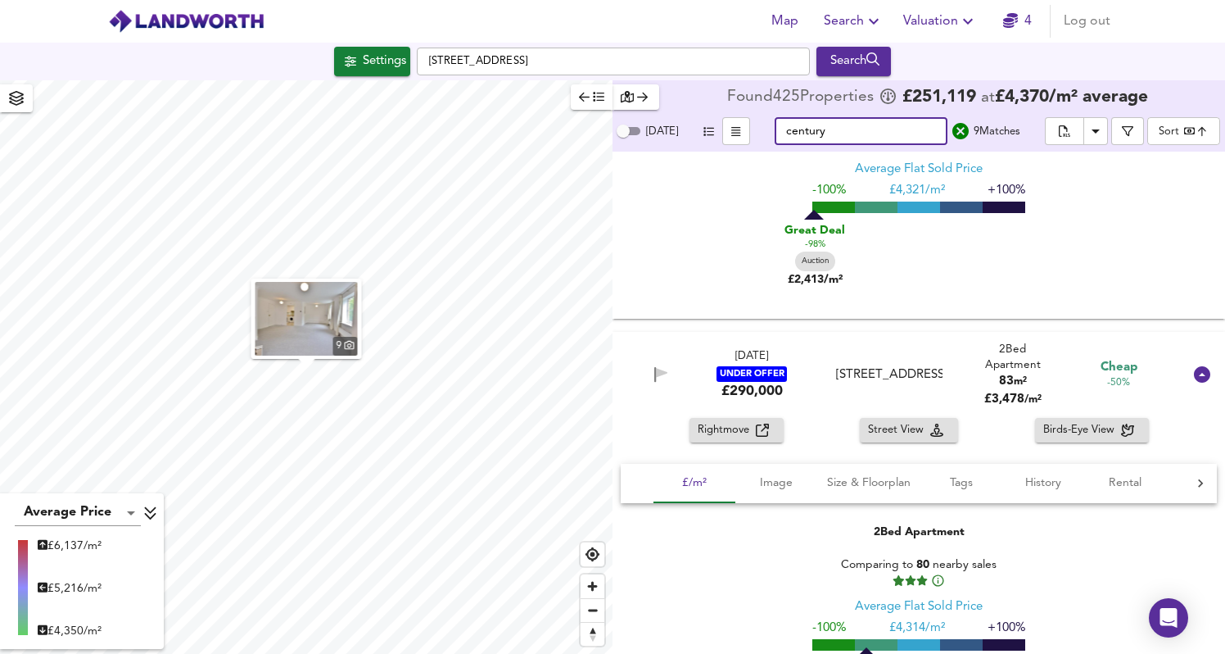
scroll to position [403, 0]
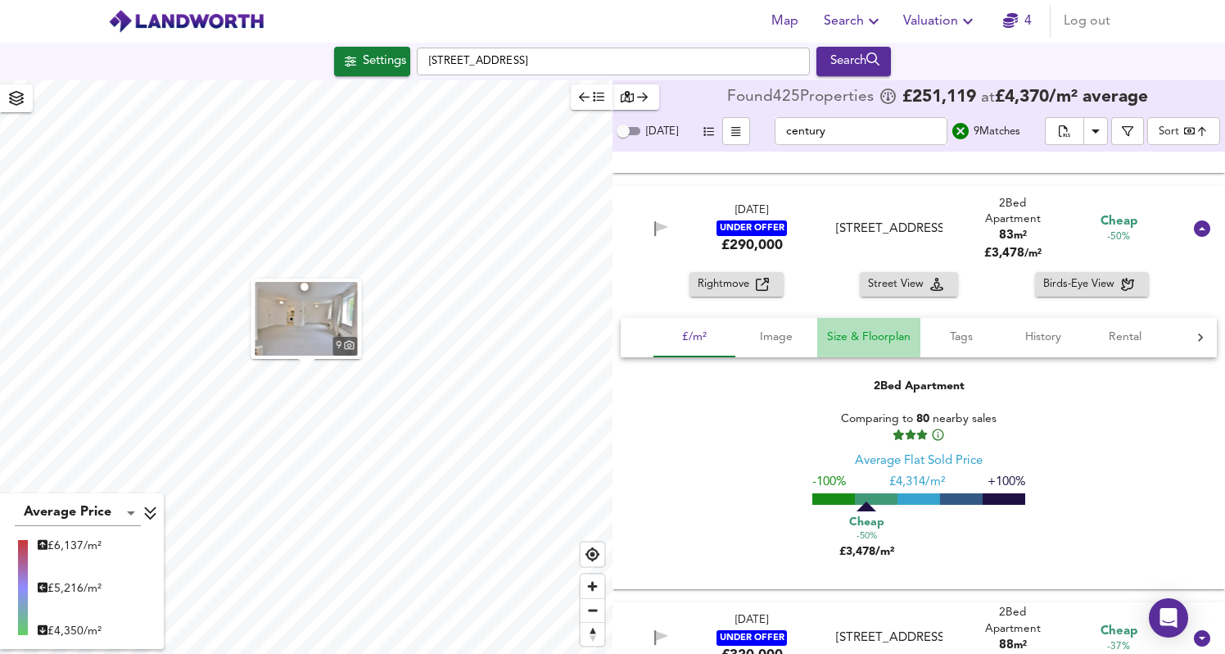
click at [852, 337] on span "Size & Floorplan" at bounding box center [869, 337] width 84 height 20
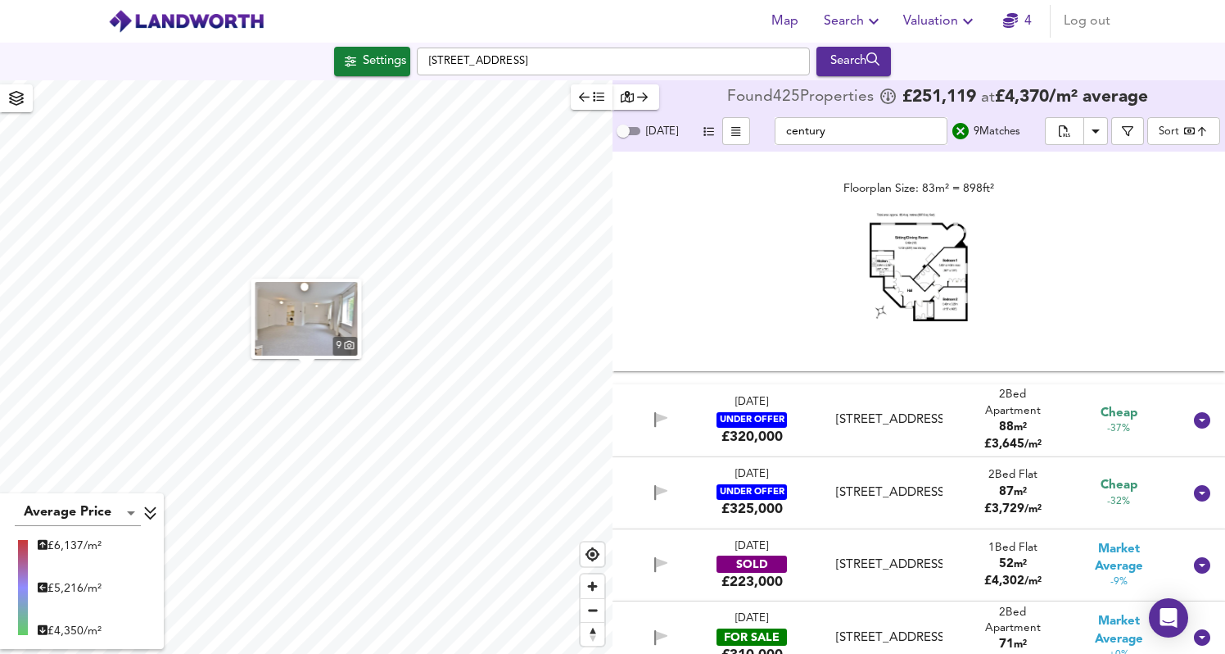
scroll to position [622, 0]
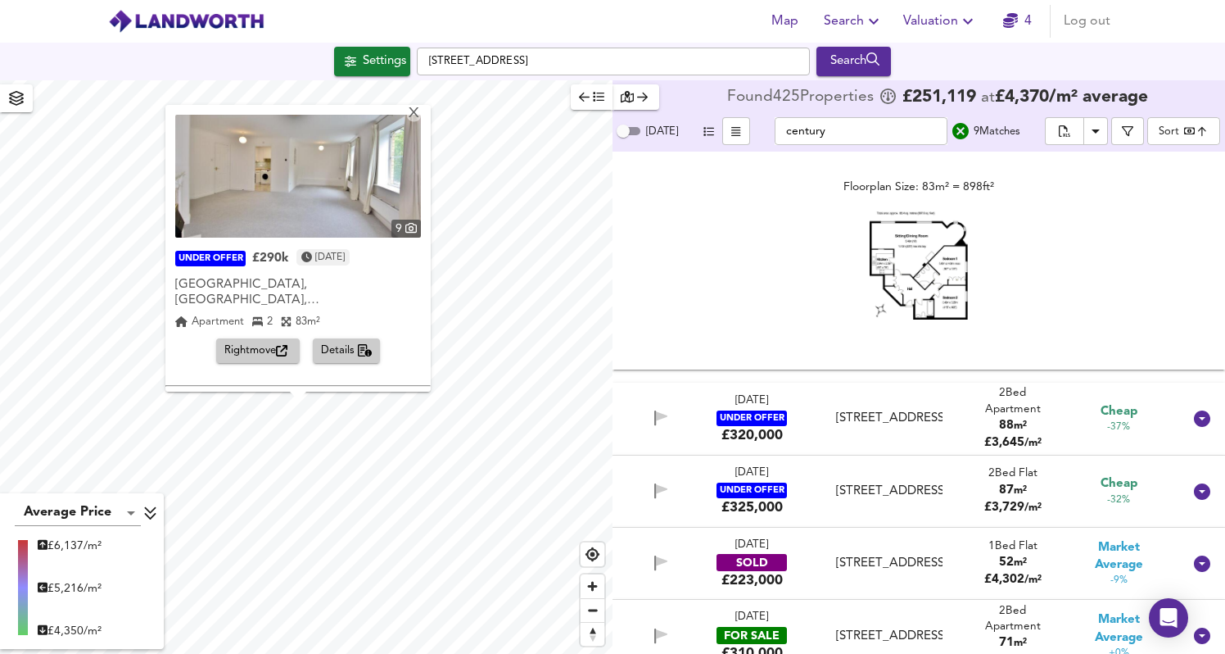
drag, startPoint x: 356, startPoint y: 344, endPoint x: 373, endPoint y: 331, distance: 21.6
click at [373, 331] on div "X 9 UNDER OFFER £290k 1 month ago Century Court, Woking, Surrey, GU21 Century C…" at bounding box center [306, 366] width 613 height 573
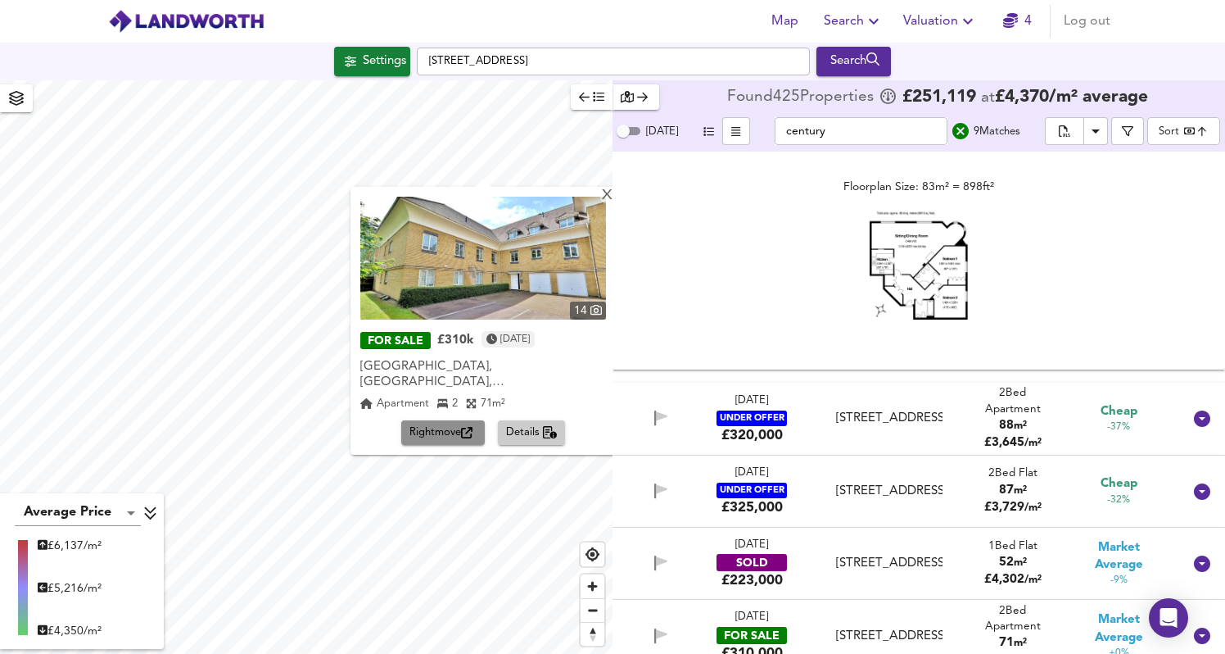
click at [450, 423] on span "Rightmove" at bounding box center [443, 432] width 67 height 19
click at [540, 423] on span "Details" at bounding box center [532, 432] width 52 height 19
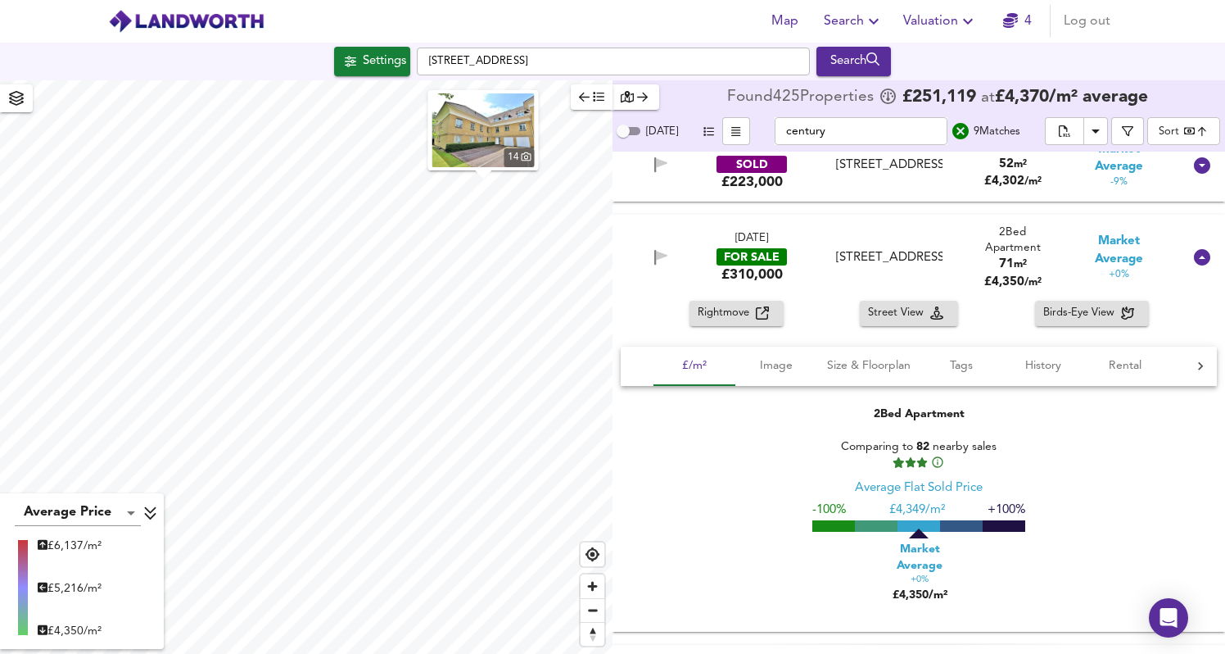
scroll to position [1025, 0]
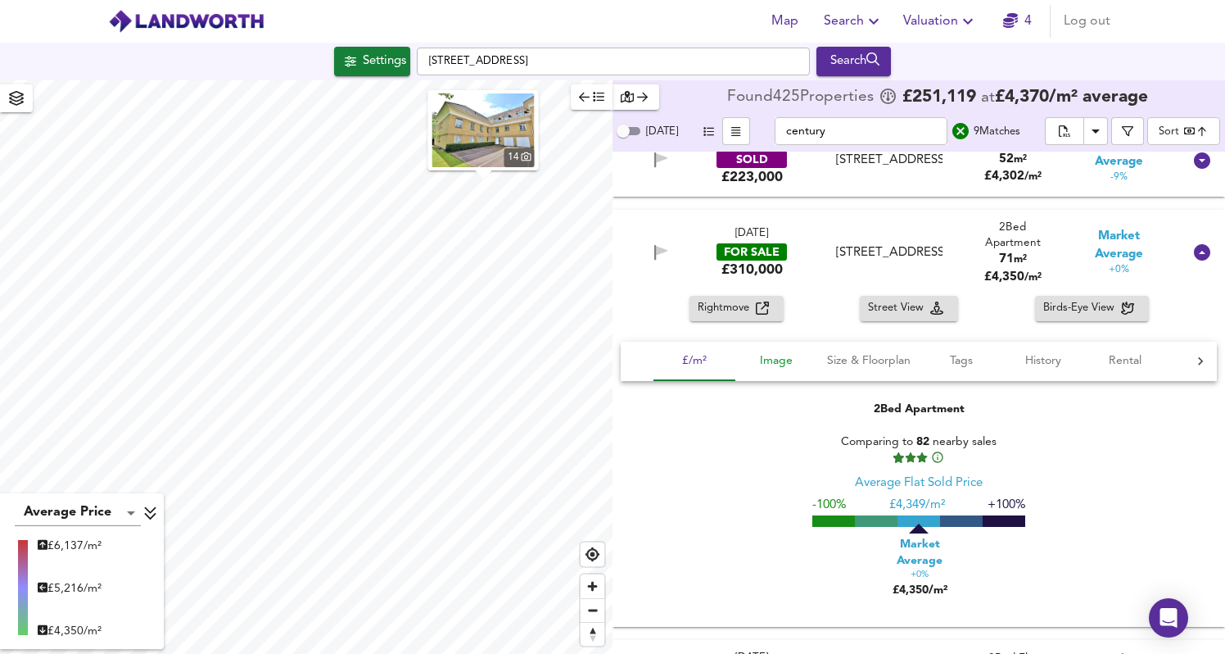
click at [770, 363] on span "Image" at bounding box center [776, 361] width 62 height 20
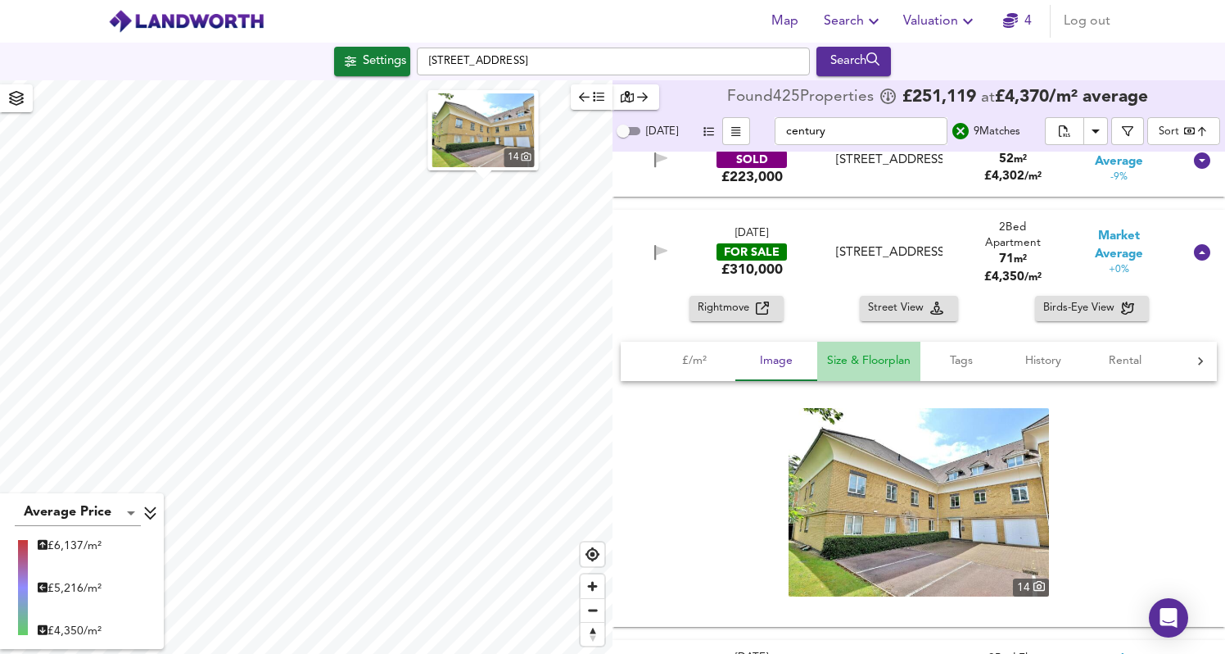
click at [844, 362] on span "Size & Floorplan" at bounding box center [869, 361] width 84 height 20
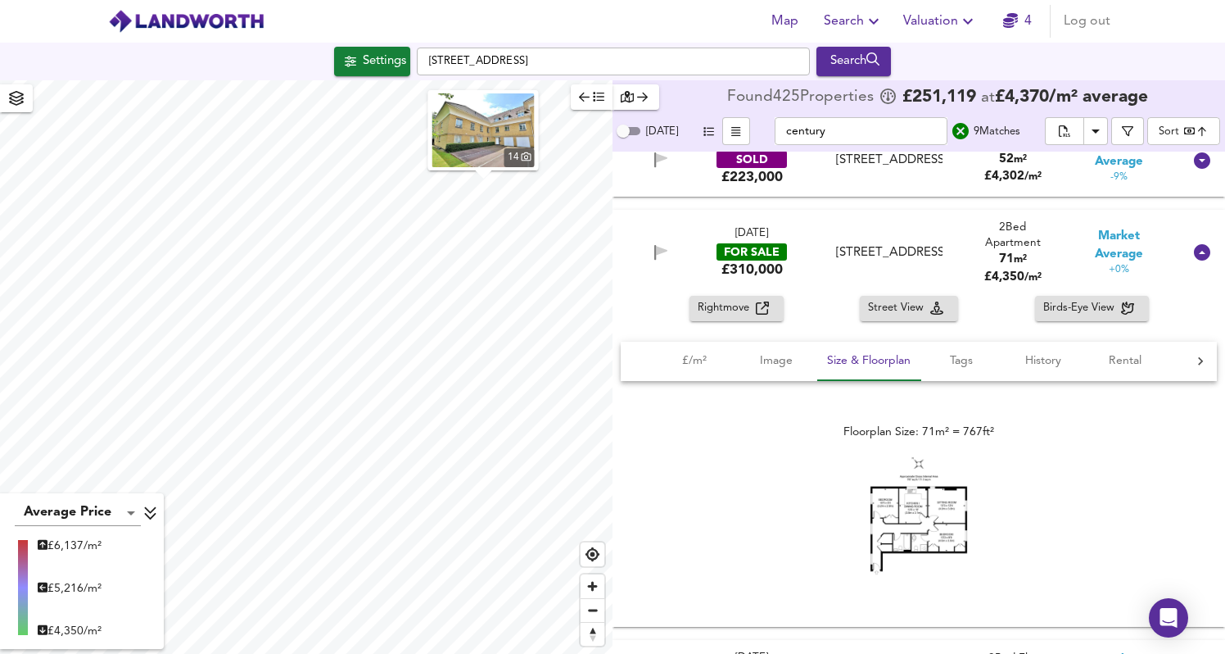
click at [921, 541] on img at bounding box center [919, 515] width 98 height 119
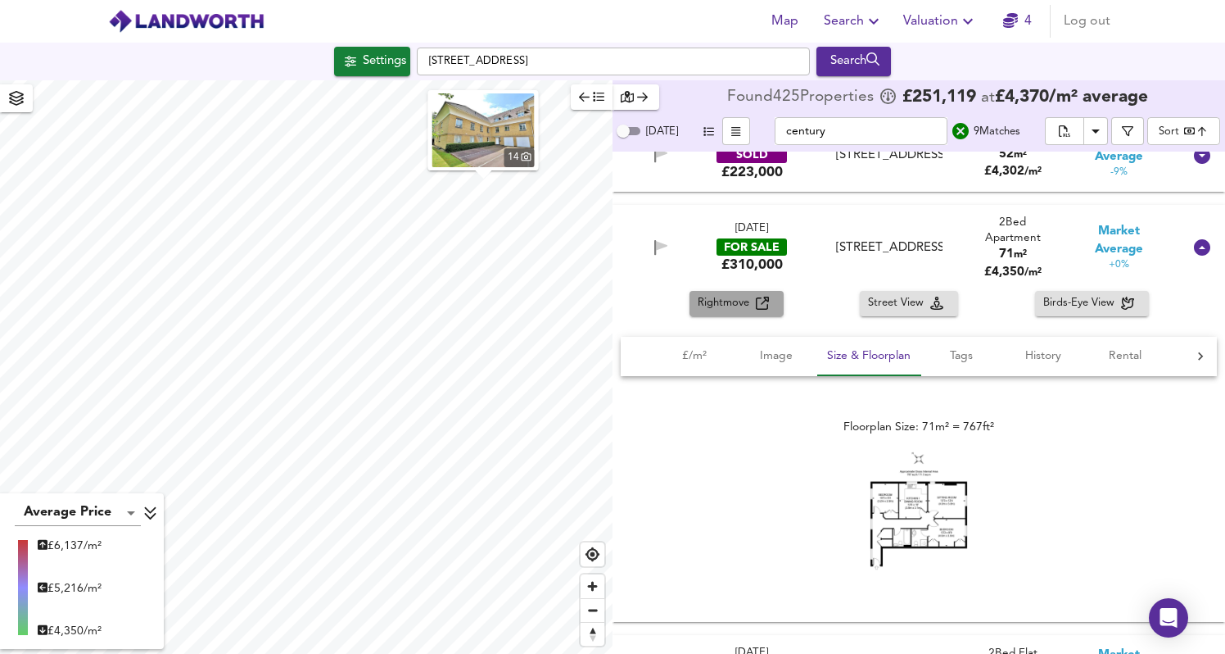
click at [749, 302] on span "Rightmove" at bounding box center [727, 303] width 58 height 19
